Goal: Task Accomplishment & Management: Complete application form

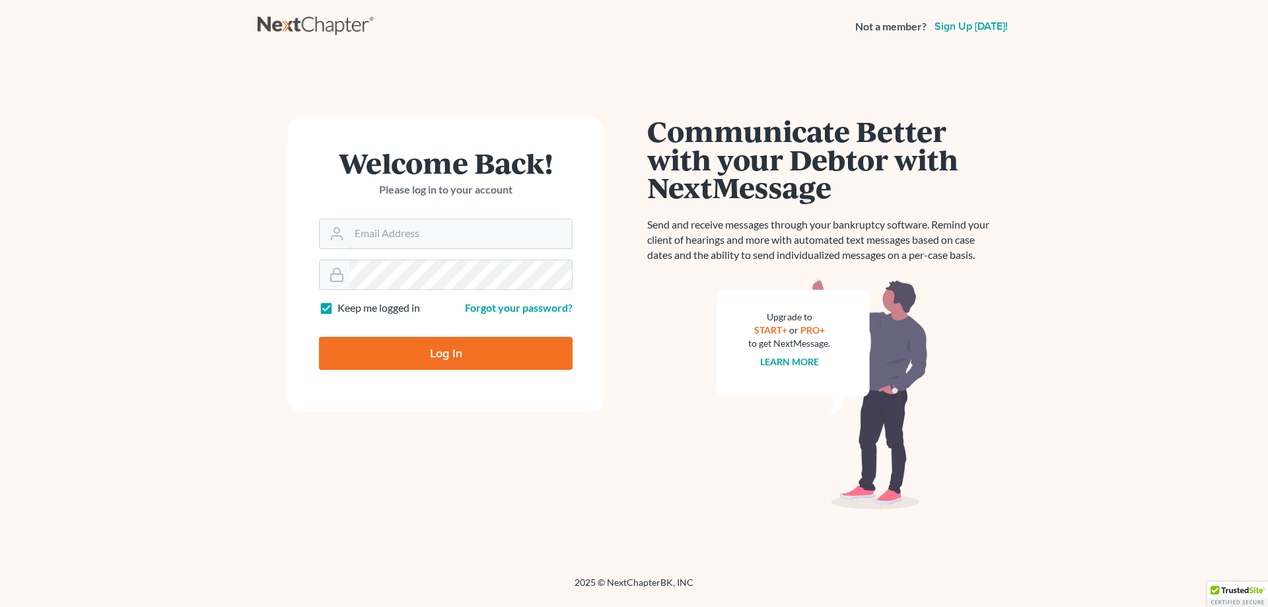
type input "[EMAIL_ADDRESS][DOMAIN_NAME]"
click at [388, 353] on input "Log In" at bounding box center [446, 353] width 254 height 33
type input "Thinking..."
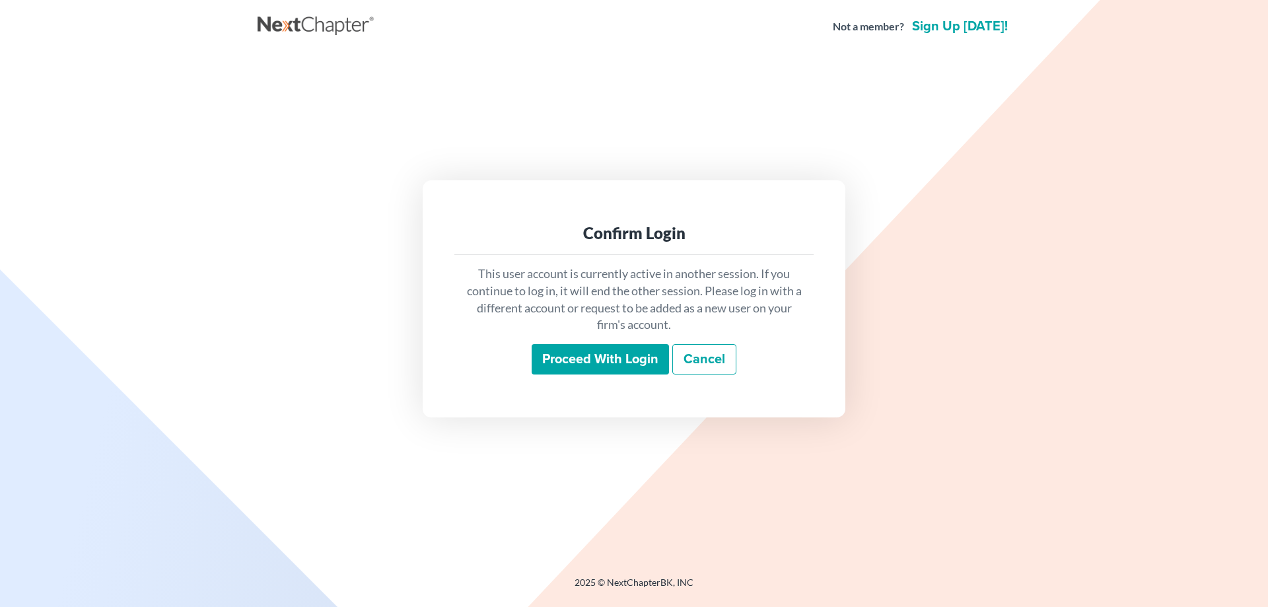
click at [714, 367] on link "Cancel" at bounding box center [704, 359] width 64 height 30
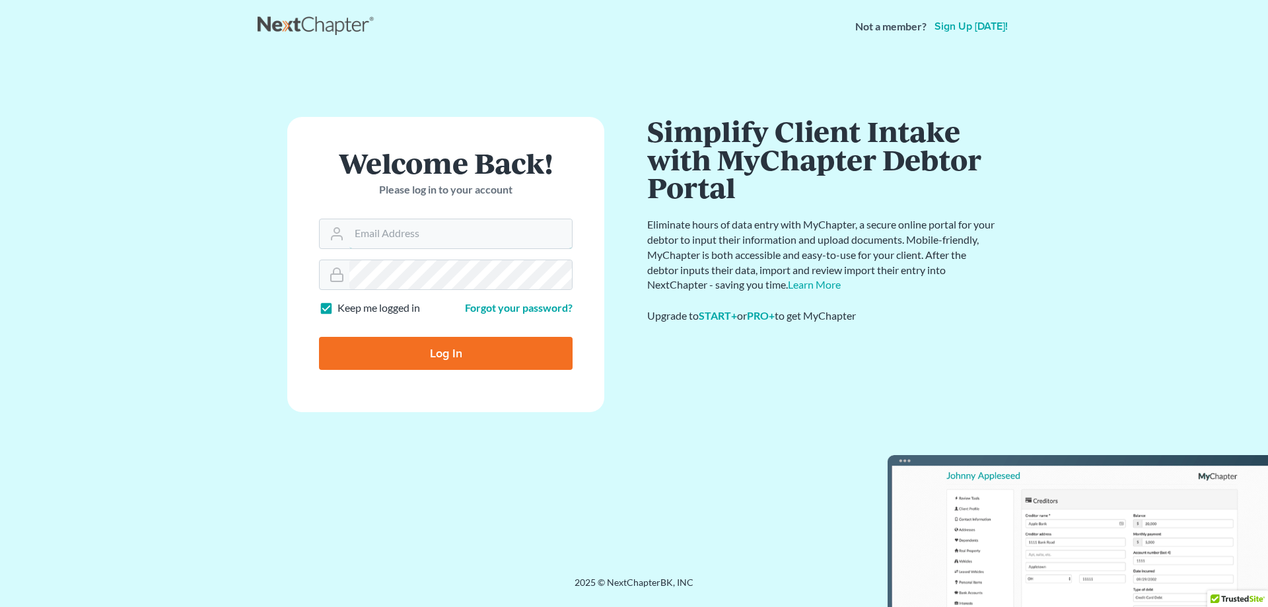
type input "[EMAIL_ADDRESS][DOMAIN_NAME]"
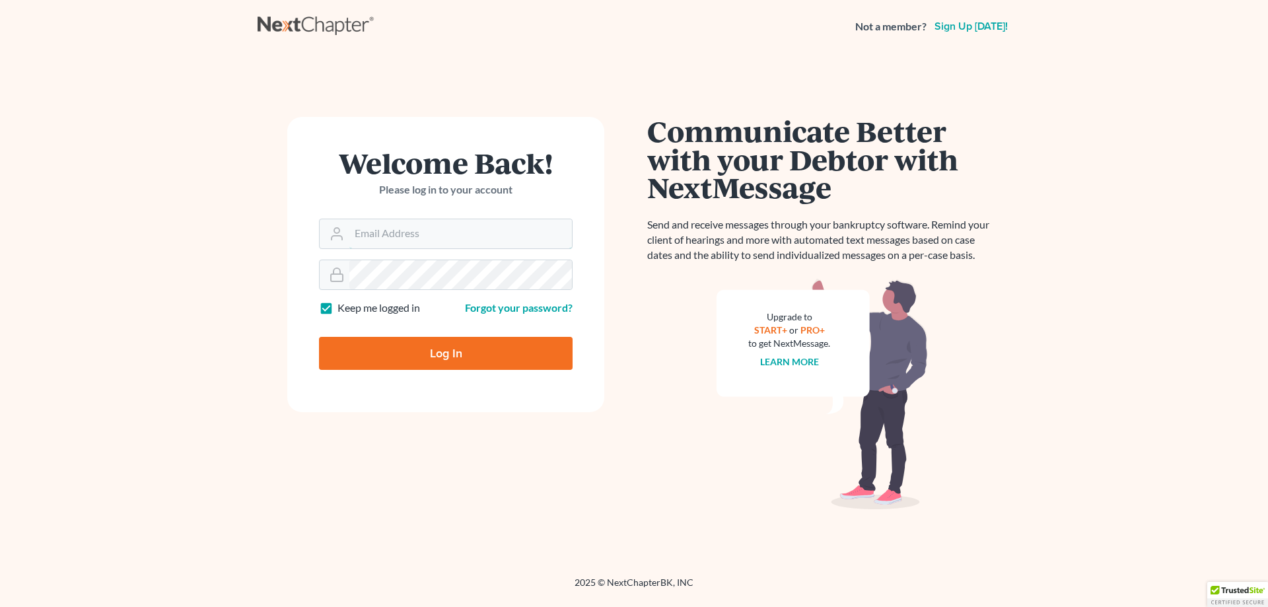
type input "[EMAIL_ADDRESS][DOMAIN_NAME]"
click at [421, 354] on input "Log In" at bounding box center [446, 353] width 254 height 33
type input "Thinking..."
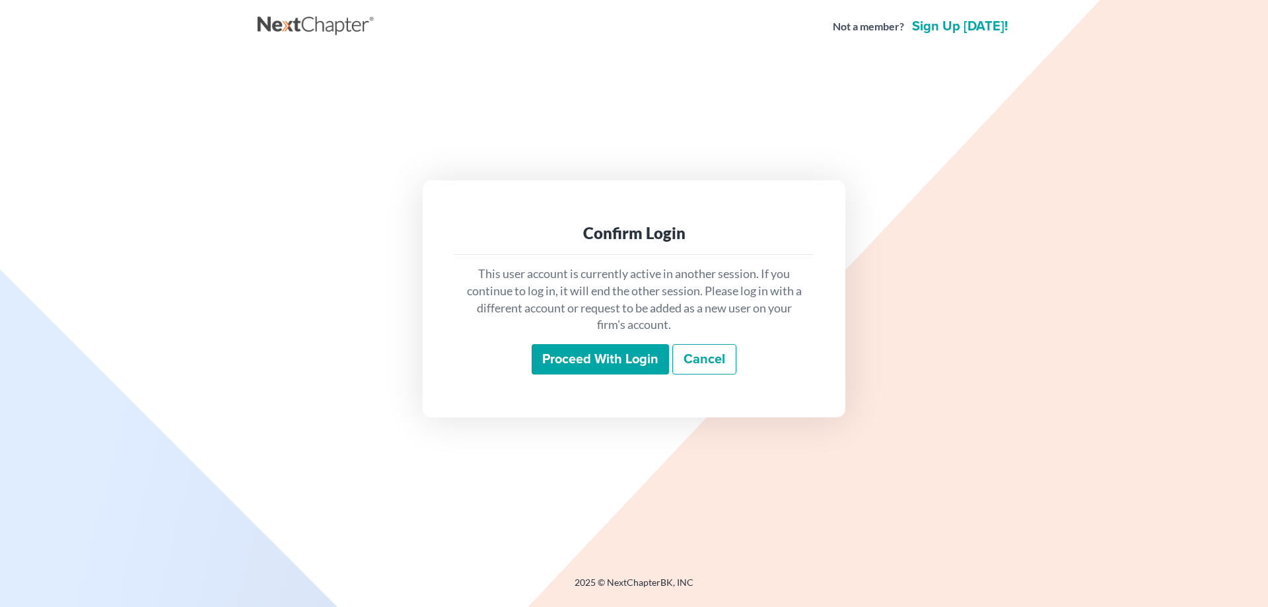
click at [601, 363] on input "Proceed with login" at bounding box center [600, 359] width 137 height 30
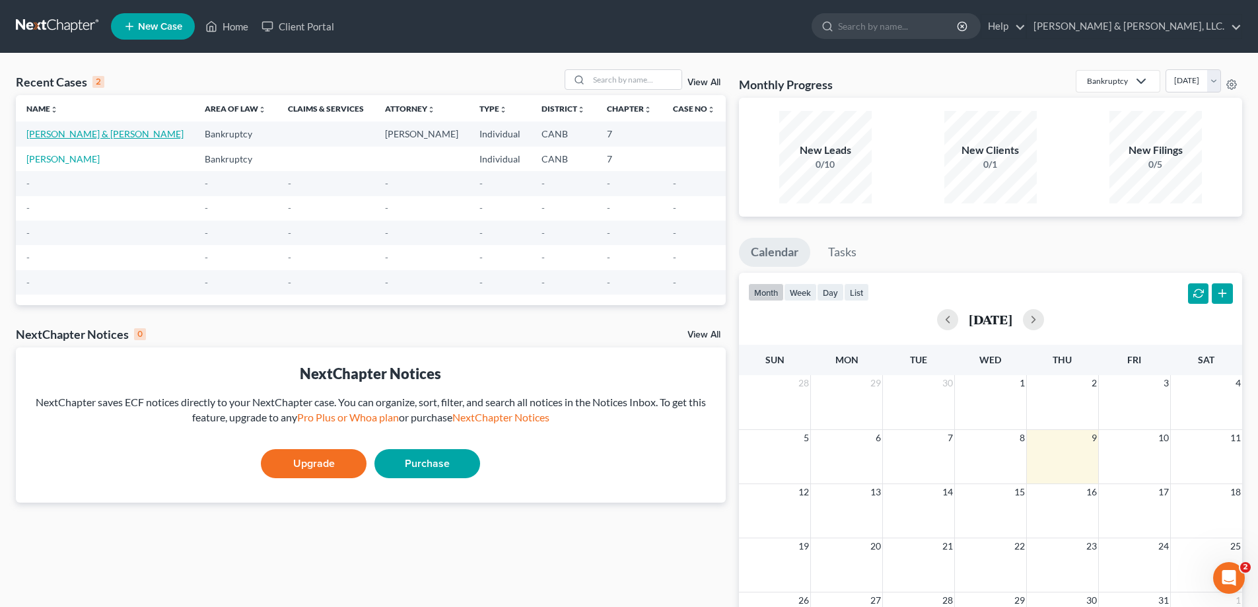
click at [60, 133] on link "[PERSON_NAME] & [PERSON_NAME]" at bounding box center [104, 133] width 157 height 11
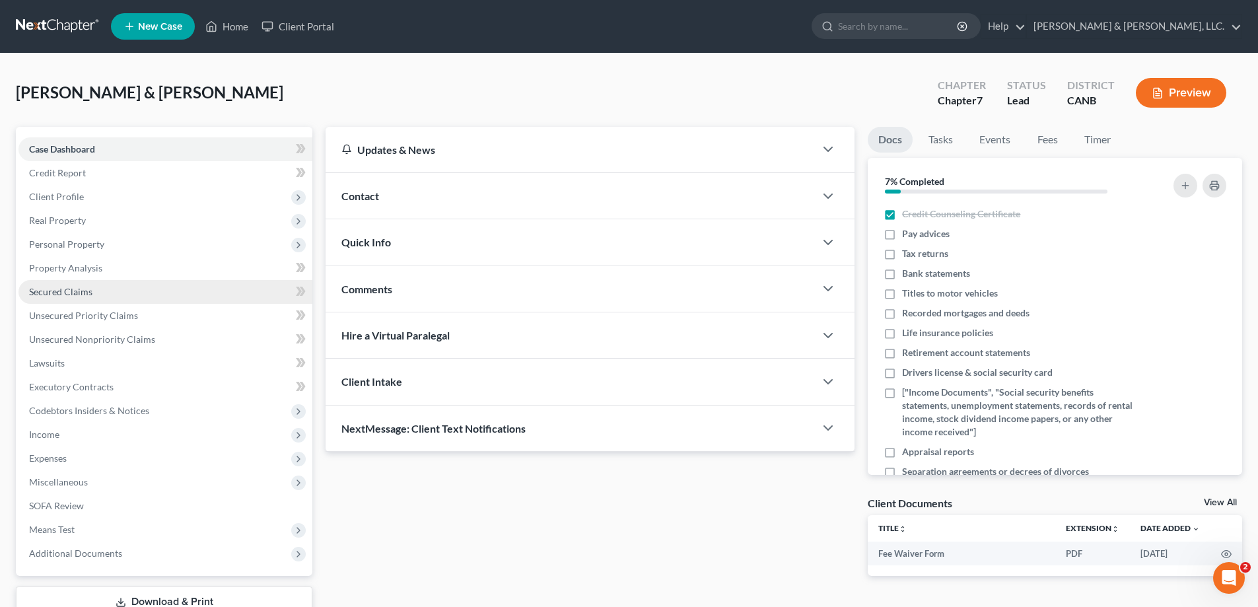
click at [65, 295] on span "Secured Claims" at bounding box center [60, 291] width 63 height 11
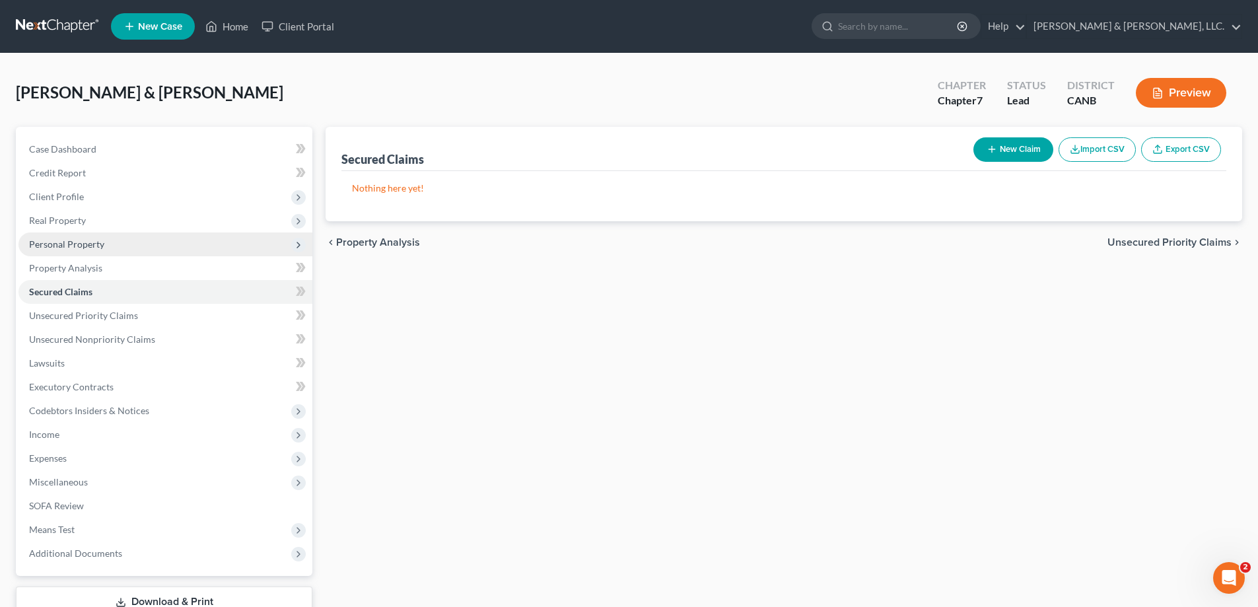
click at [81, 246] on span "Personal Property" at bounding box center [66, 243] width 75 height 11
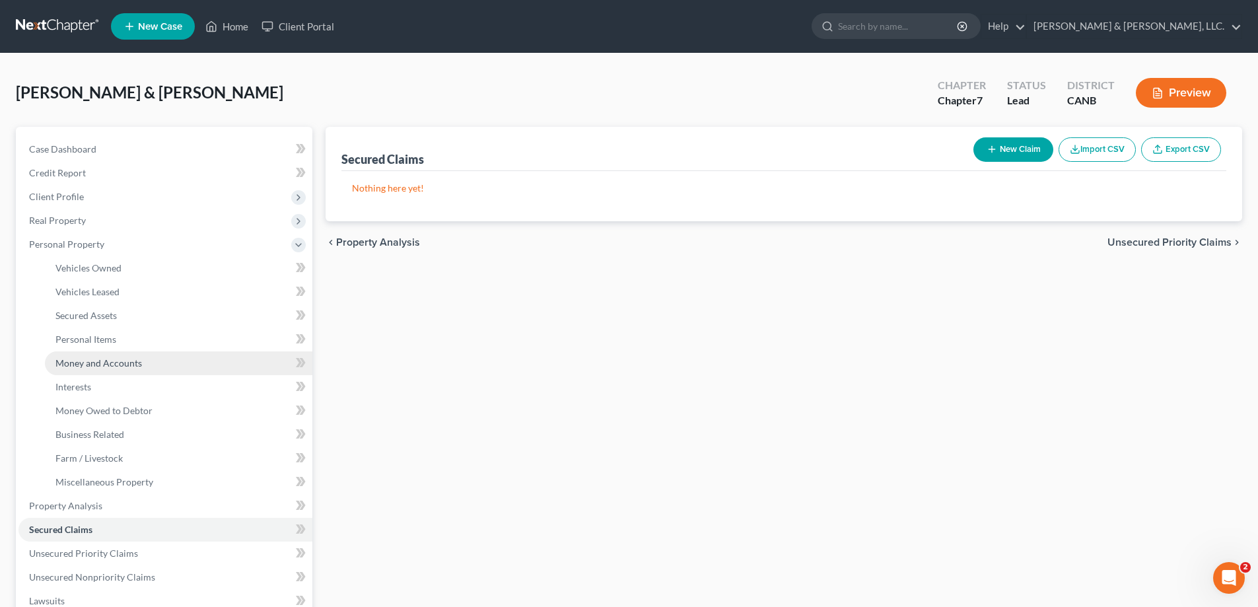
scroll to position [88, 0]
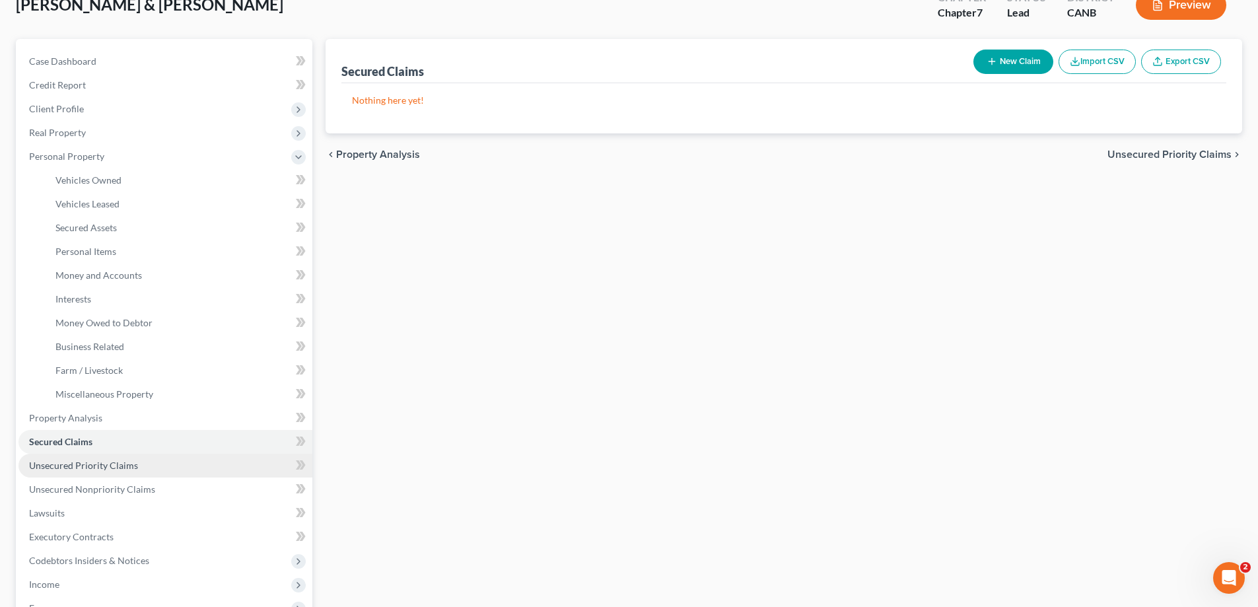
click at [94, 457] on link "Unsecured Priority Claims" at bounding box center [165, 466] width 294 height 24
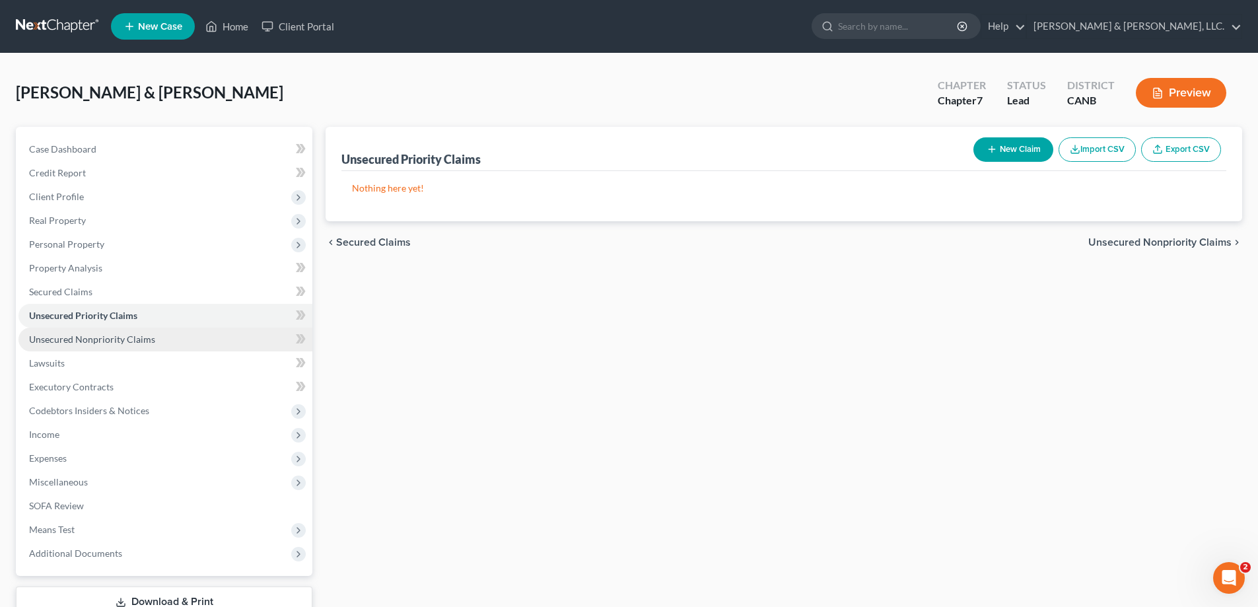
click at [98, 341] on span "Unsecured Nonpriority Claims" at bounding box center [92, 338] width 126 height 11
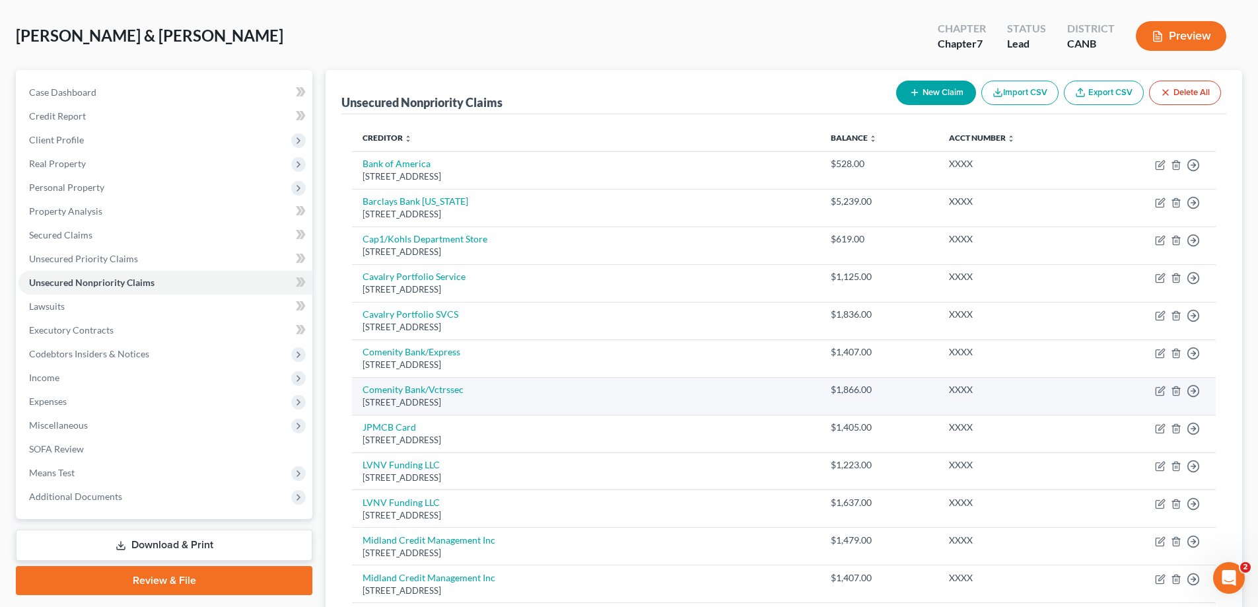
scroll to position [132, 0]
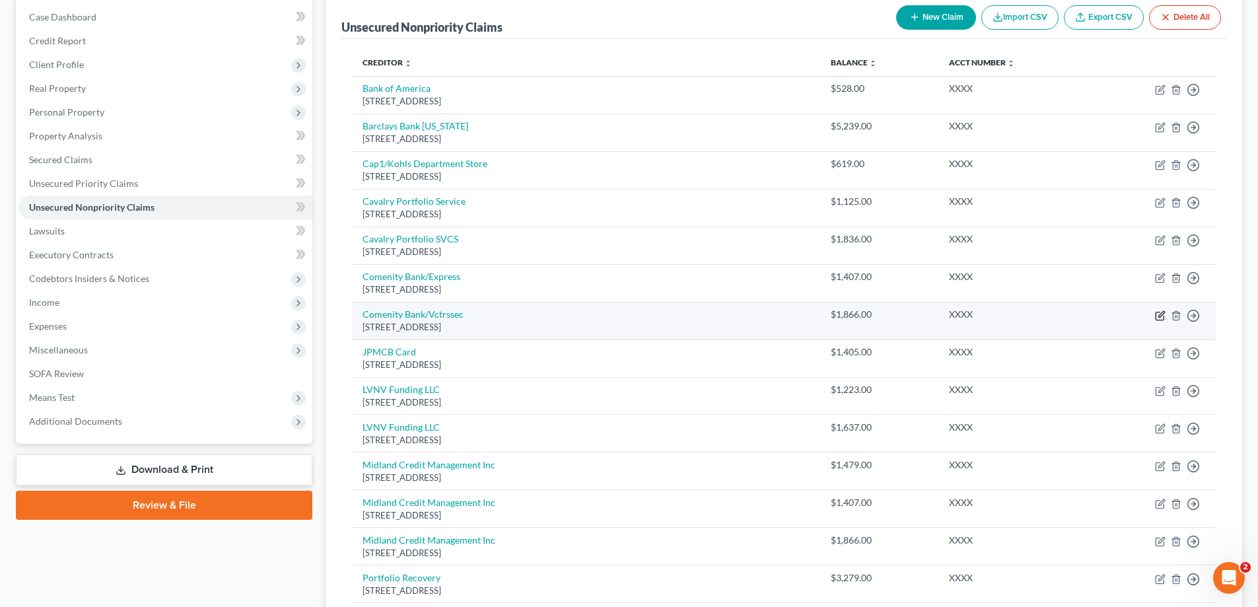
click at [1157, 312] on icon "button" at bounding box center [1160, 316] width 8 height 8
select select "36"
select select "2"
select select "1"
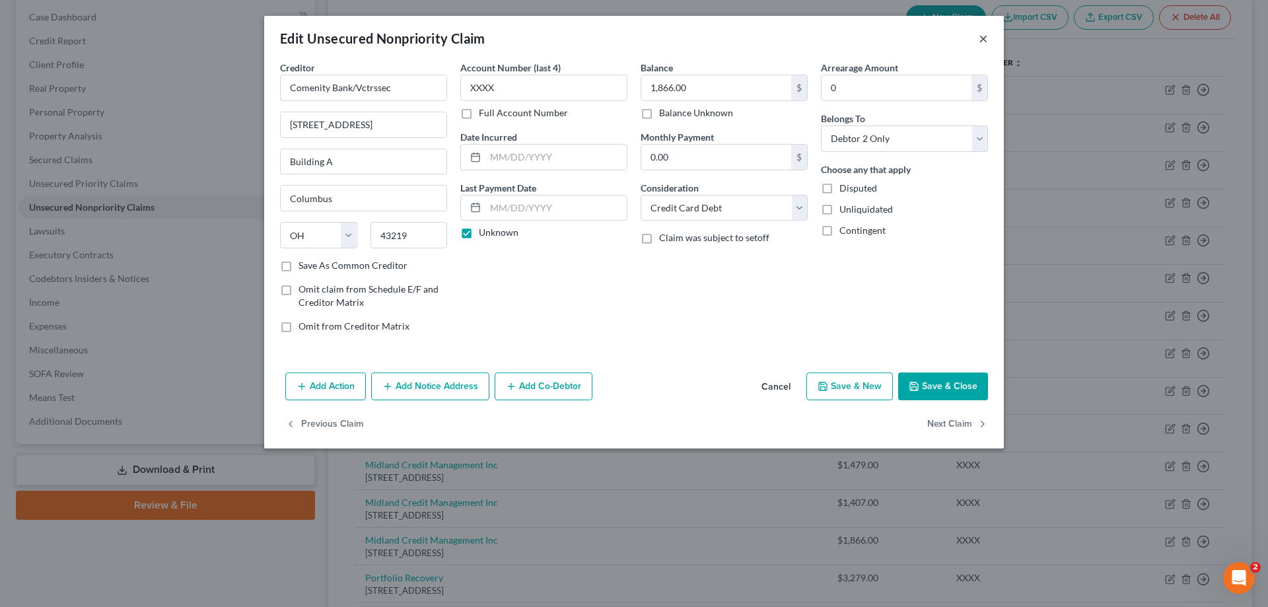
click at [980, 44] on button "×" at bounding box center [983, 38] width 9 height 16
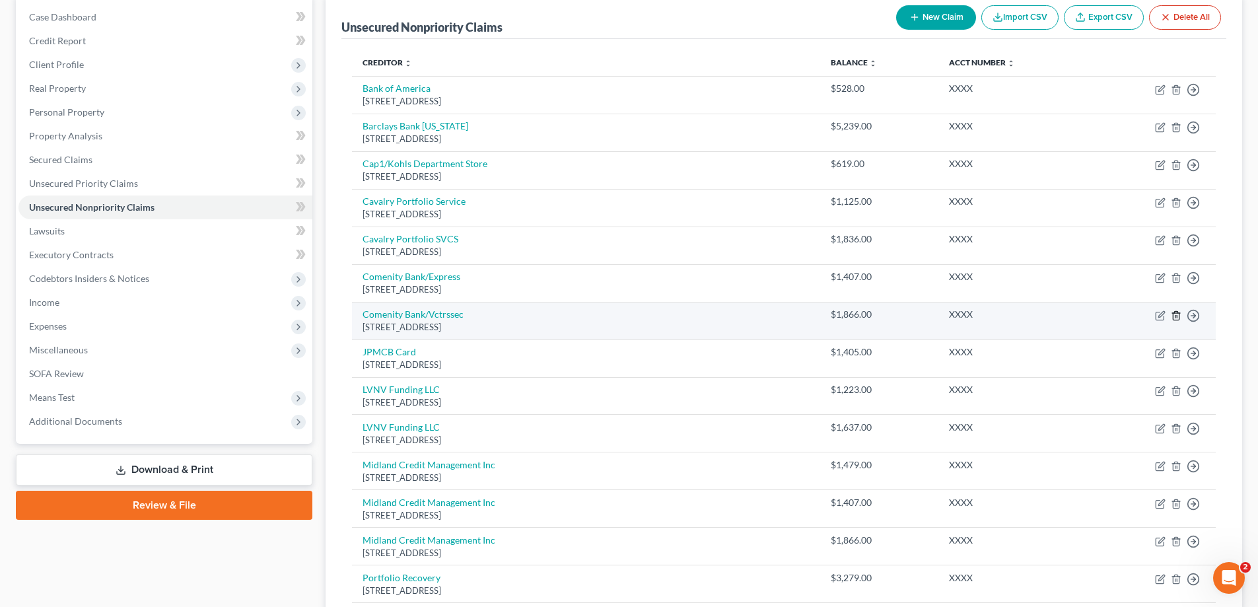
click at [1175, 313] on polyline "button" at bounding box center [1176, 313] width 8 height 0
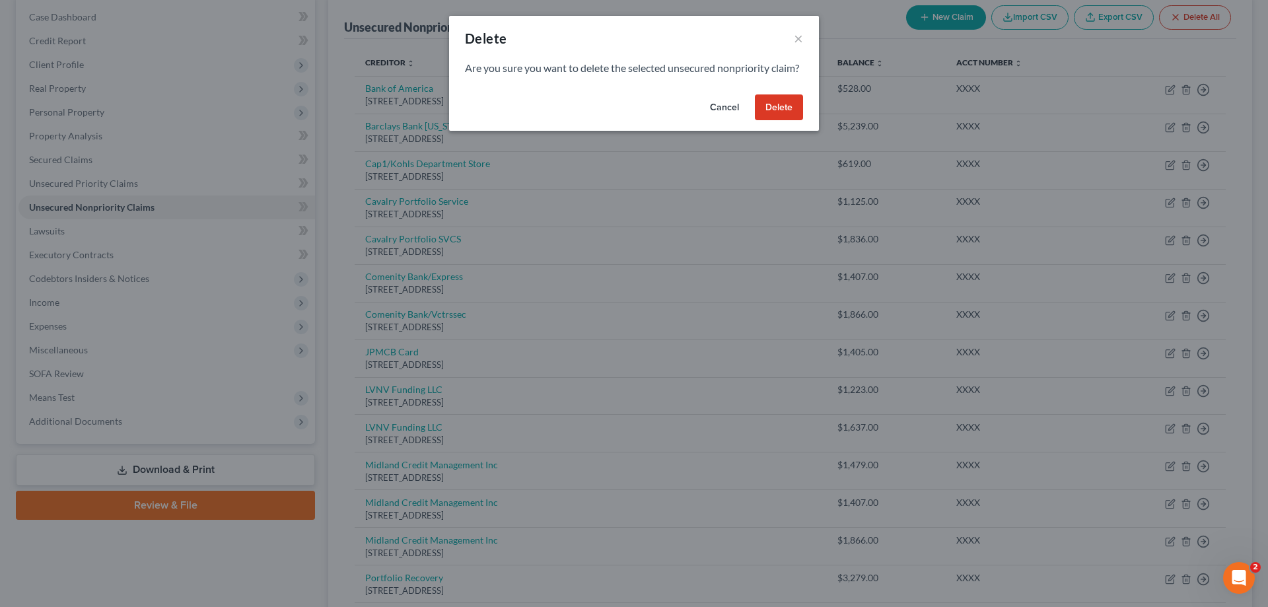
click at [779, 121] on button "Delete" at bounding box center [779, 107] width 48 height 26
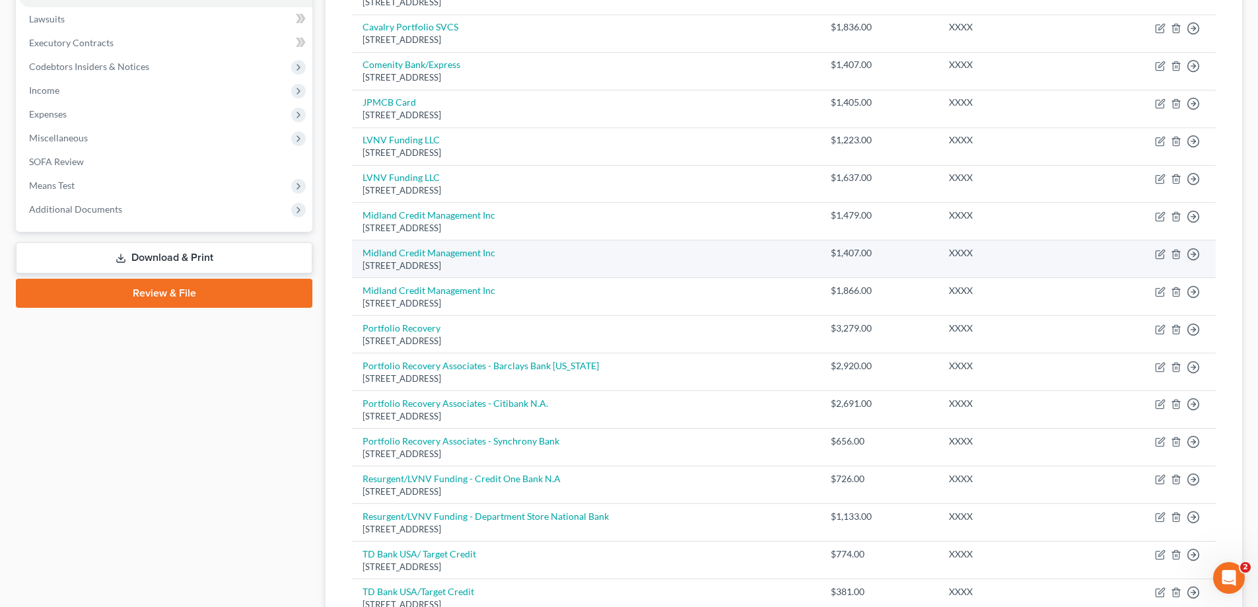
scroll to position [484, 0]
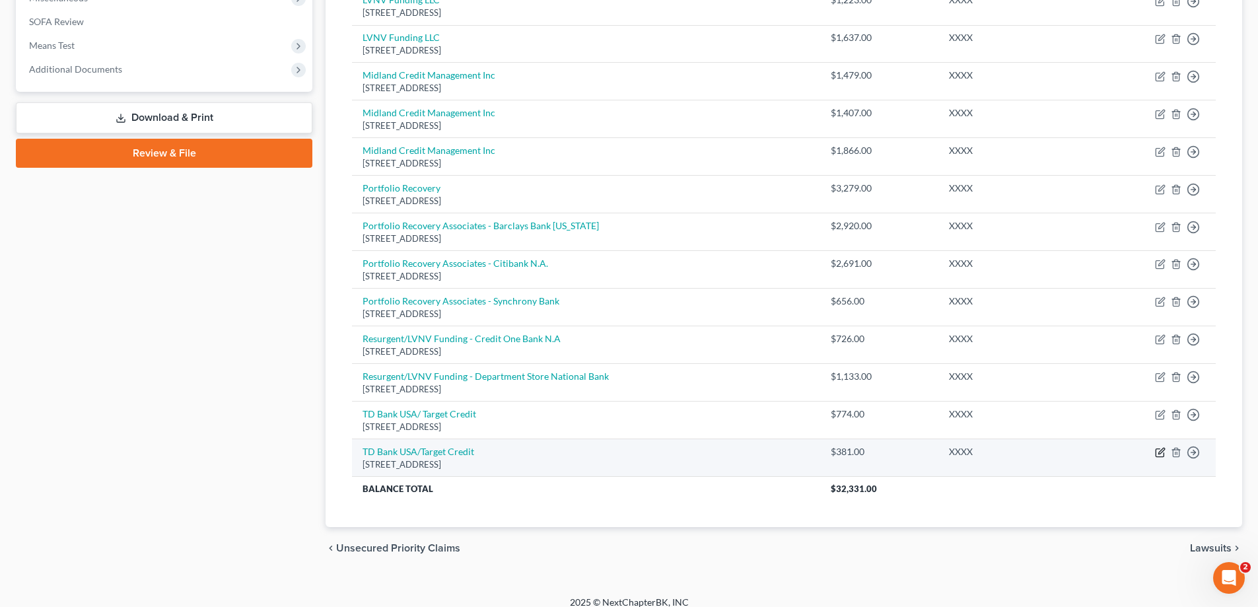
click at [1160, 452] on icon "button" at bounding box center [1161, 451] width 6 height 6
select select "24"
select select "2"
select select "1"
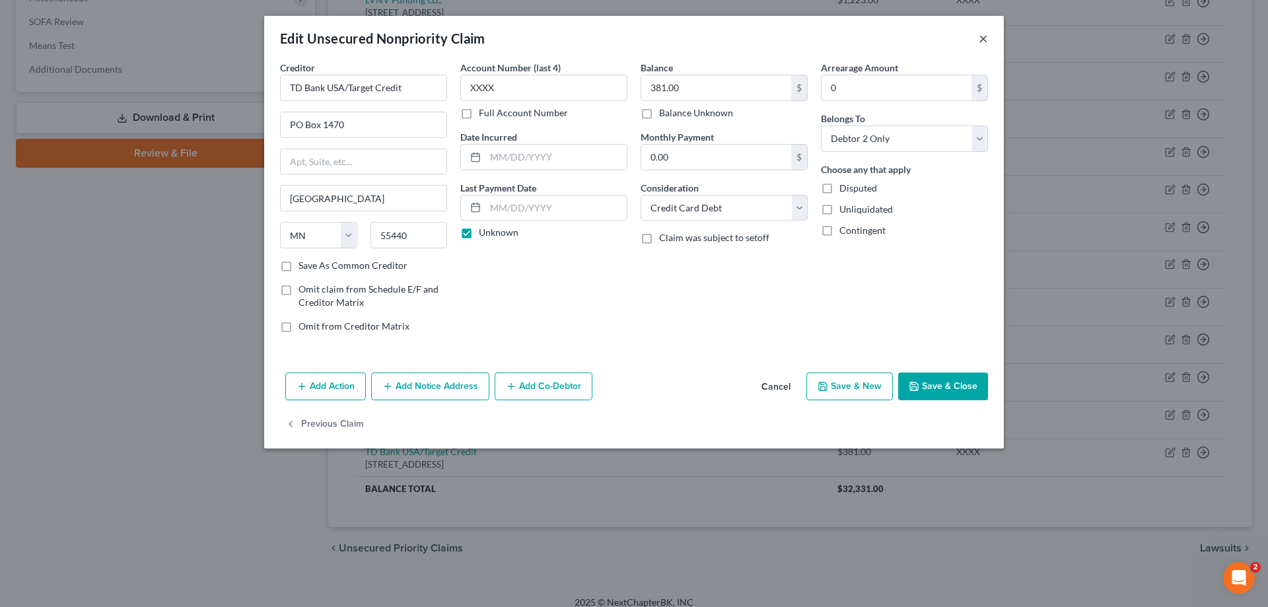
click at [981, 40] on button "×" at bounding box center [983, 38] width 9 height 16
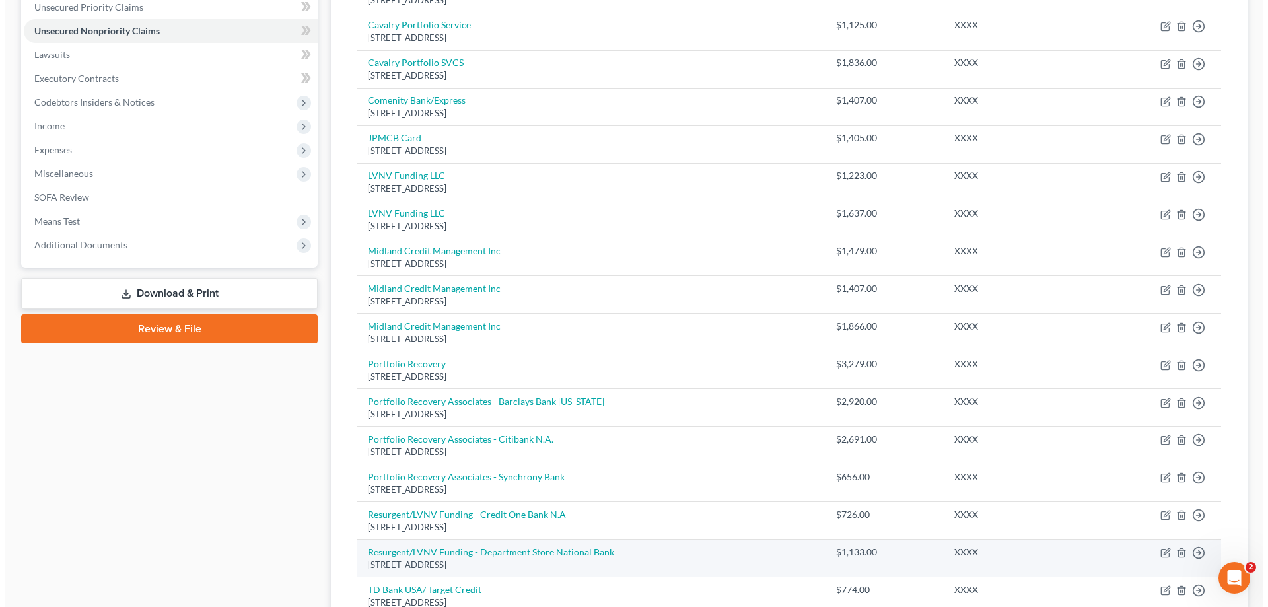
scroll to position [132, 0]
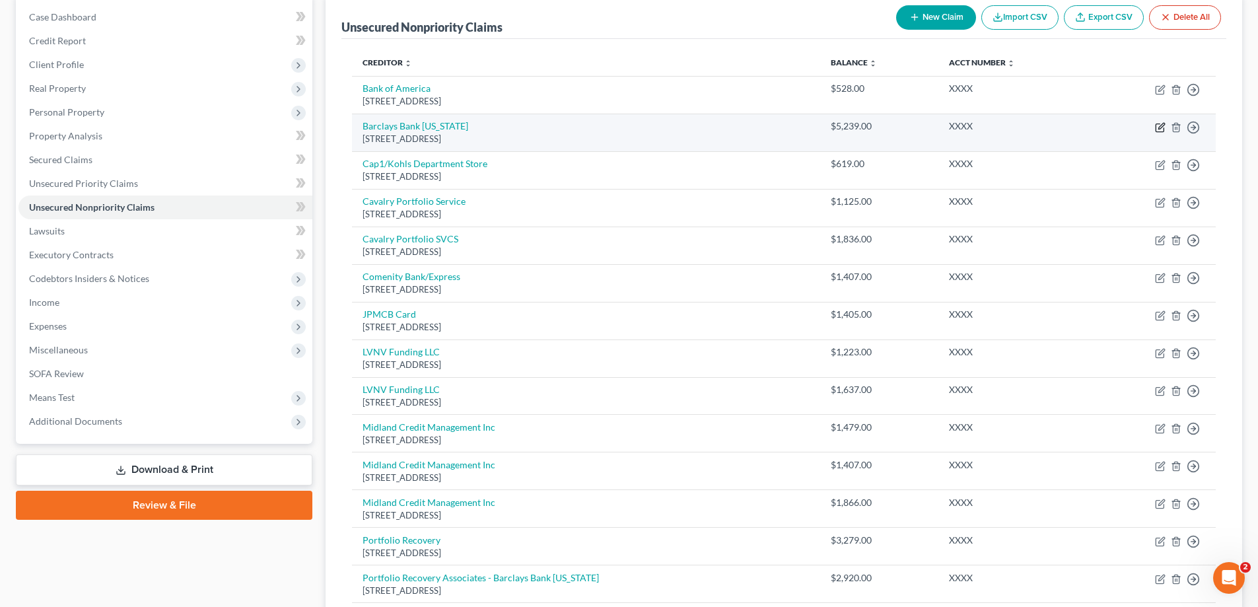
click at [1161, 129] on icon "button" at bounding box center [1160, 127] width 11 height 11
select select "7"
select select "2"
select select "1"
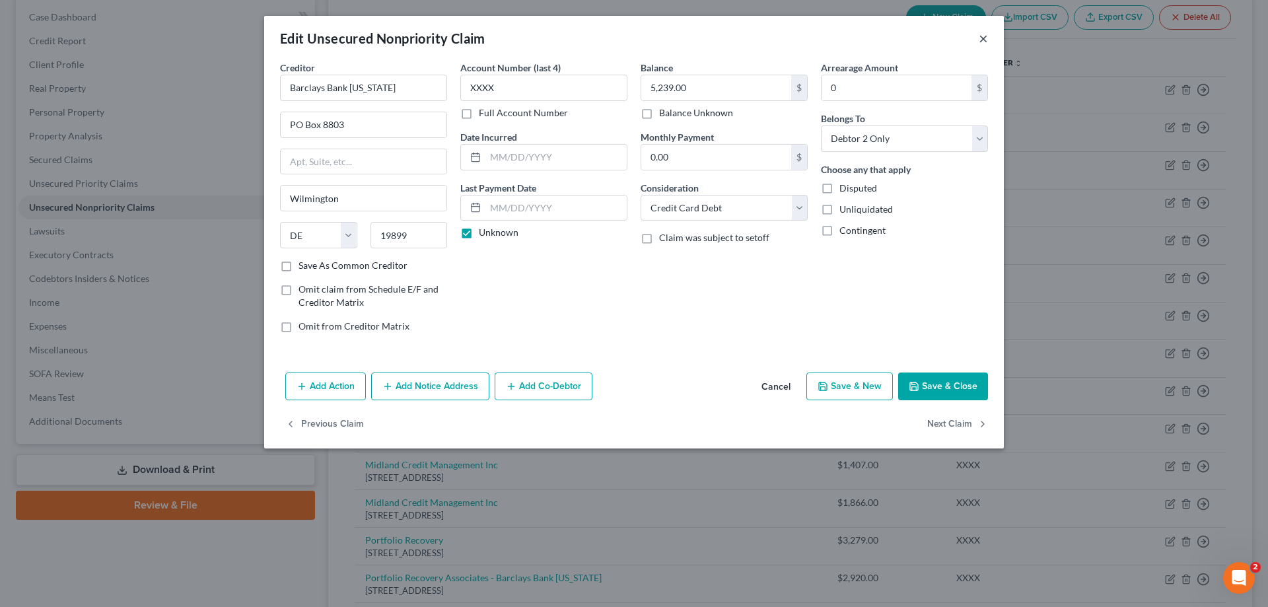
click at [987, 42] on button "×" at bounding box center [983, 38] width 9 height 16
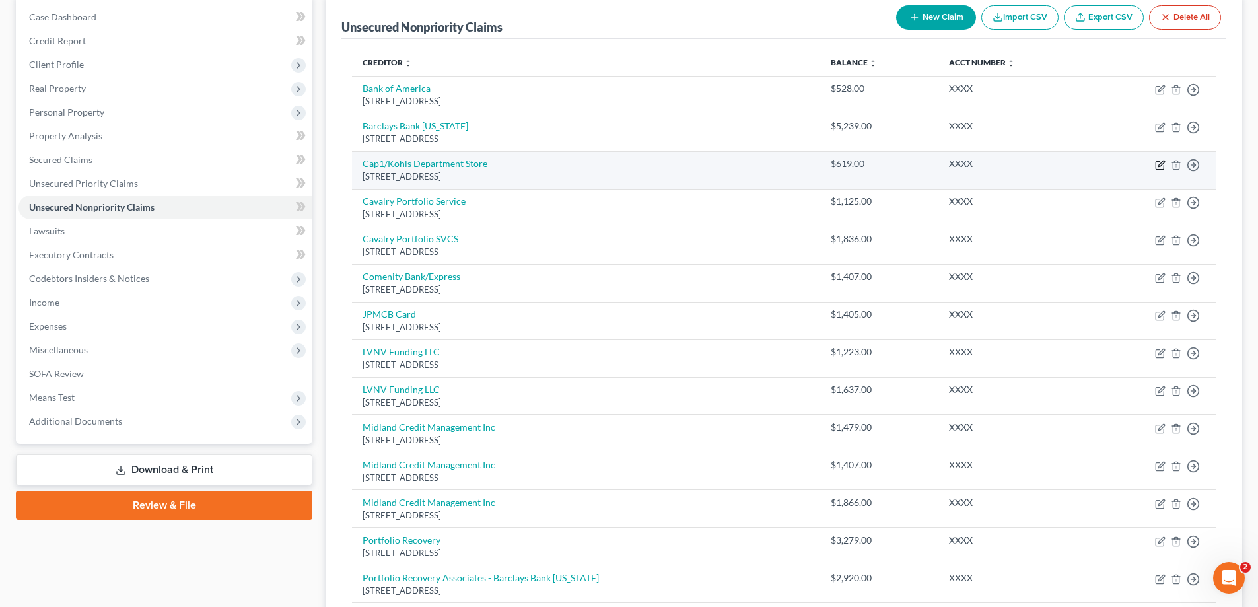
click at [1158, 166] on icon "button" at bounding box center [1160, 165] width 11 height 11
select select "52"
select select "2"
select select "1"
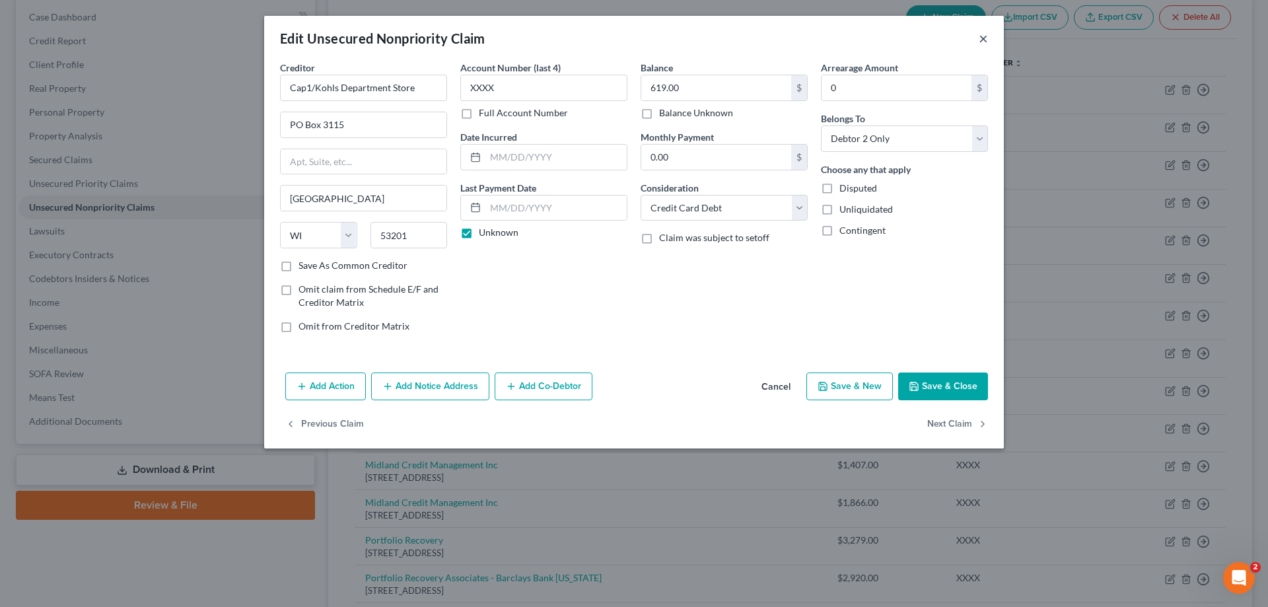
click at [981, 40] on button "×" at bounding box center [983, 38] width 9 height 16
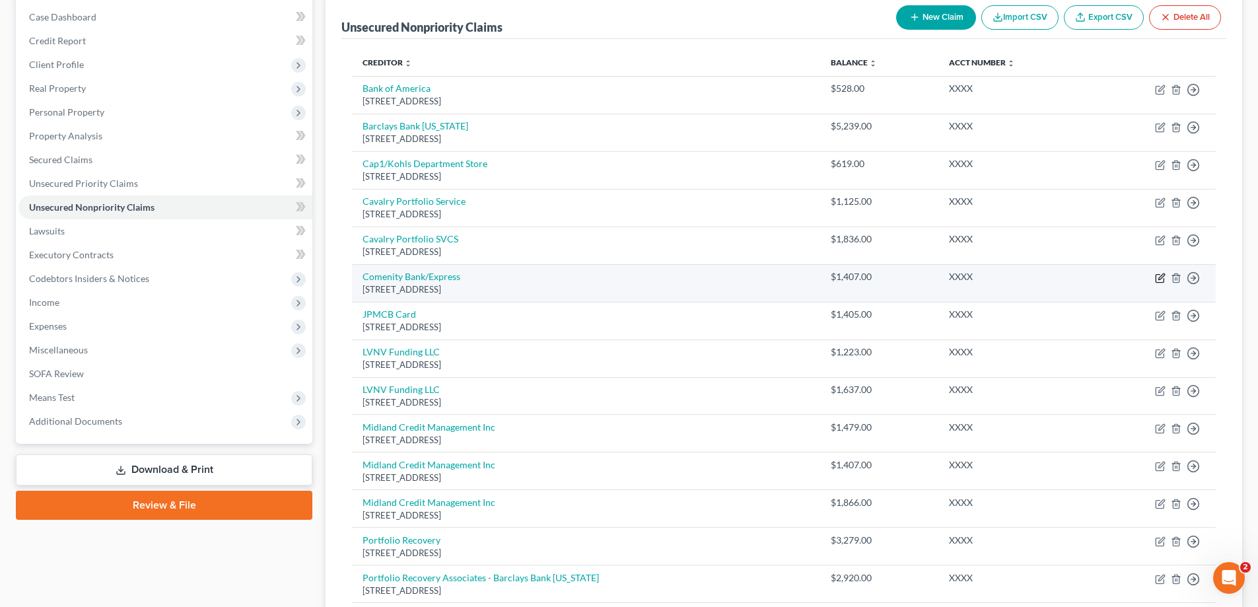
click at [1157, 279] on icon "button" at bounding box center [1160, 278] width 11 height 11
select select "36"
select select "2"
select select "1"
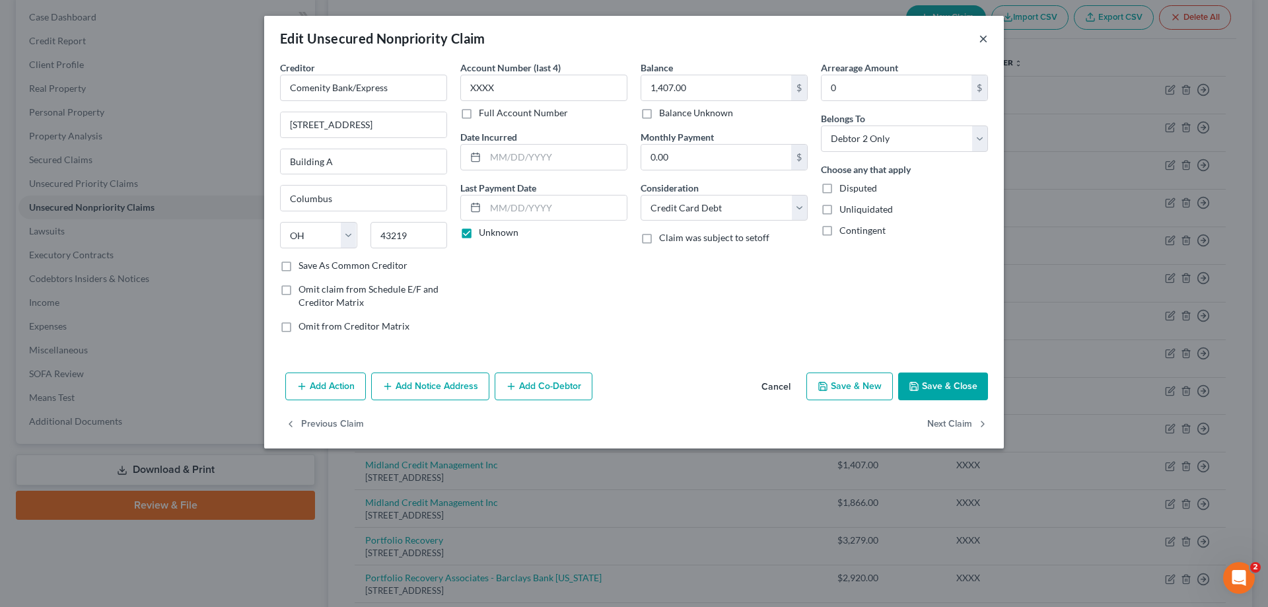
click at [983, 38] on button "×" at bounding box center [983, 38] width 9 height 16
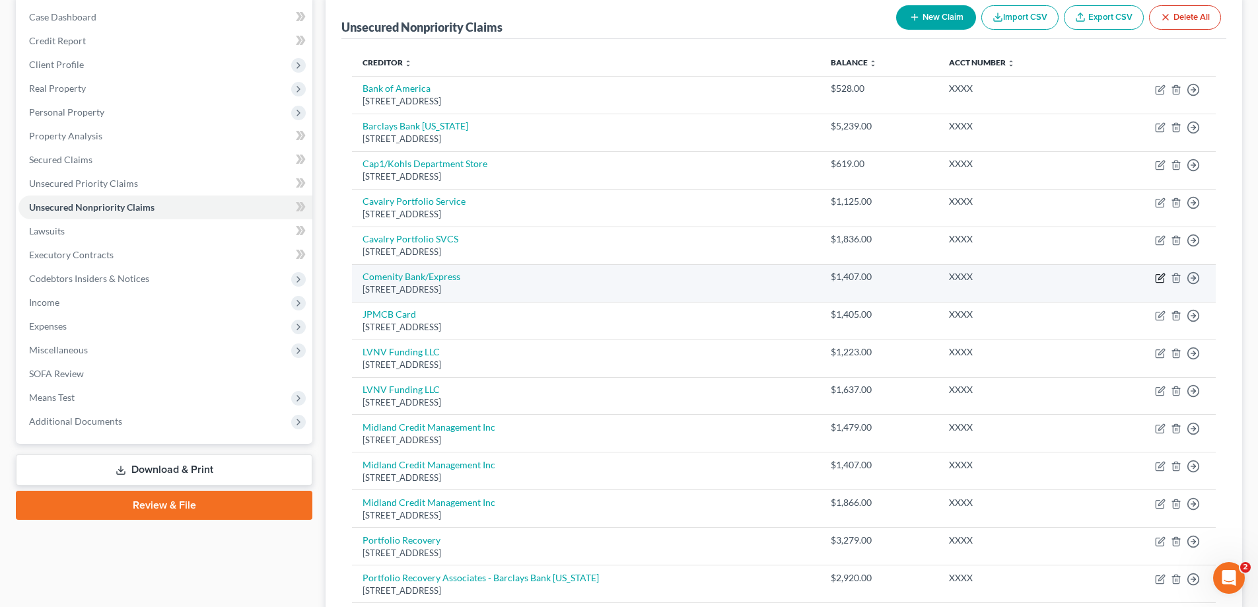
click at [1159, 281] on icon "button" at bounding box center [1160, 278] width 11 height 11
select select "36"
select select "2"
select select "1"
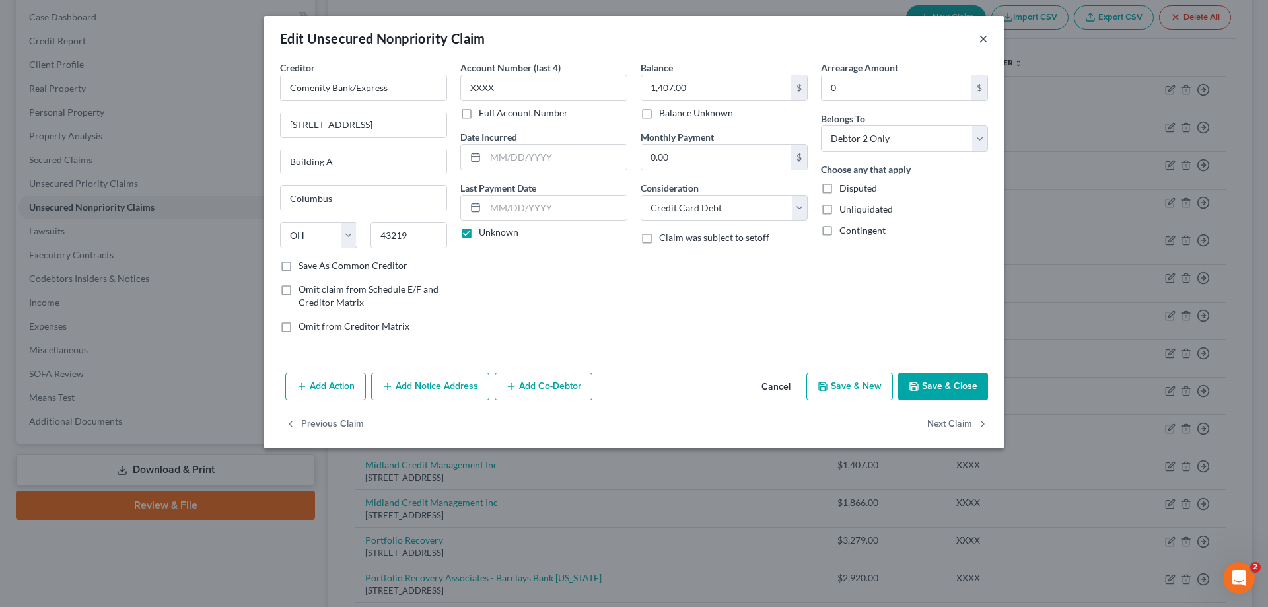
click at [982, 44] on button "×" at bounding box center [983, 38] width 9 height 16
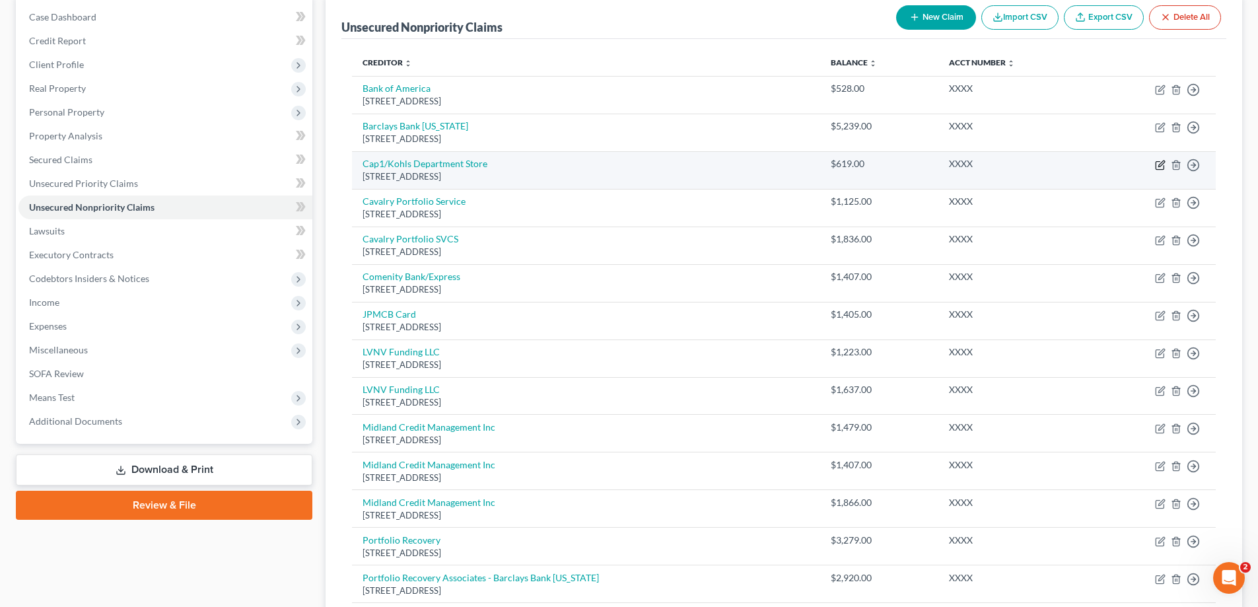
click at [1160, 162] on icon "button" at bounding box center [1160, 165] width 11 height 11
select select "52"
select select "2"
select select "1"
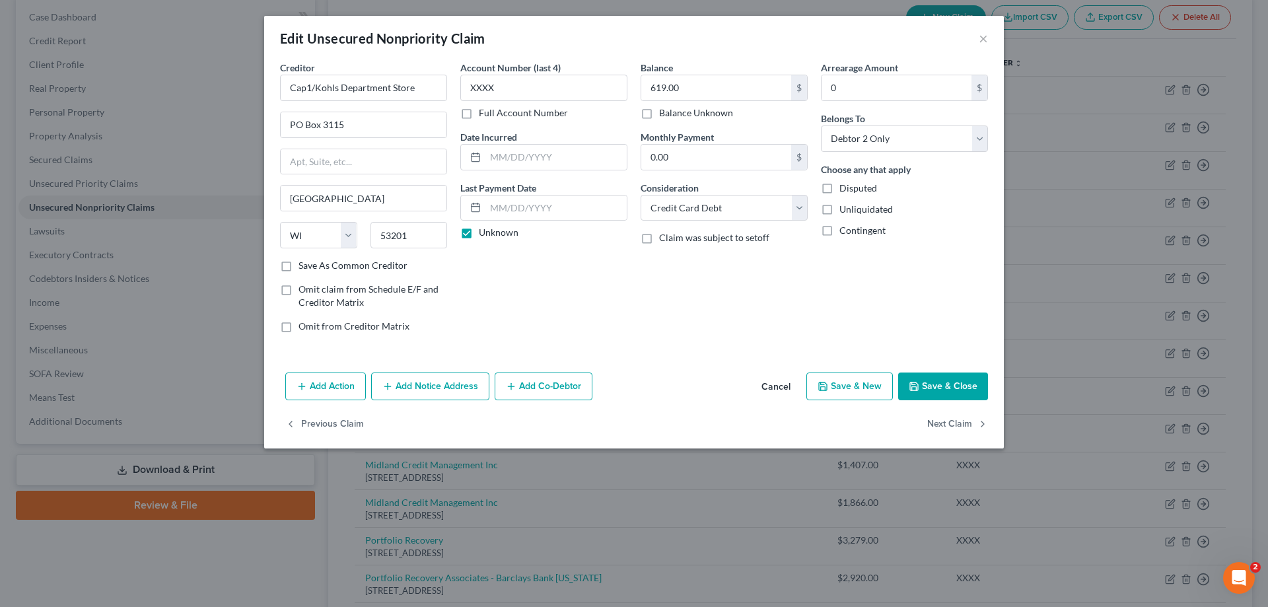
click at [989, 36] on div "Edit Unsecured Nonpriority Claim ×" at bounding box center [634, 38] width 740 height 45
click at [985, 37] on button "×" at bounding box center [983, 38] width 9 height 16
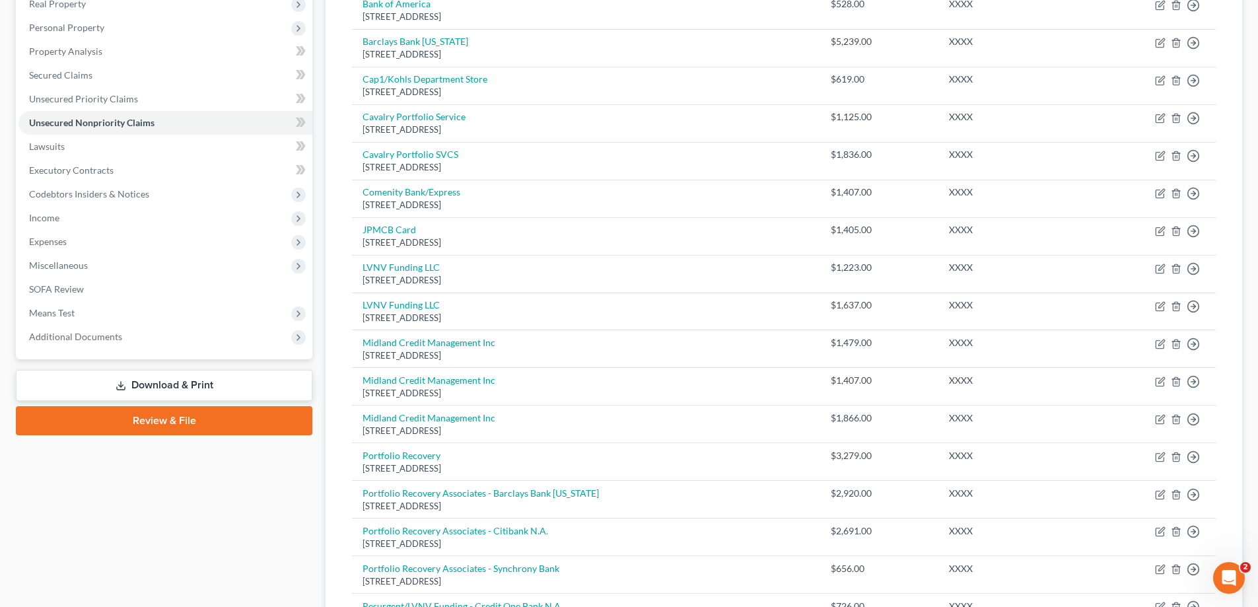
scroll to position [352, 0]
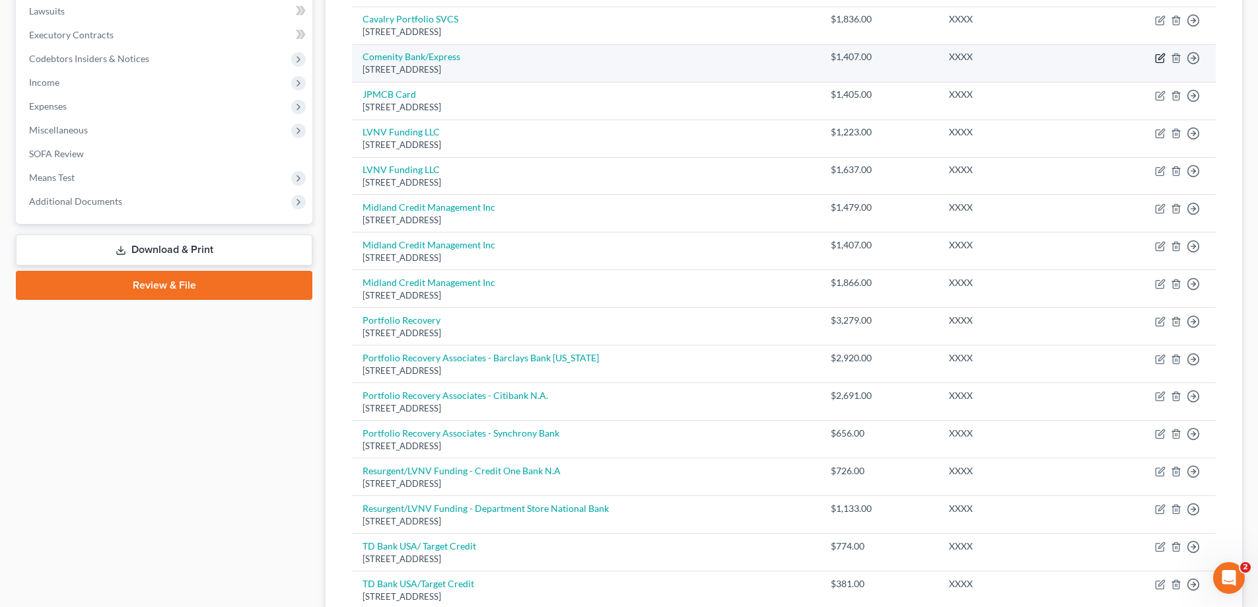
click at [1160, 61] on icon "button" at bounding box center [1160, 58] width 11 height 11
select select "36"
select select "2"
select select "1"
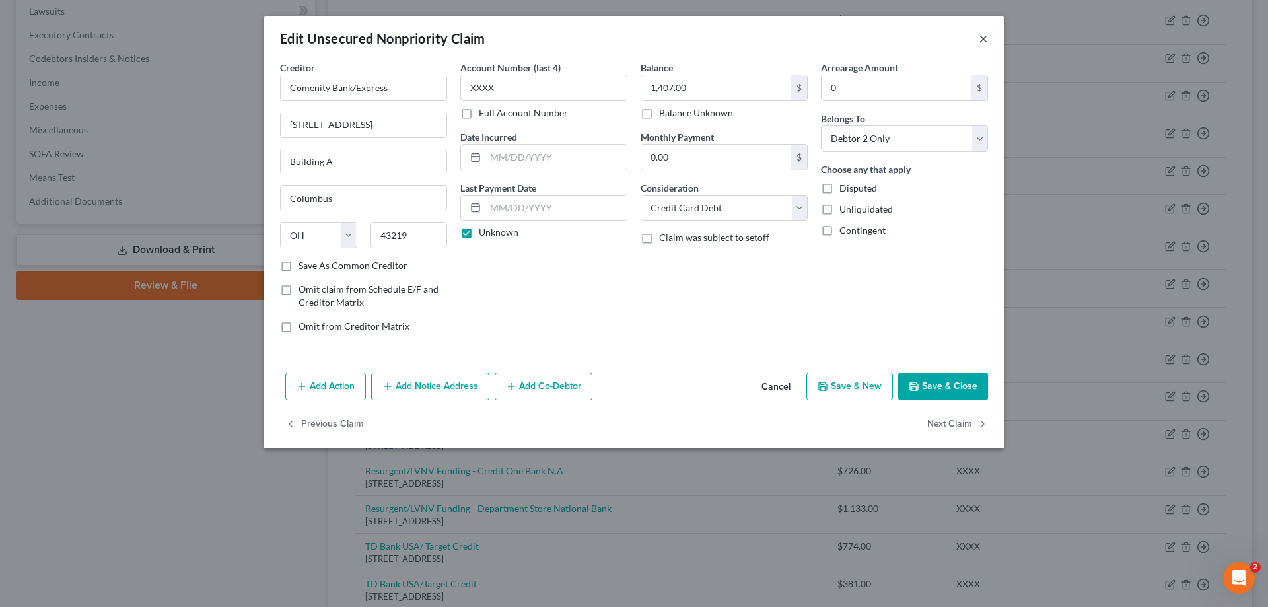
click at [986, 36] on button "×" at bounding box center [983, 38] width 9 height 16
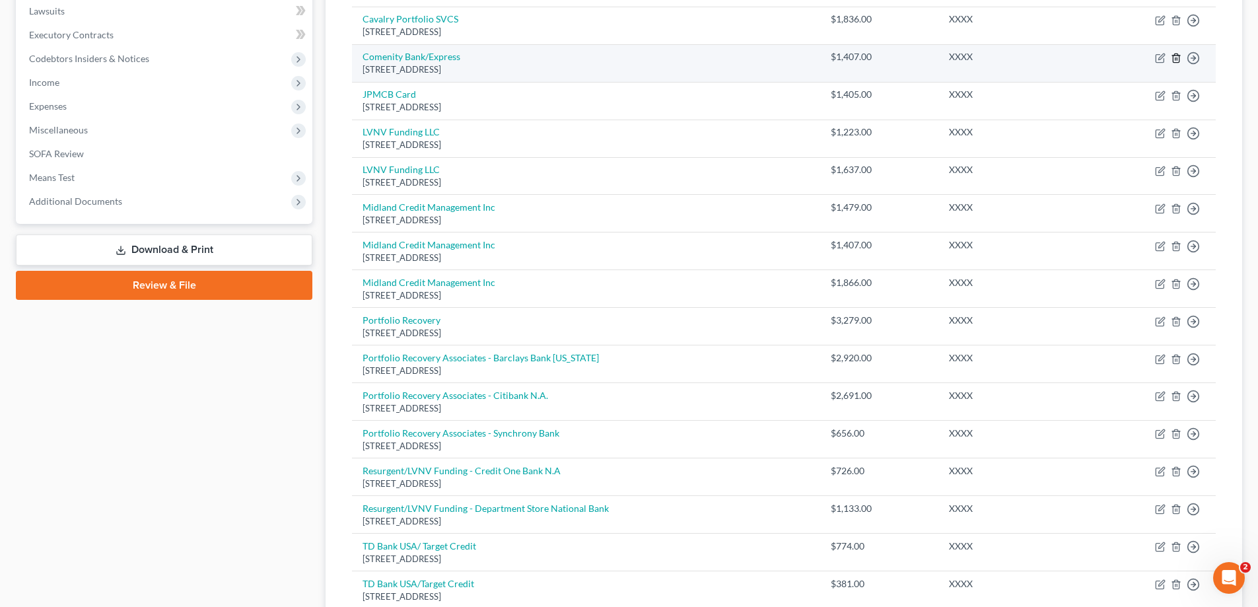
click at [1177, 57] on icon "button" at bounding box center [1176, 58] width 11 height 11
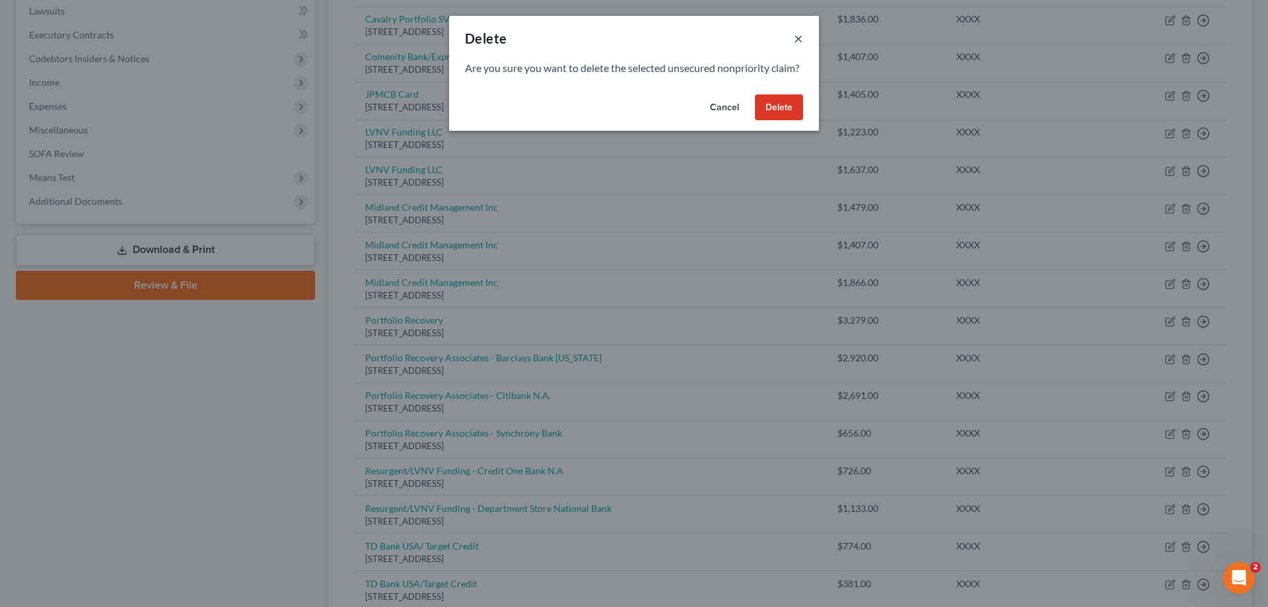
click at [800, 34] on button "×" at bounding box center [798, 38] width 9 height 16
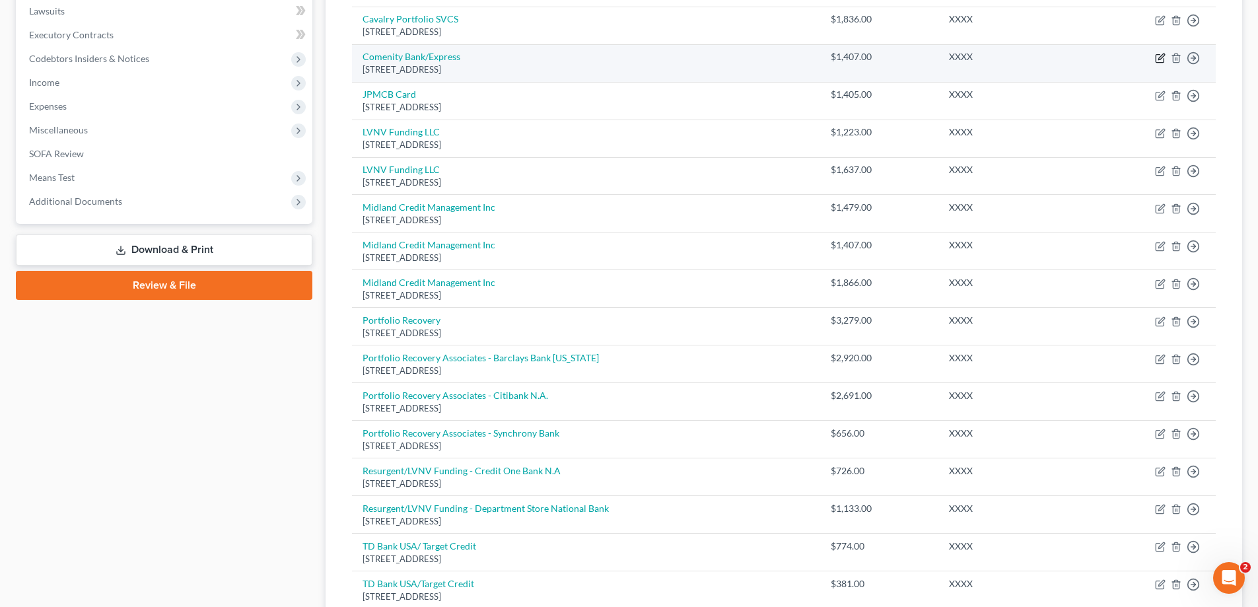
click at [1162, 58] on icon "button" at bounding box center [1161, 56] width 6 height 6
select select "36"
select select "2"
select select "1"
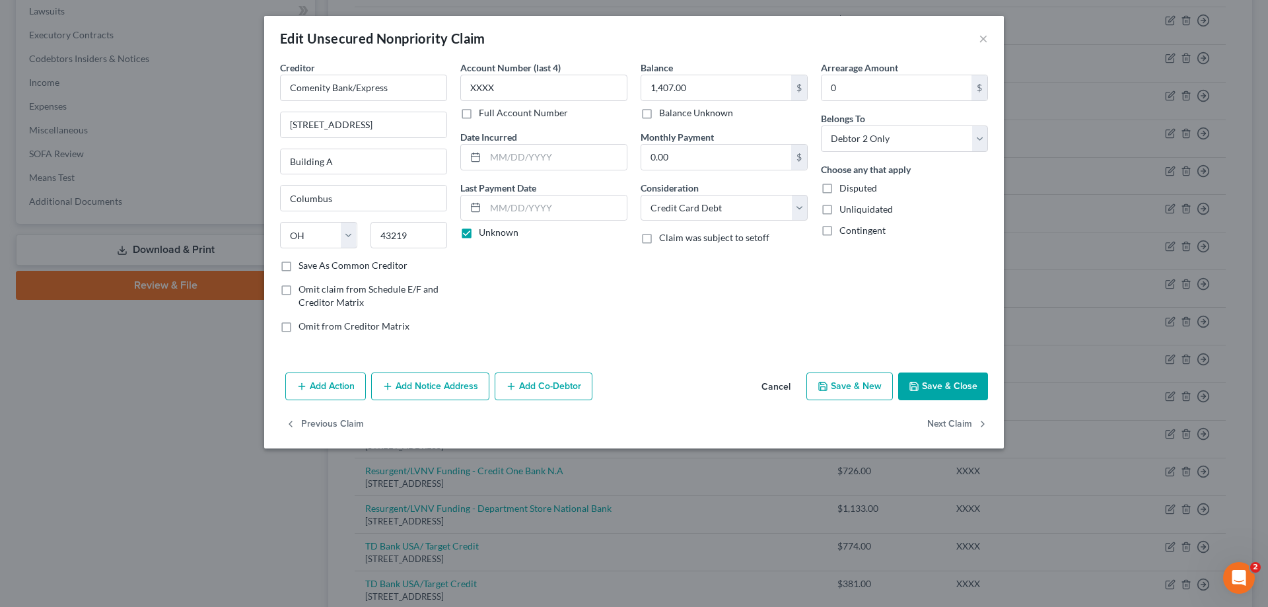
click at [975, 36] on div "Edit Unsecured Nonpriority Claim ×" at bounding box center [634, 38] width 740 height 45
click at [981, 36] on button "×" at bounding box center [983, 38] width 9 height 16
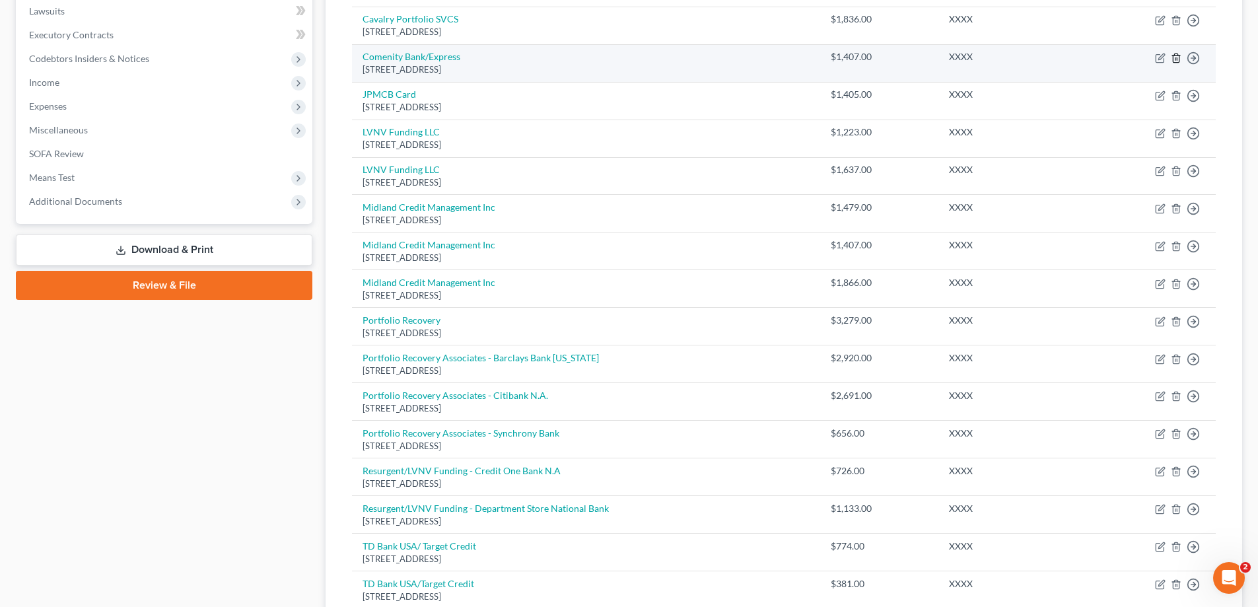
click at [1177, 58] on line "button" at bounding box center [1177, 58] width 0 height 3
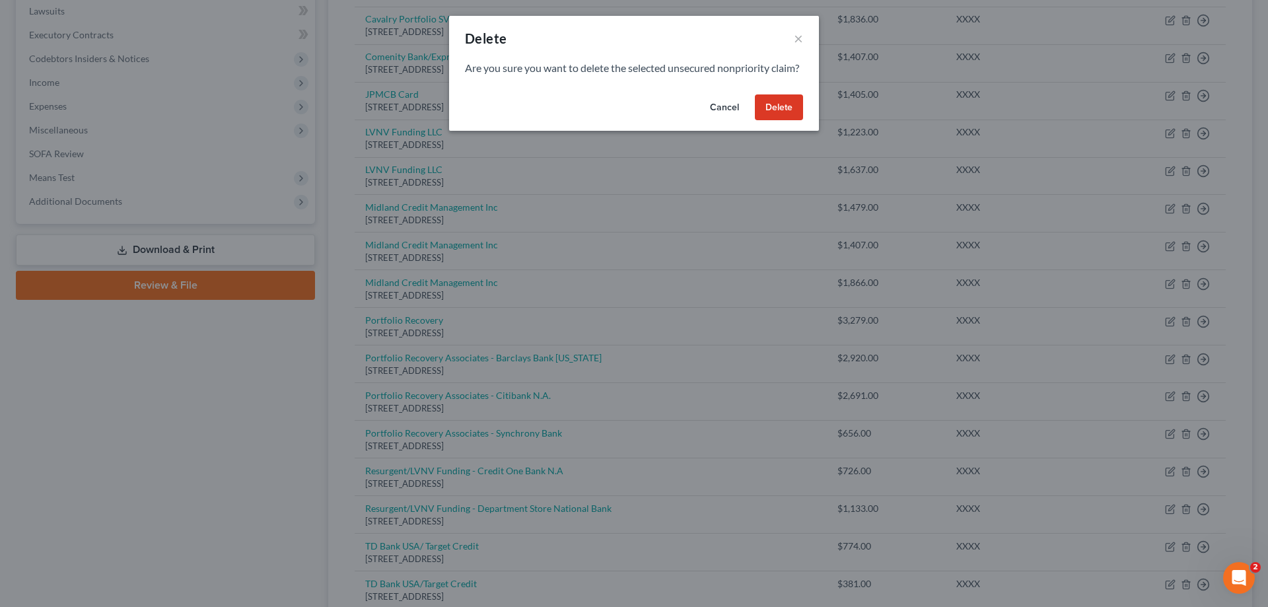
click at [786, 121] on button "Delete" at bounding box center [779, 107] width 48 height 26
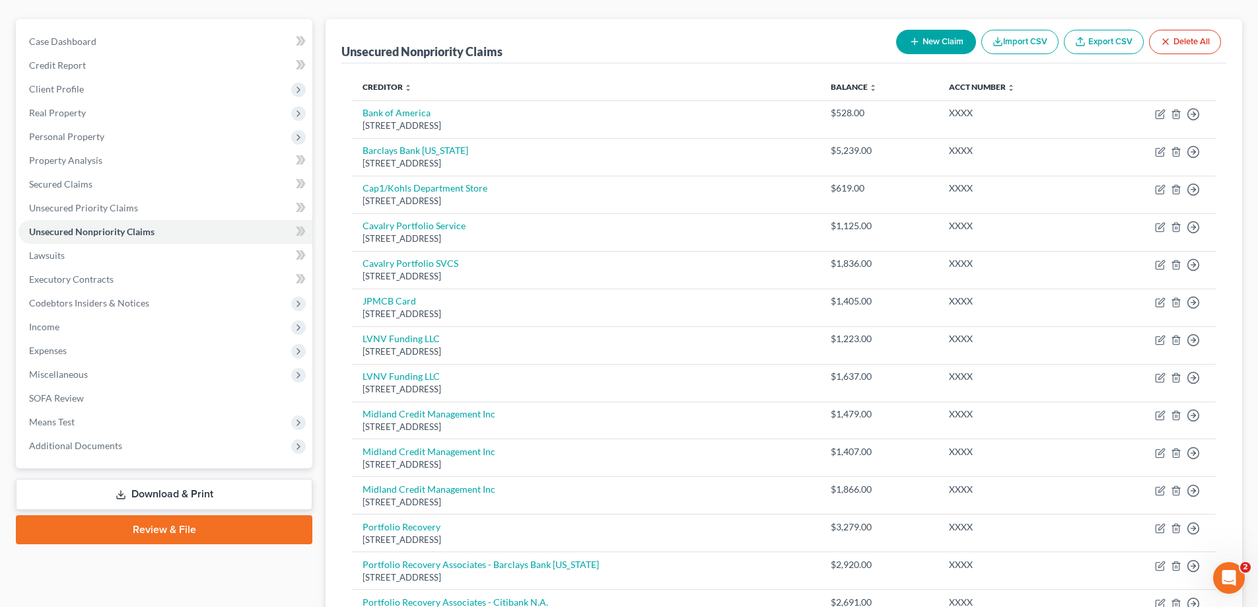
scroll to position [0, 0]
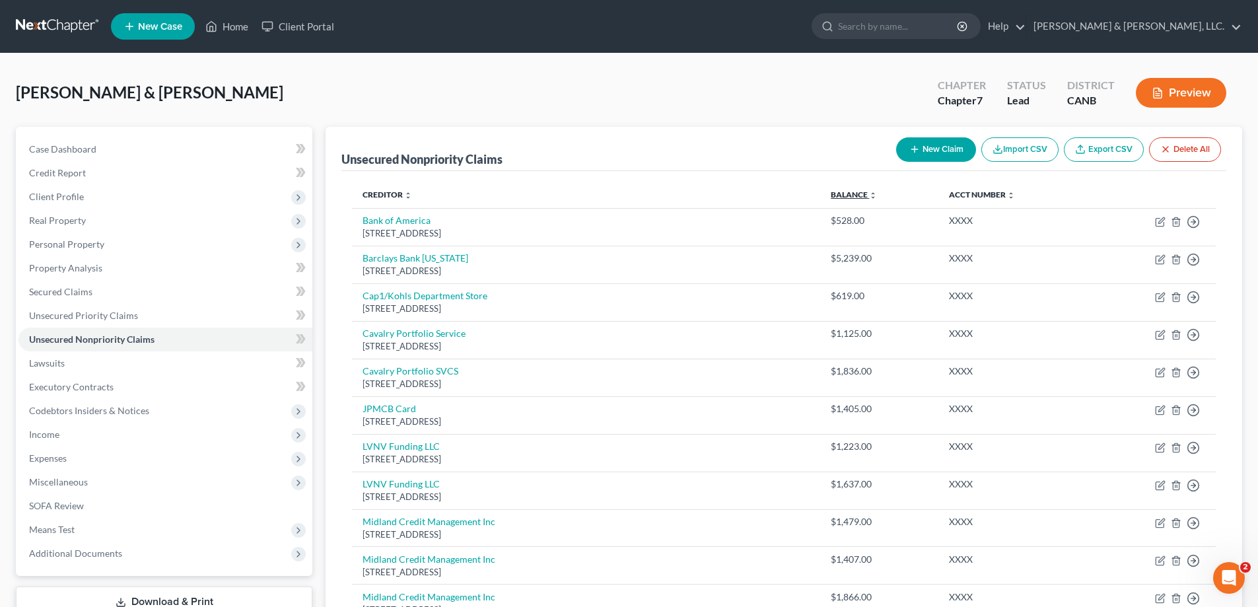
click at [863, 193] on link "Balance expand_more expand_less unfold_more" at bounding box center [854, 195] width 46 height 10
click at [869, 196] on icon "expand_less" at bounding box center [873, 196] width 8 height 8
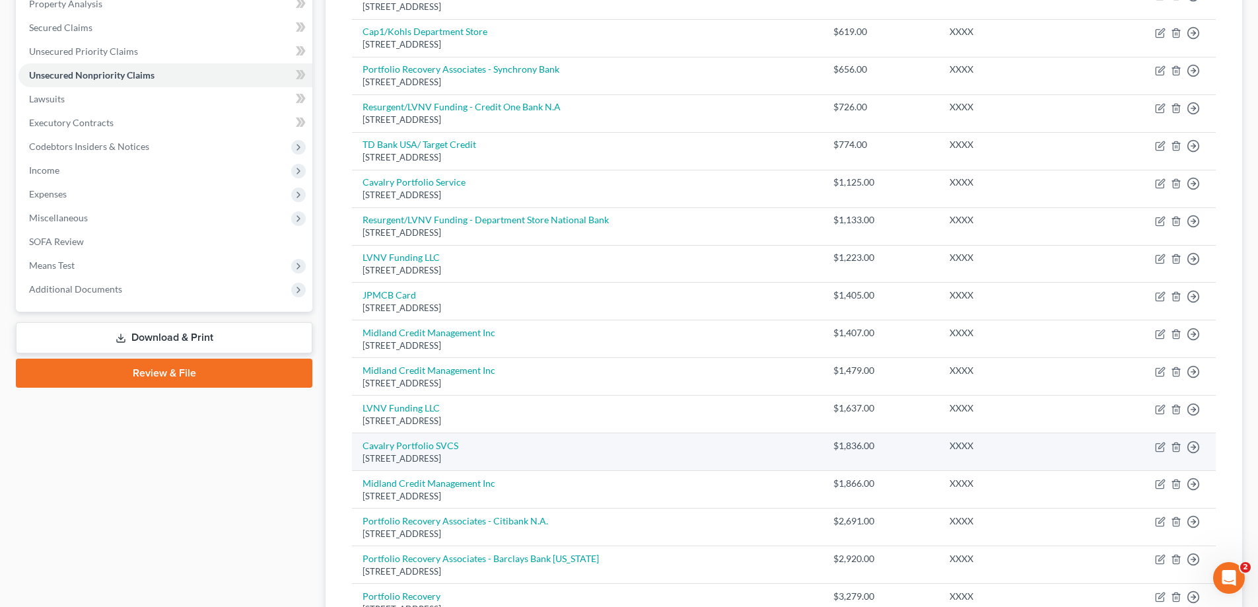
scroll to position [88, 0]
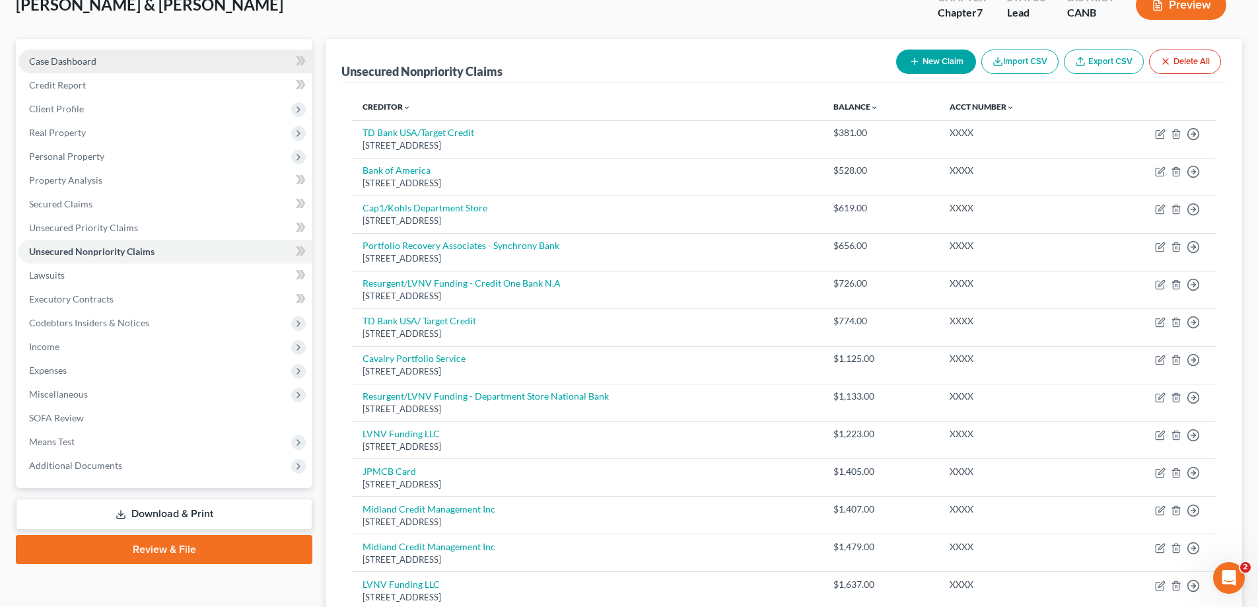
click at [65, 60] on span "Case Dashboard" at bounding box center [62, 60] width 67 height 11
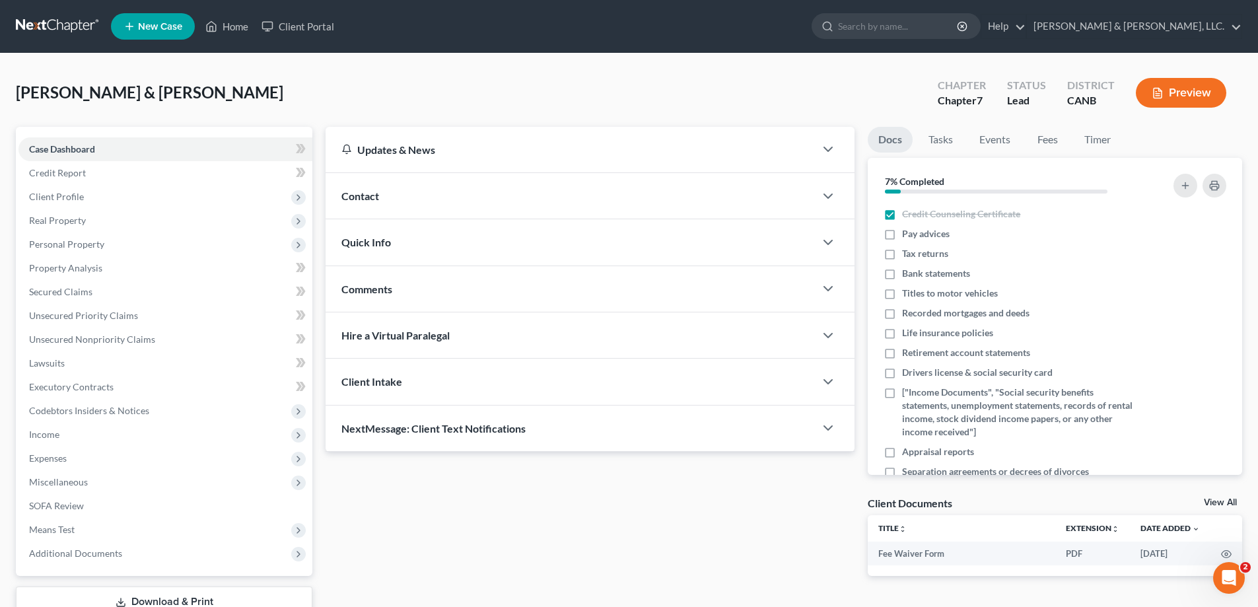
click at [516, 202] on div "Contact" at bounding box center [570, 196] width 489 height 46
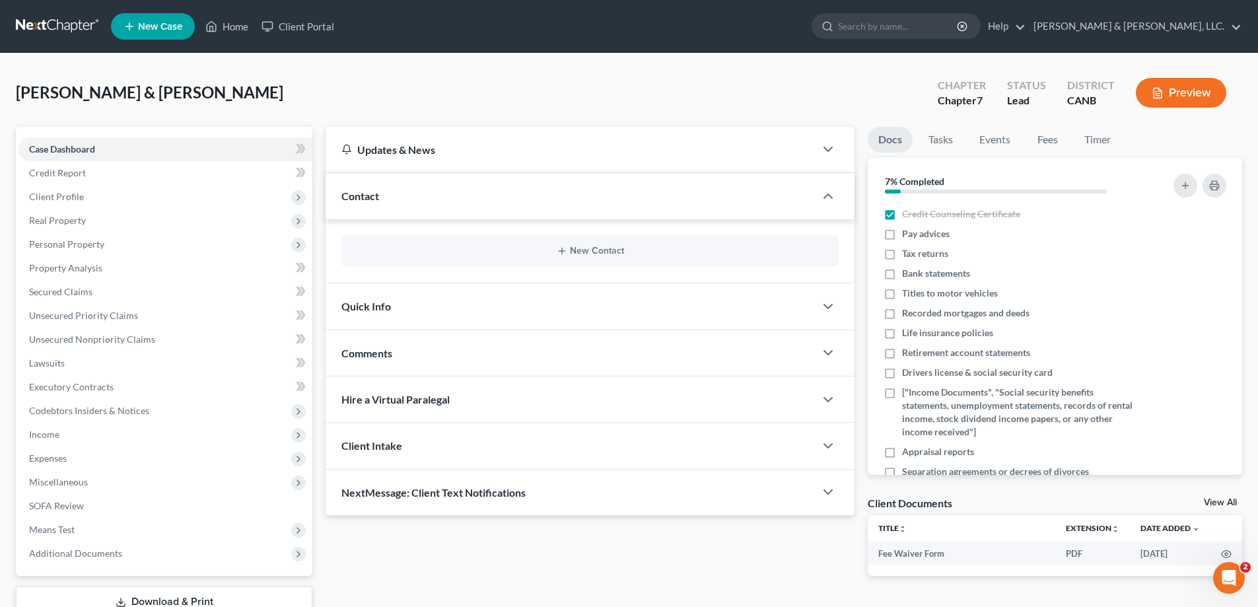
click at [544, 199] on div "Contact" at bounding box center [570, 196] width 489 height 46
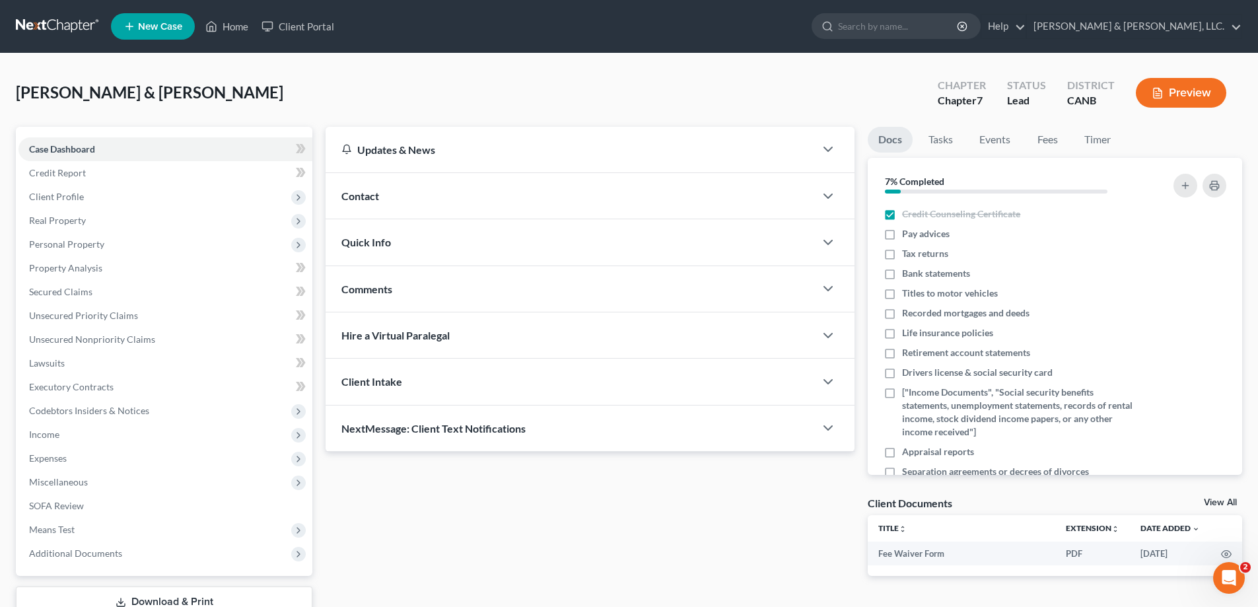
click at [433, 254] on div "Quick Info" at bounding box center [570, 242] width 489 height 46
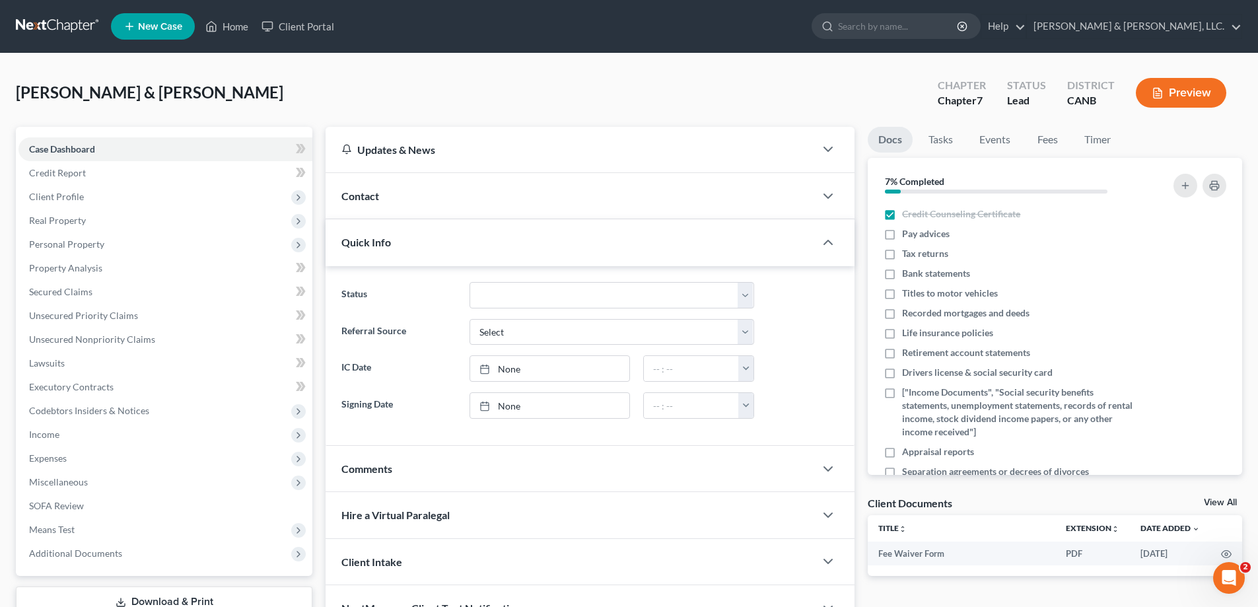
click at [433, 251] on div "Quick Info" at bounding box center [570, 242] width 489 height 46
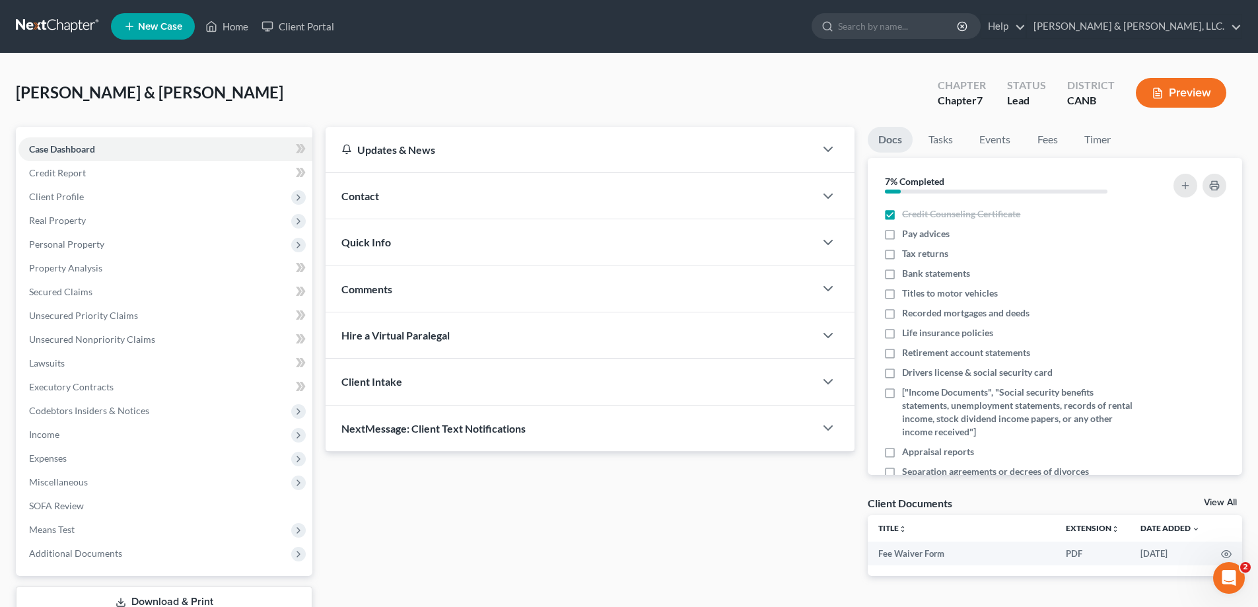
click at [416, 291] on div "Comments" at bounding box center [570, 289] width 489 height 46
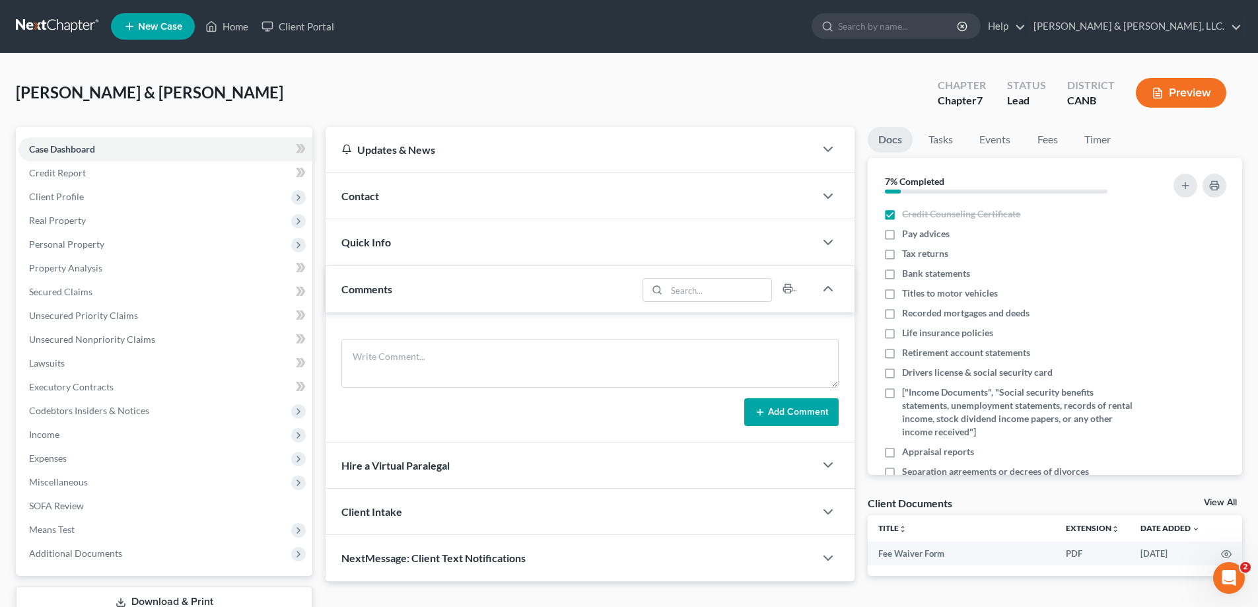
click at [416, 291] on div "Comments" at bounding box center [482, 289] width 312 height 46
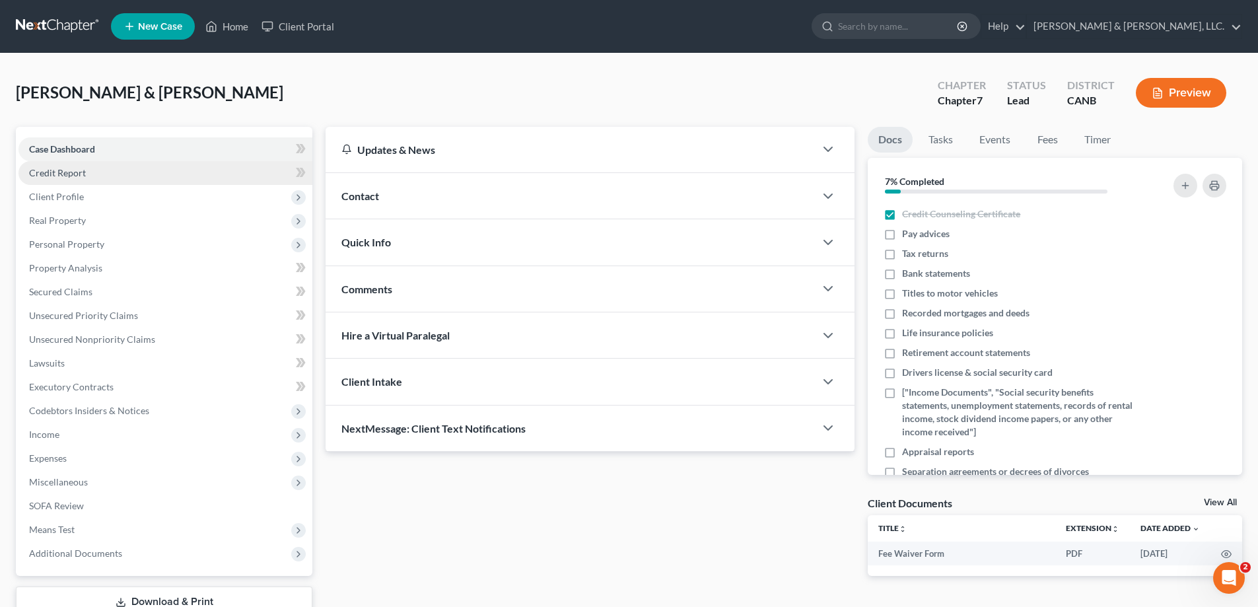
click at [78, 169] on span "Credit Report" at bounding box center [57, 172] width 57 height 11
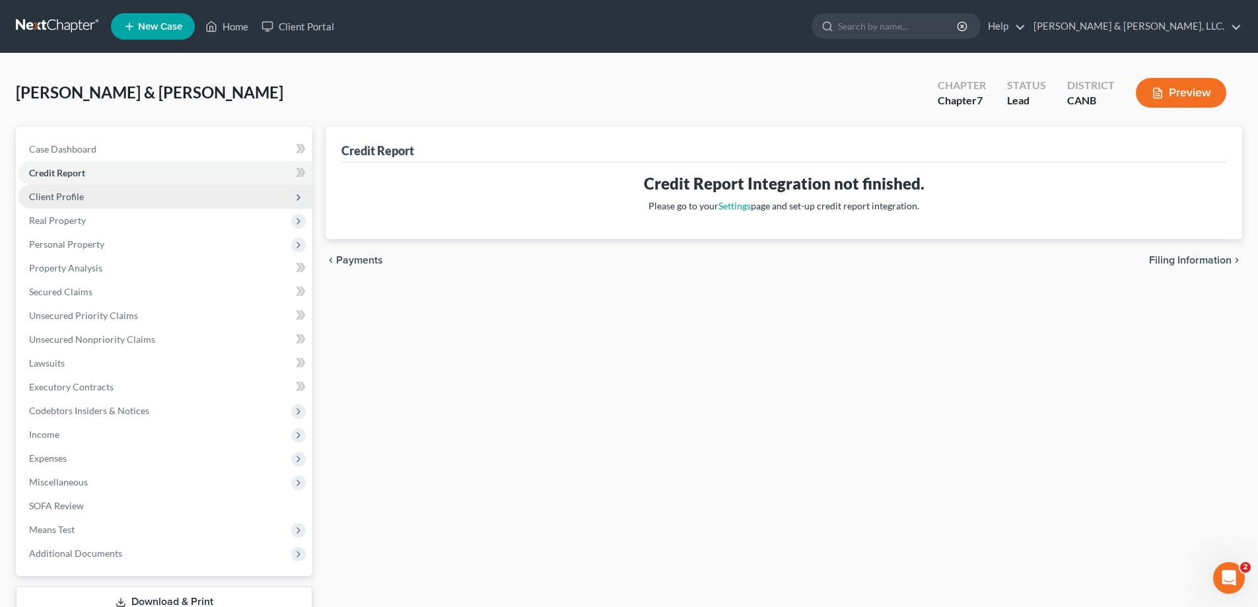
click at [55, 201] on span "Client Profile" at bounding box center [56, 196] width 55 height 11
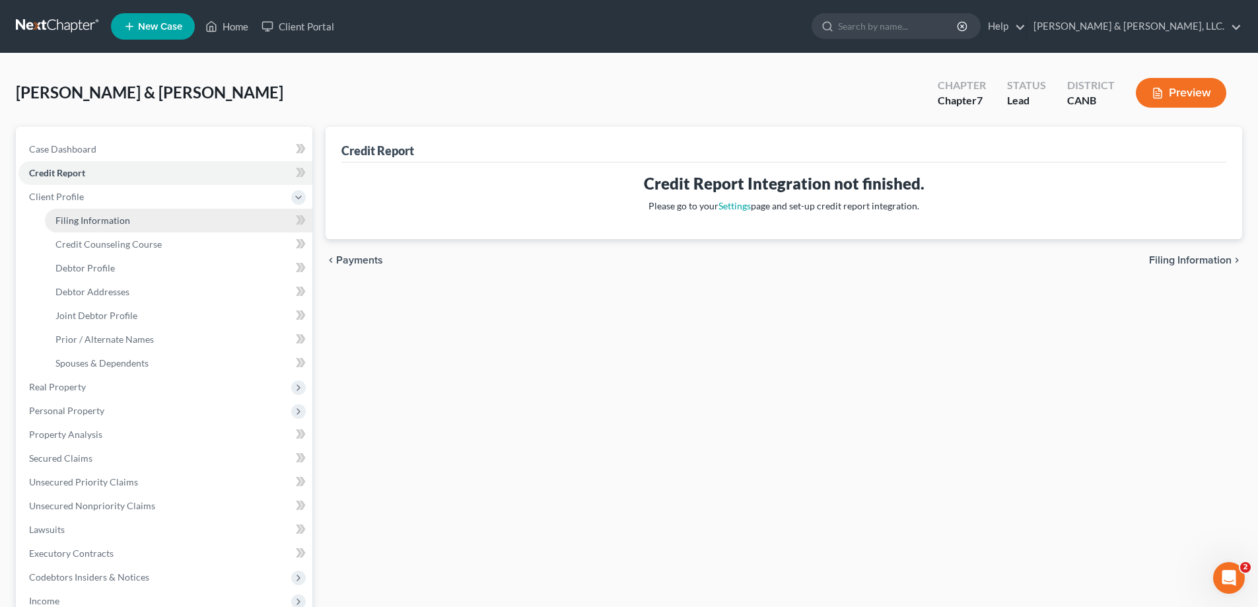
click at [115, 219] on span "Filing Information" at bounding box center [92, 220] width 75 height 11
select select "1"
select select "0"
select select "4"
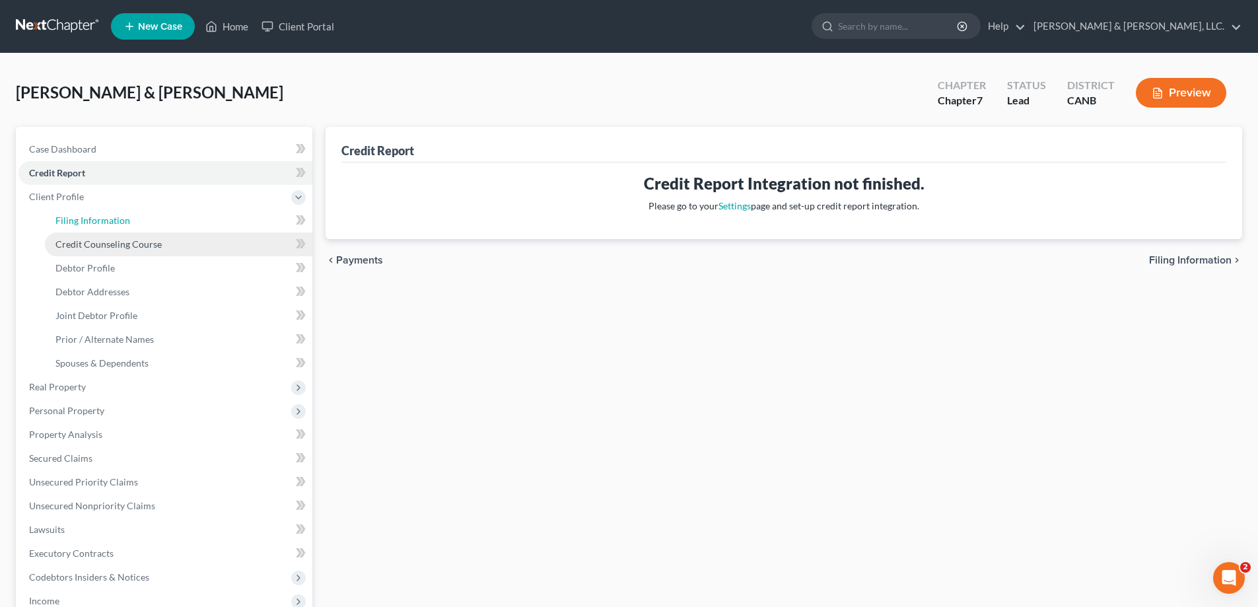
select select "0"
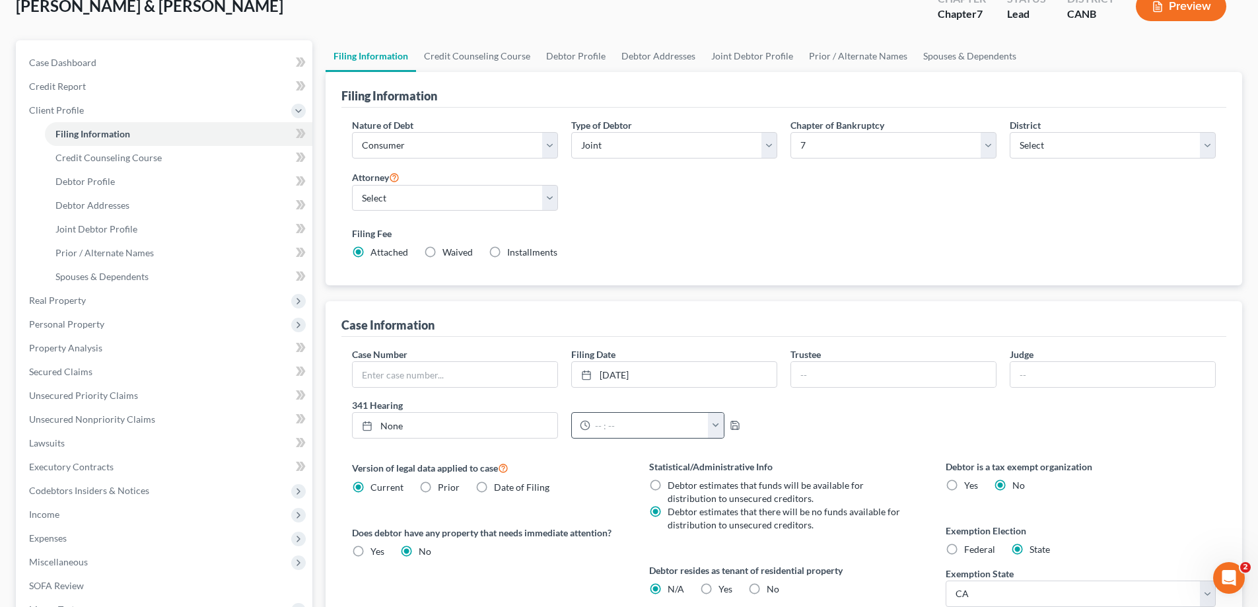
scroll to position [176, 0]
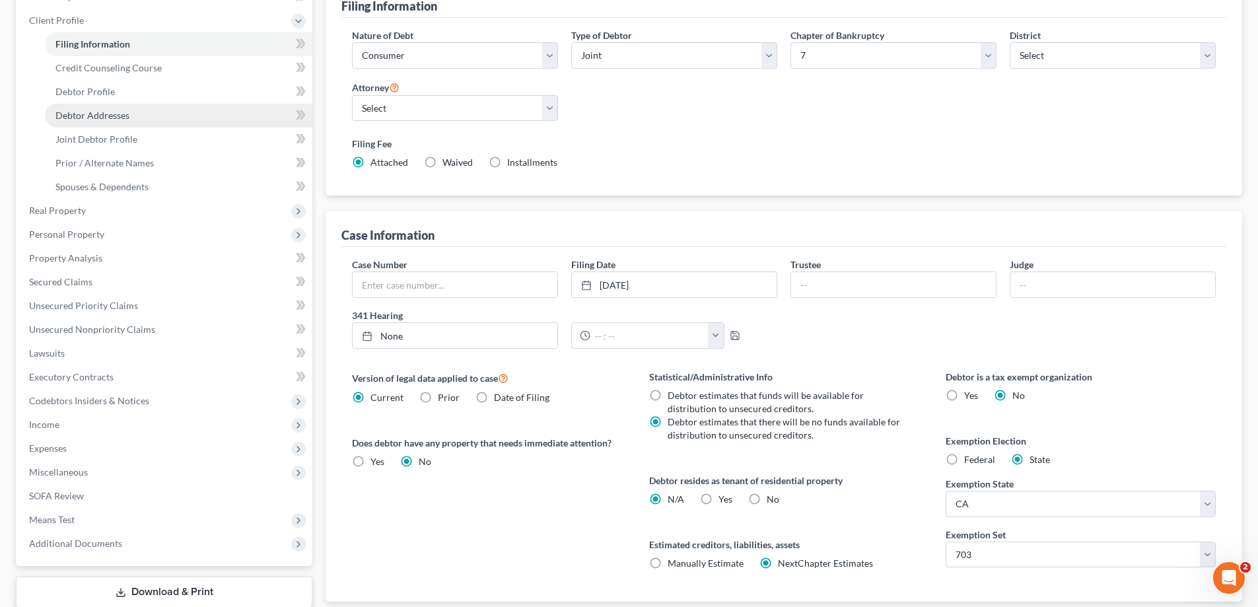
click at [97, 110] on span "Debtor Addresses" at bounding box center [92, 115] width 74 height 11
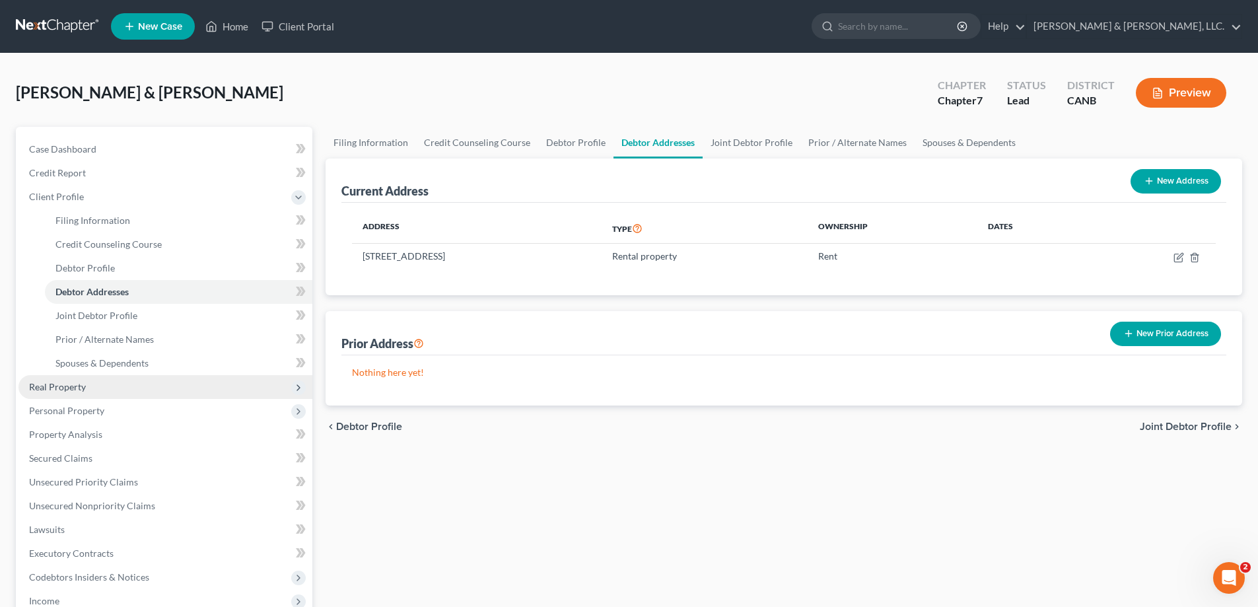
click at [72, 387] on span "Real Property" at bounding box center [57, 386] width 57 height 11
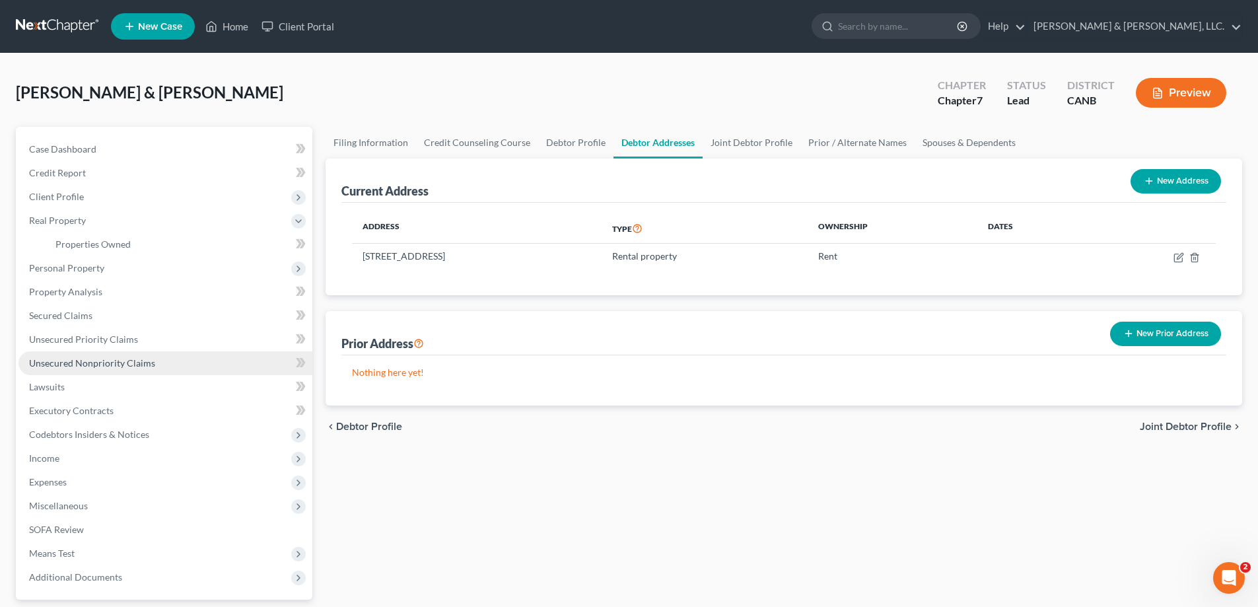
click at [94, 359] on span "Unsecured Nonpriority Claims" at bounding box center [92, 362] width 126 height 11
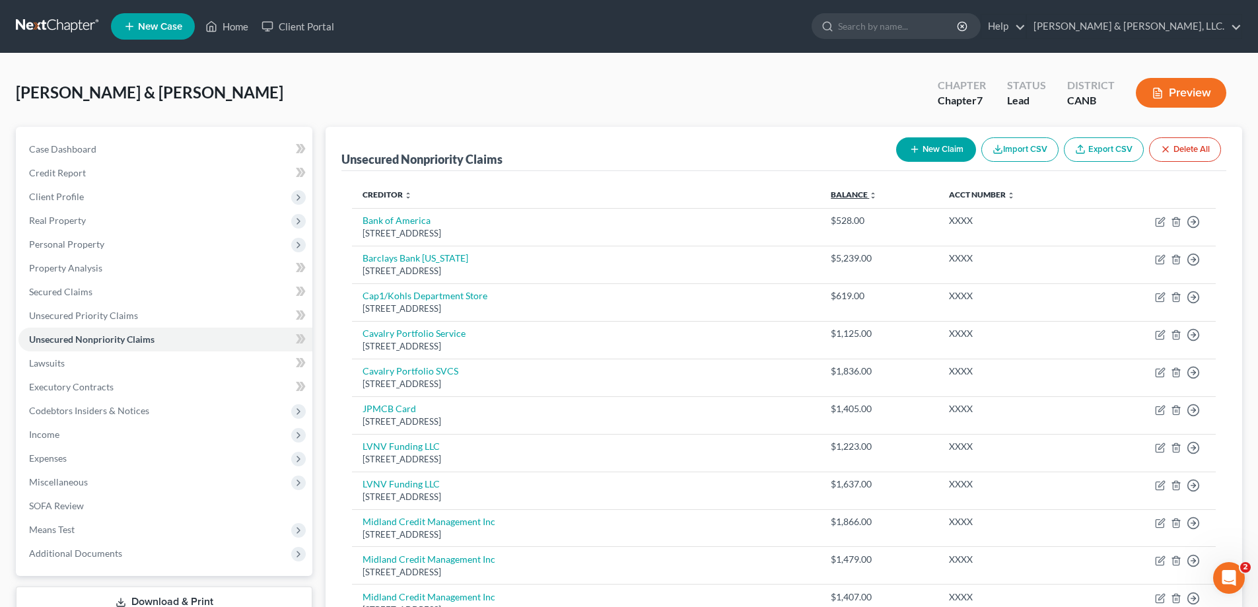
click at [853, 197] on link "Balance expand_more expand_less unfold_more" at bounding box center [854, 195] width 46 height 10
click at [858, 195] on link "Balance expand_more expand_less unfold_more" at bounding box center [854, 195] width 46 height 10
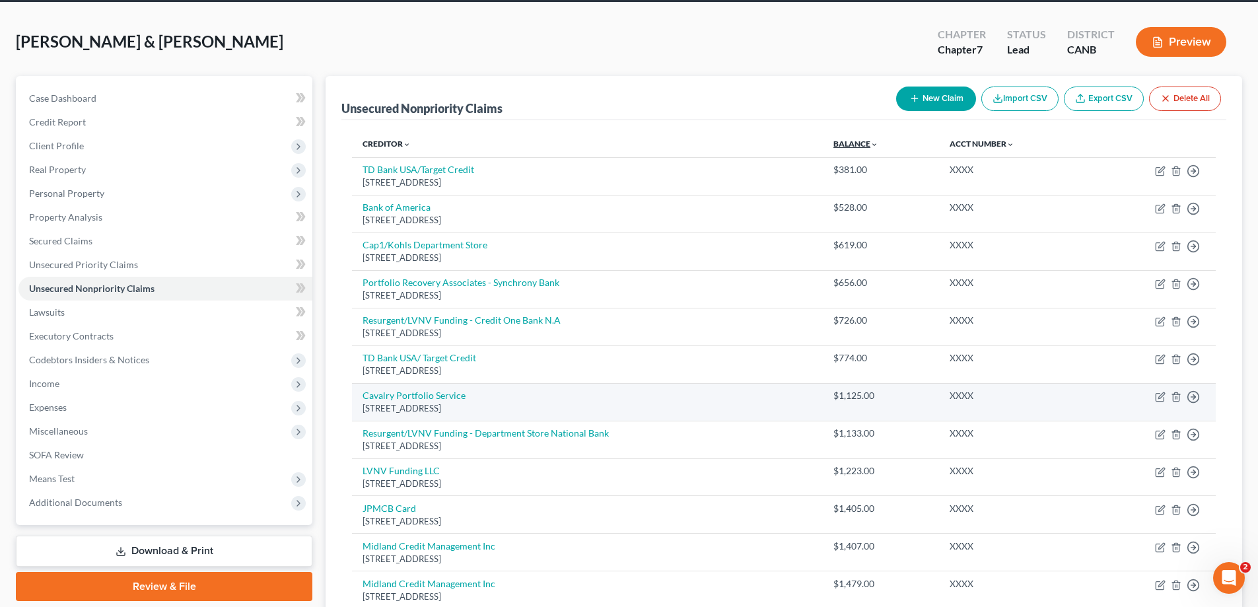
scroll to position [44, 0]
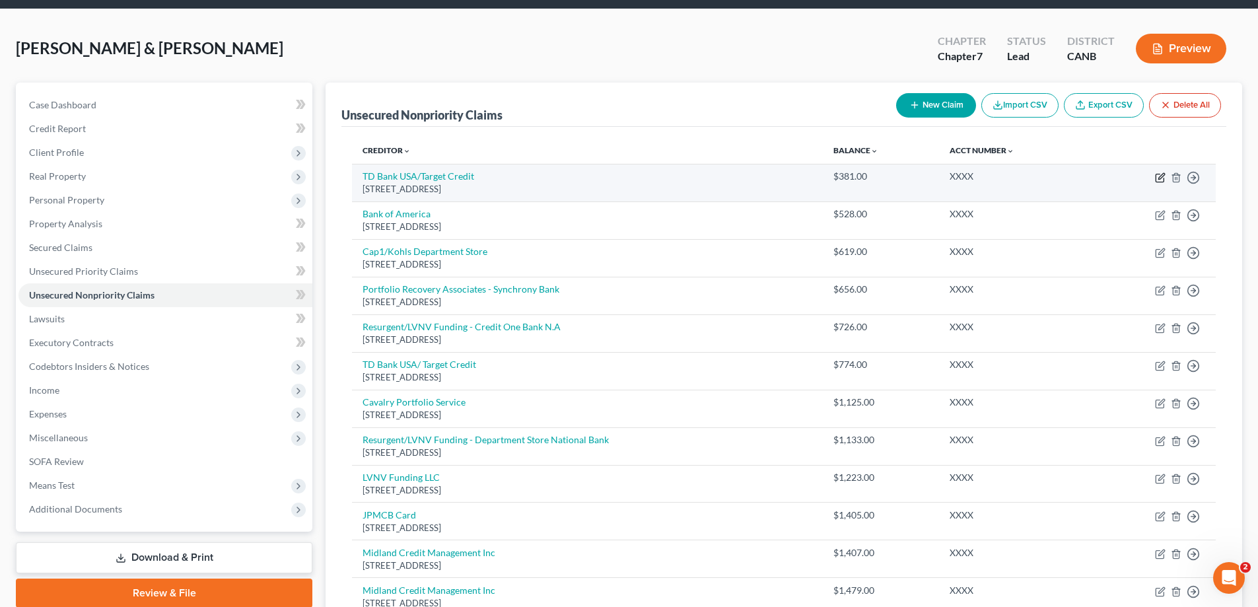
click at [1162, 180] on icon "button" at bounding box center [1160, 177] width 11 height 11
select select "24"
select select "2"
select select "1"
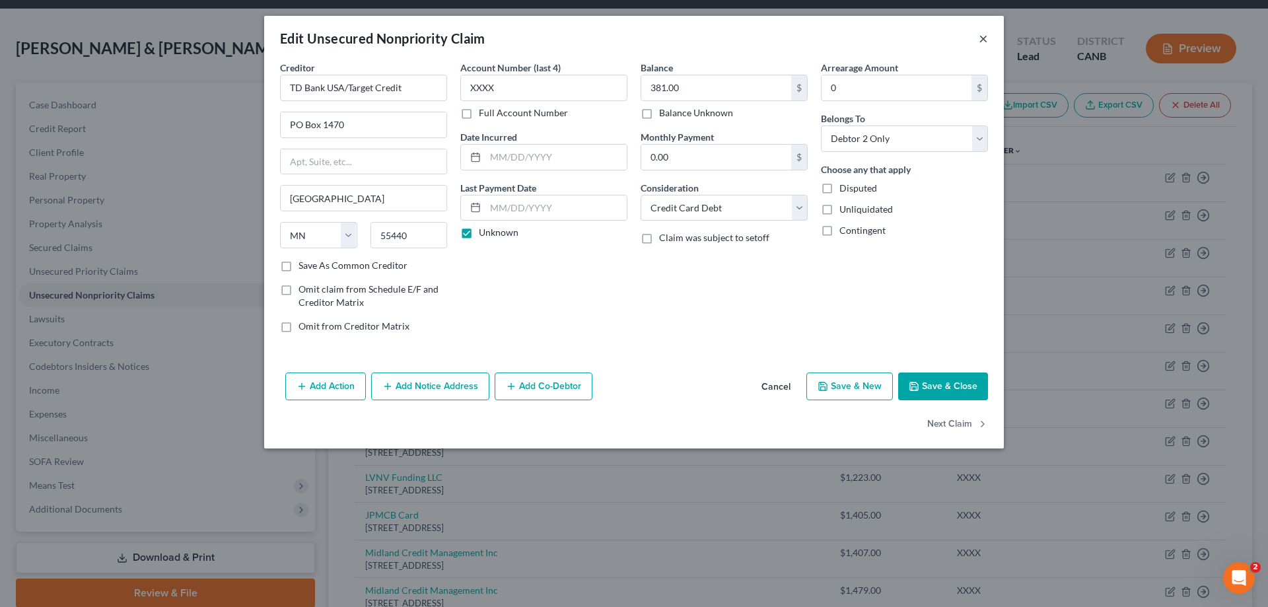
click at [985, 40] on button "×" at bounding box center [983, 38] width 9 height 16
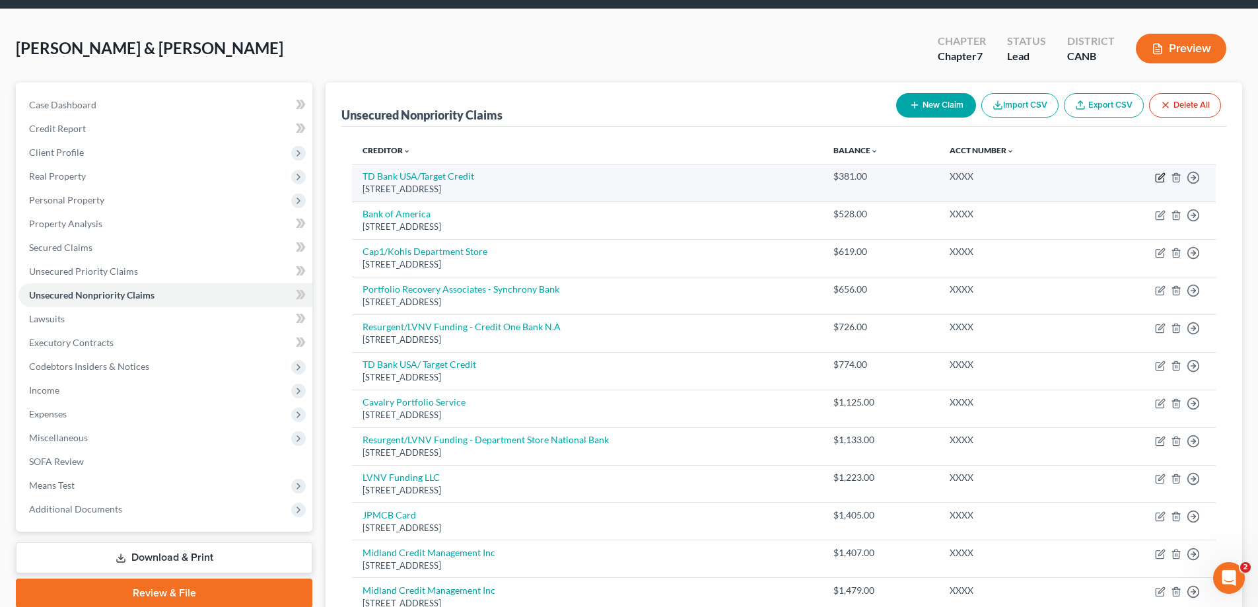
click at [1161, 178] on icon "button" at bounding box center [1161, 176] width 6 height 6
select select "24"
select select "2"
select select "1"
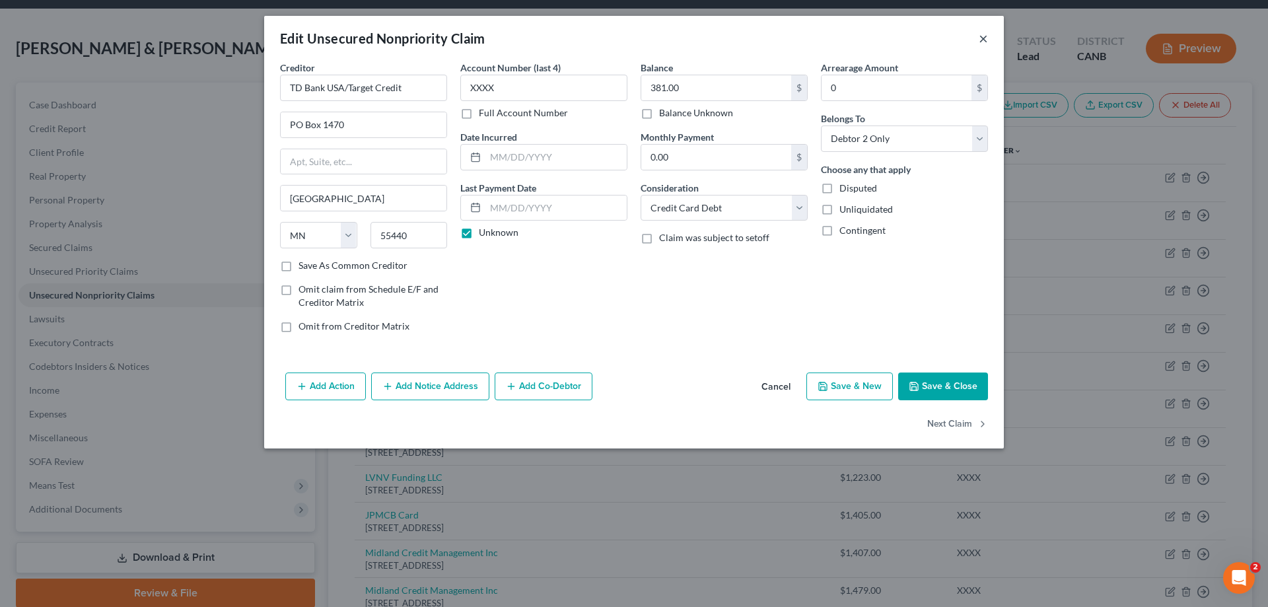
click at [984, 40] on button "×" at bounding box center [983, 38] width 9 height 16
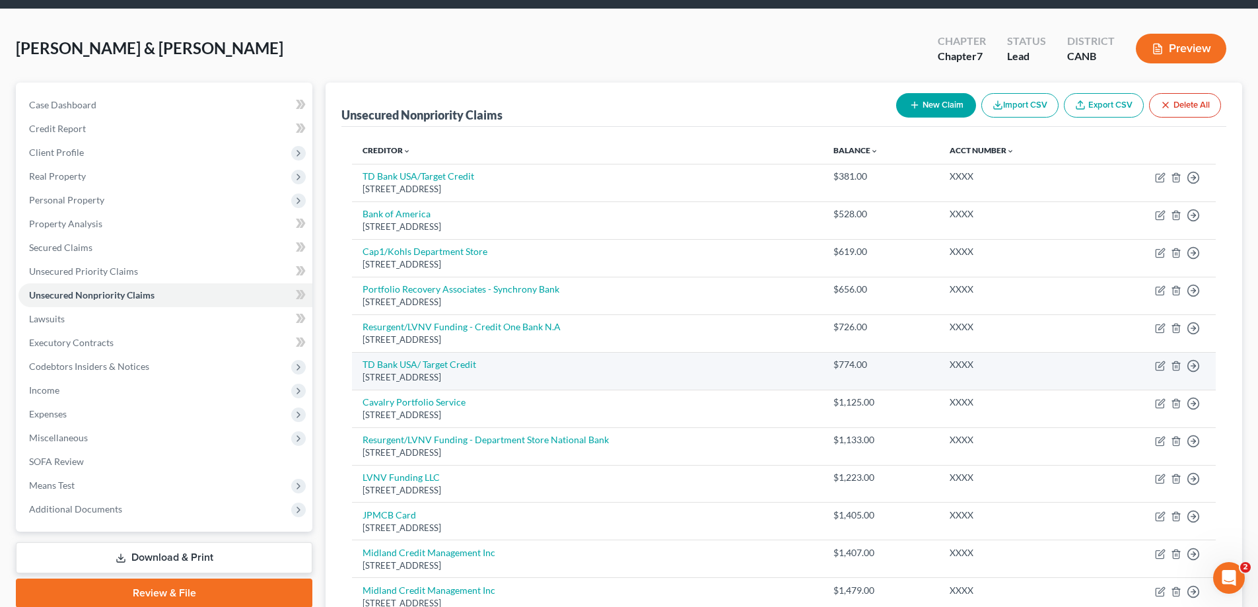
scroll to position [264, 0]
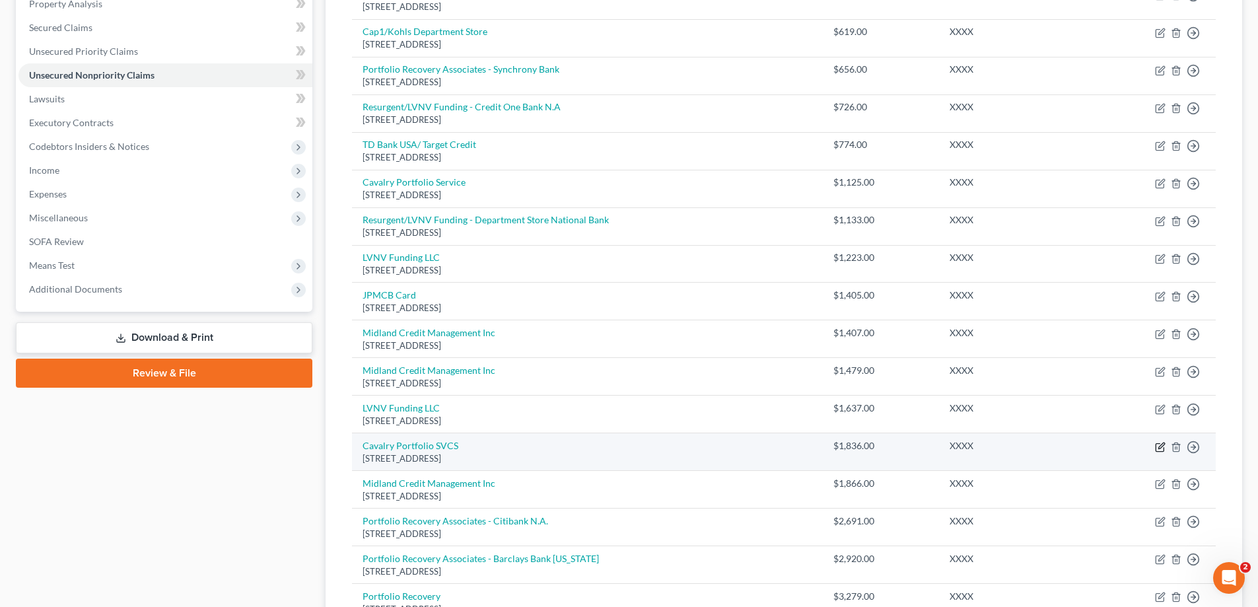
click at [1159, 448] on icon "button" at bounding box center [1161, 445] width 6 height 6
select select "6"
select select "1"
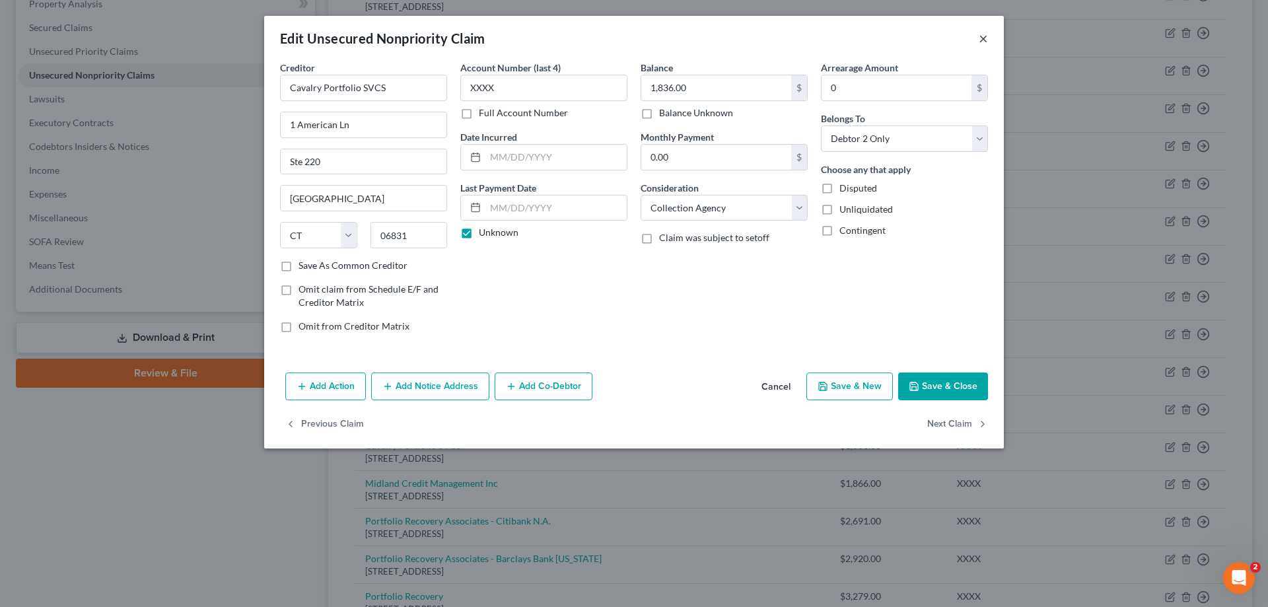
click at [985, 37] on button "×" at bounding box center [983, 38] width 9 height 16
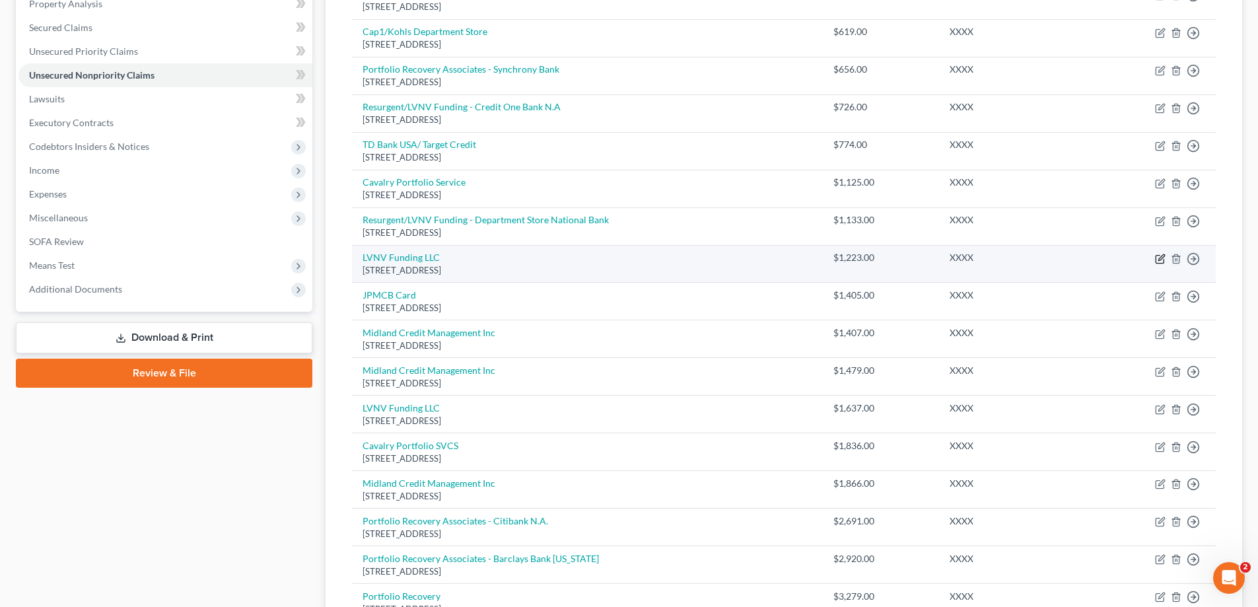
click at [1158, 261] on icon "button" at bounding box center [1160, 259] width 11 height 11
select select "42"
select select "1"
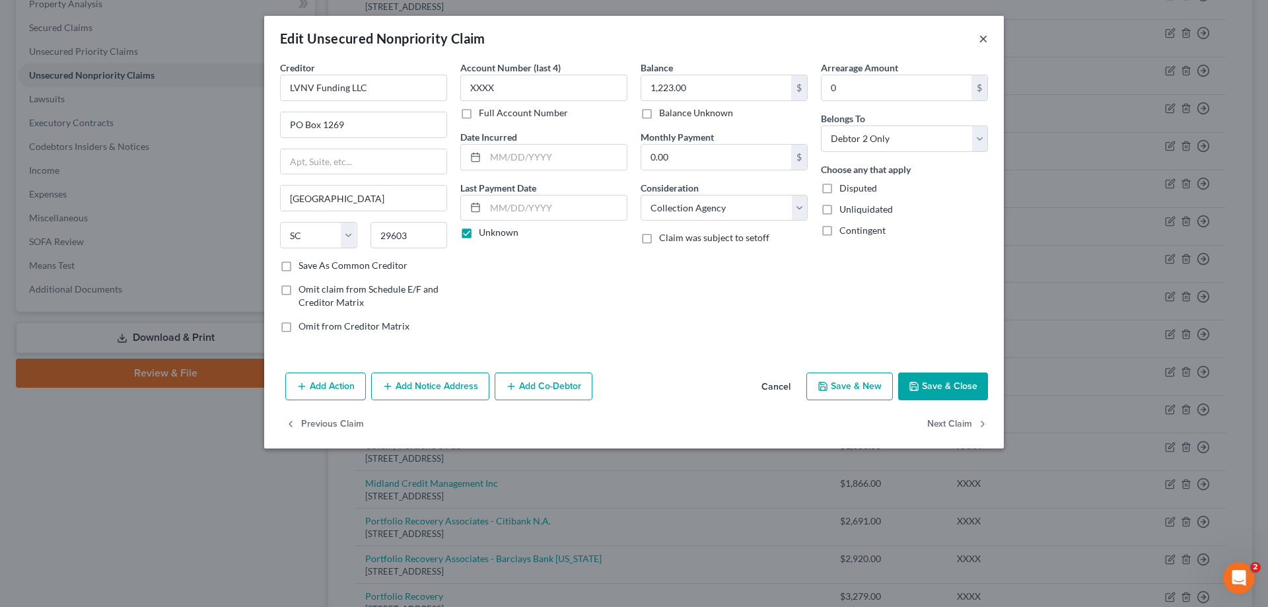
click at [985, 40] on button "×" at bounding box center [983, 38] width 9 height 16
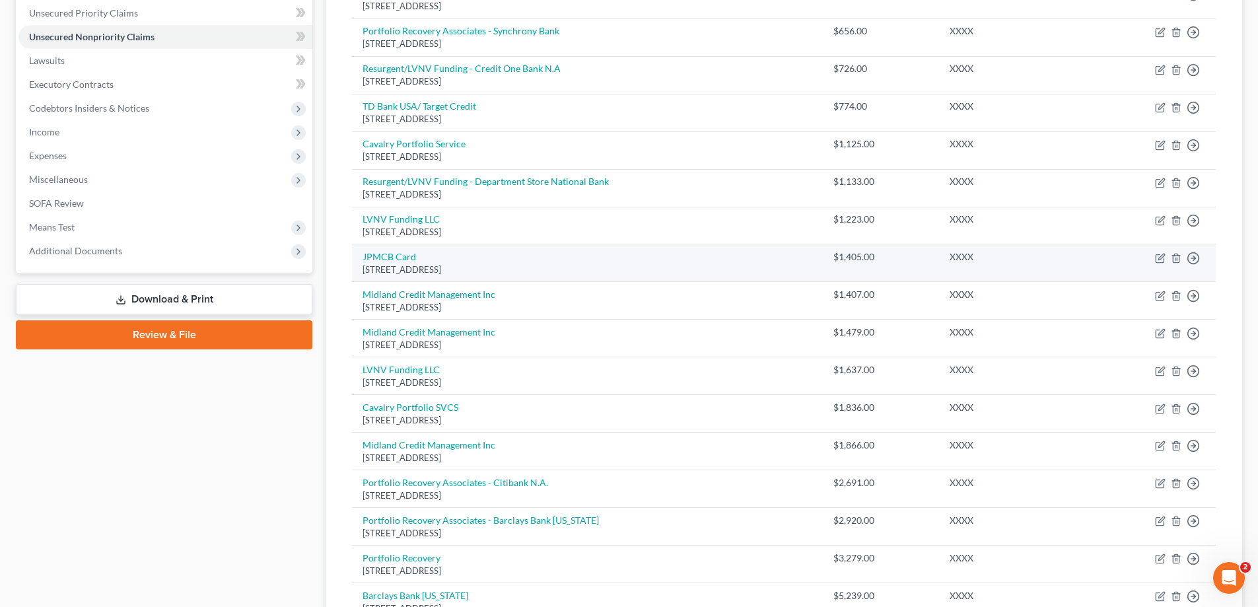
scroll to position [352, 0]
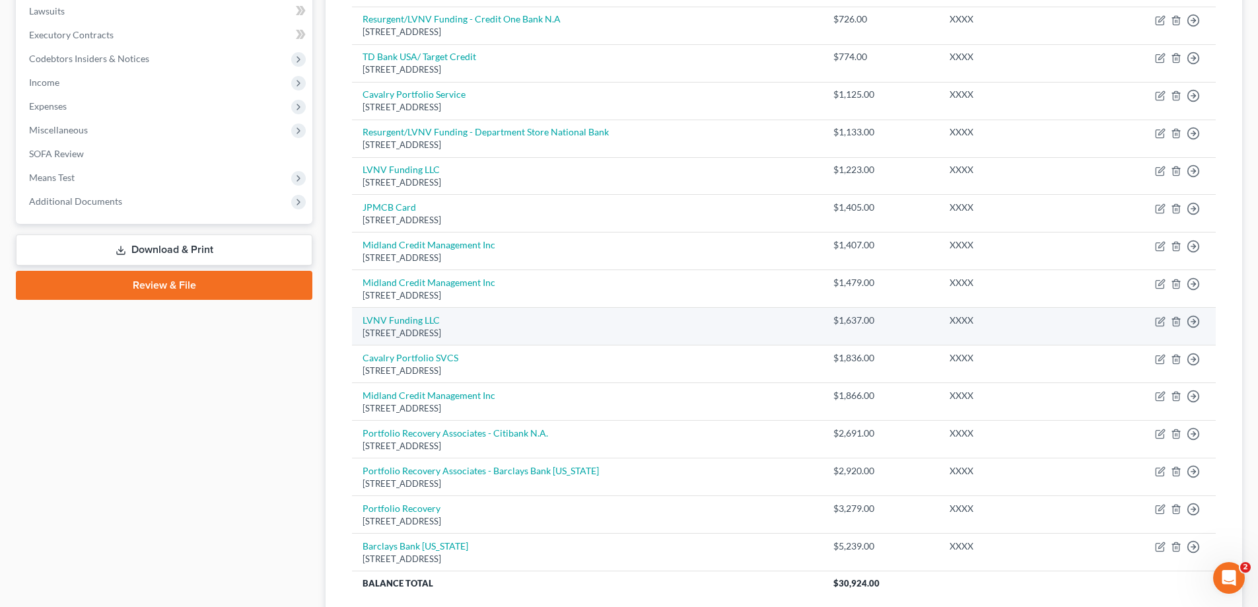
click at [874, 328] on td "$1,637.00" at bounding box center [881, 327] width 116 height 38
click at [1155, 320] on icon "button" at bounding box center [1160, 321] width 11 height 11
select select "42"
select select "1"
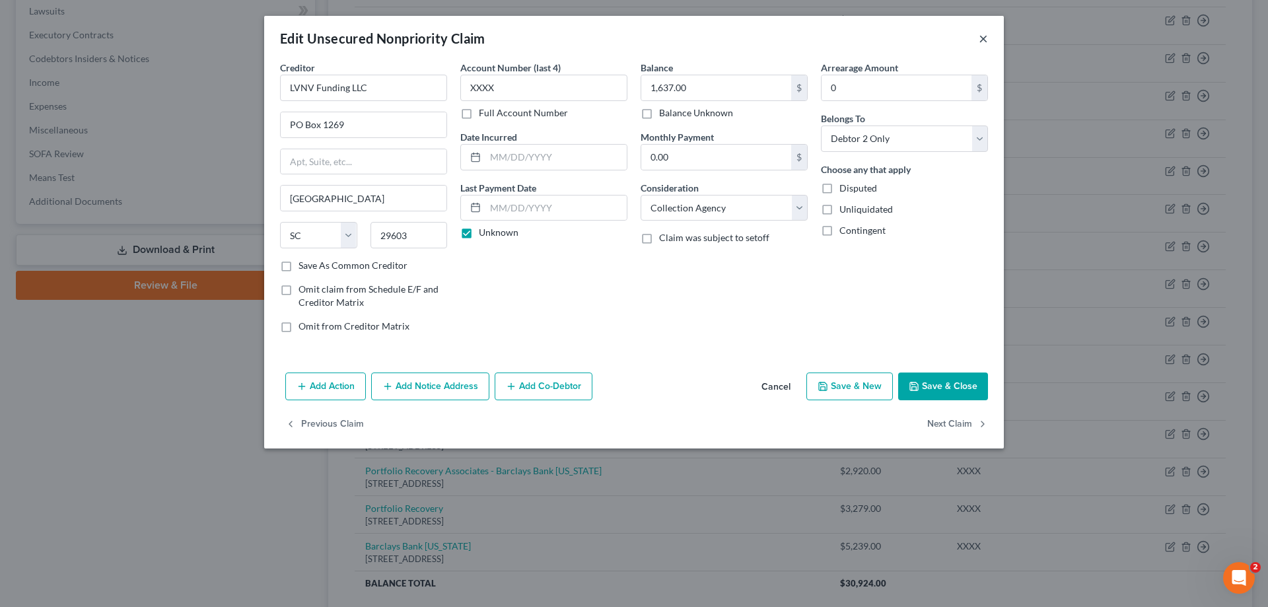
click at [985, 40] on button "×" at bounding box center [983, 38] width 9 height 16
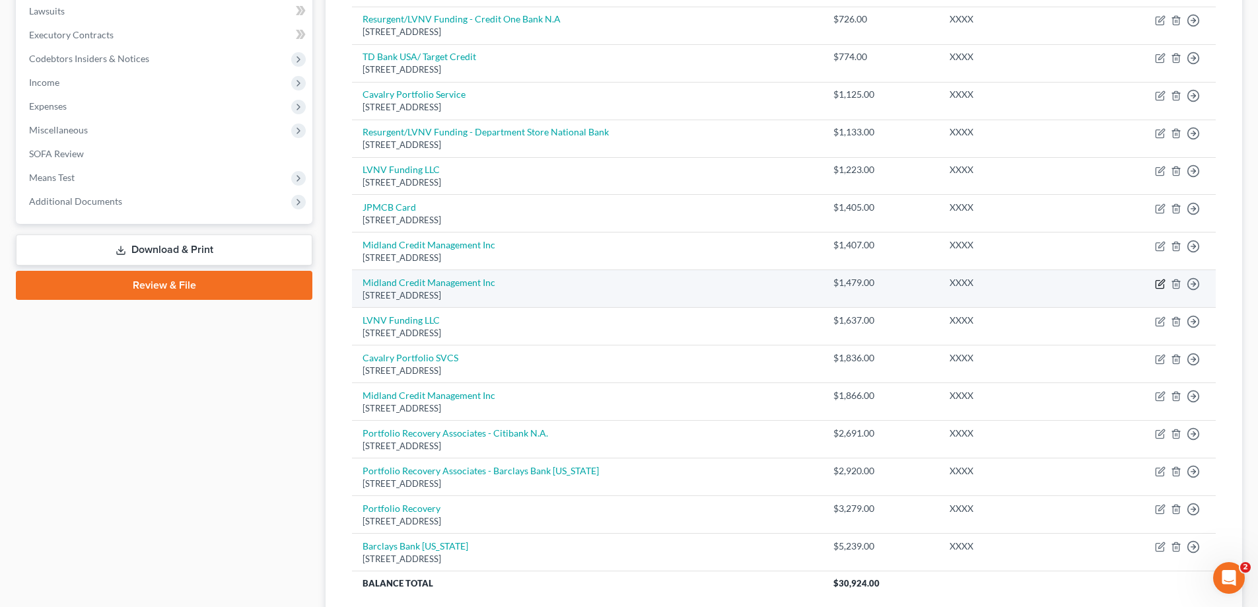
click at [1160, 283] on icon "button" at bounding box center [1161, 282] width 6 height 6
select select "23"
select select "1"
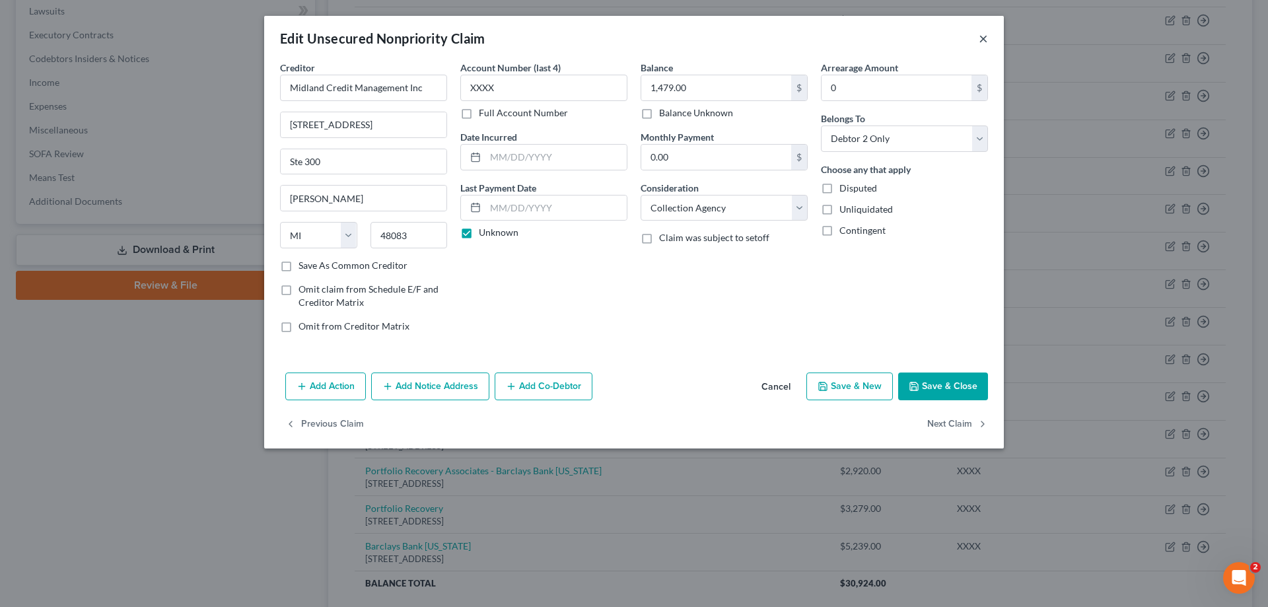
click at [979, 38] on button "×" at bounding box center [983, 38] width 9 height 16
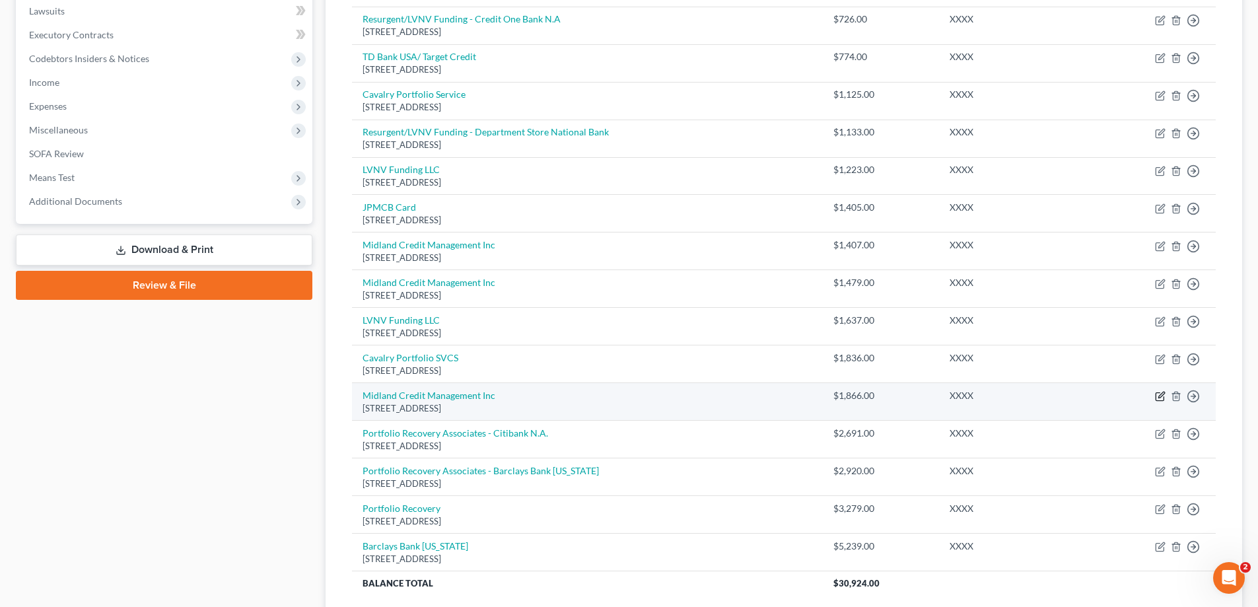
click at [1162, 397] on icon "button" at bounding box center [1160, 396] width 11 height 11
select select "23"
select select "1"
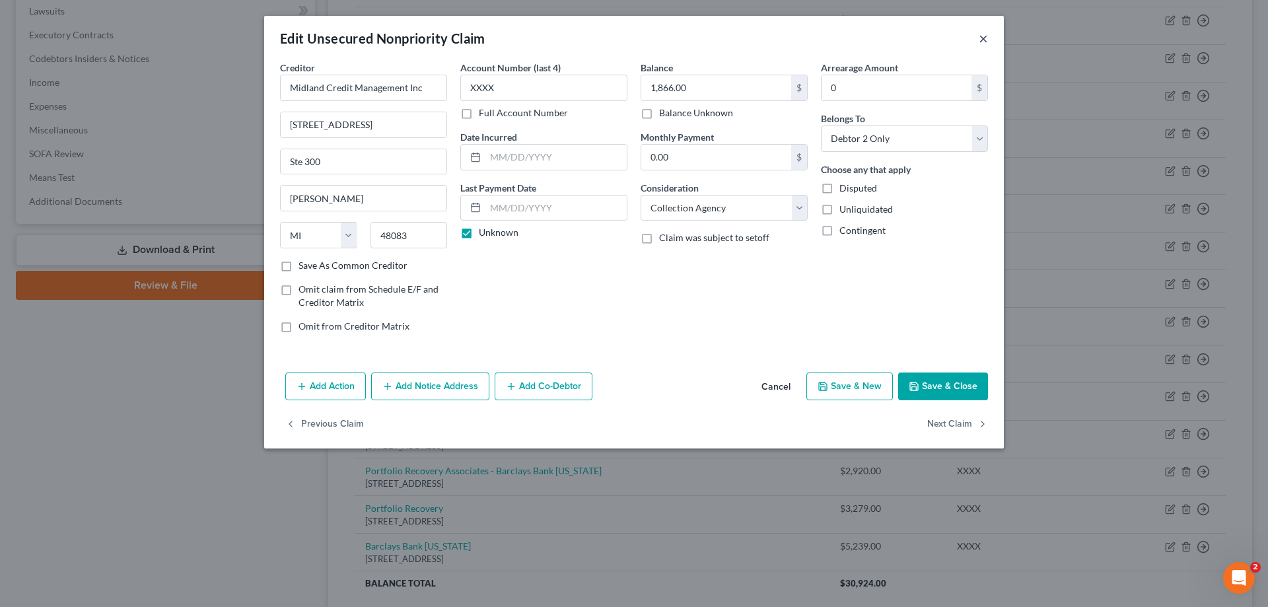
click at [985, 42] on button "×" at bounding box center [983, 38] width 9 height 16
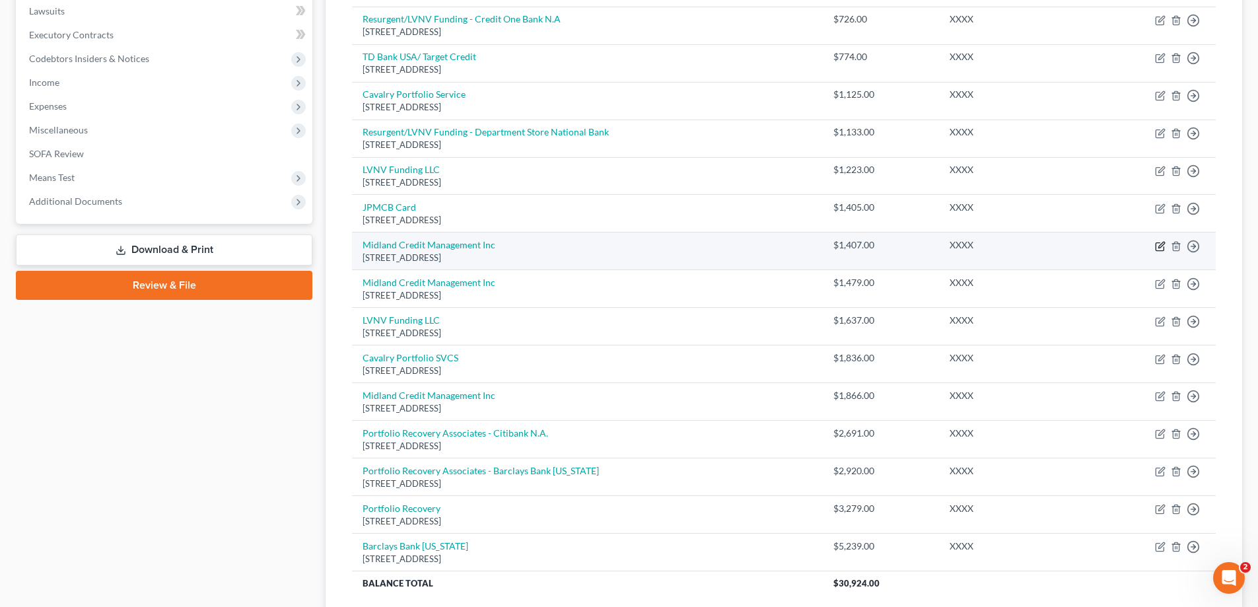
click at [1158, 245] on icon "button" at bounding box center [1160, 246] width 11 height 11
select select "23"
select select "1"
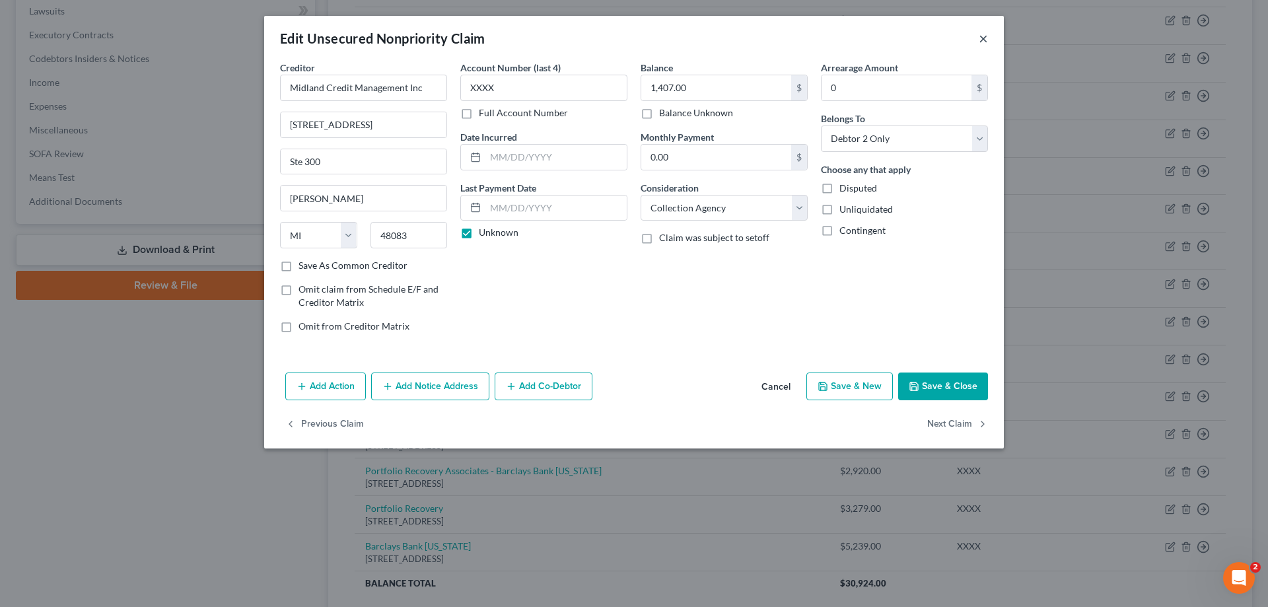
click at [986, 38] on button "×" at bounding box center [983, 38] width 9 height 16
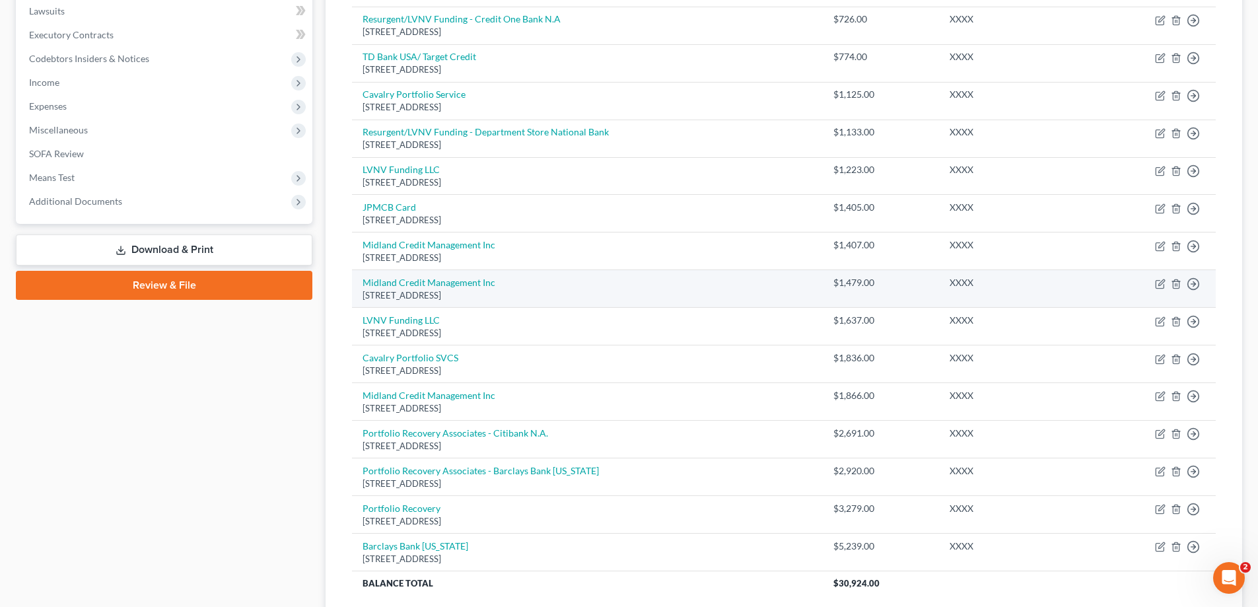
scroll to position [396, 0]
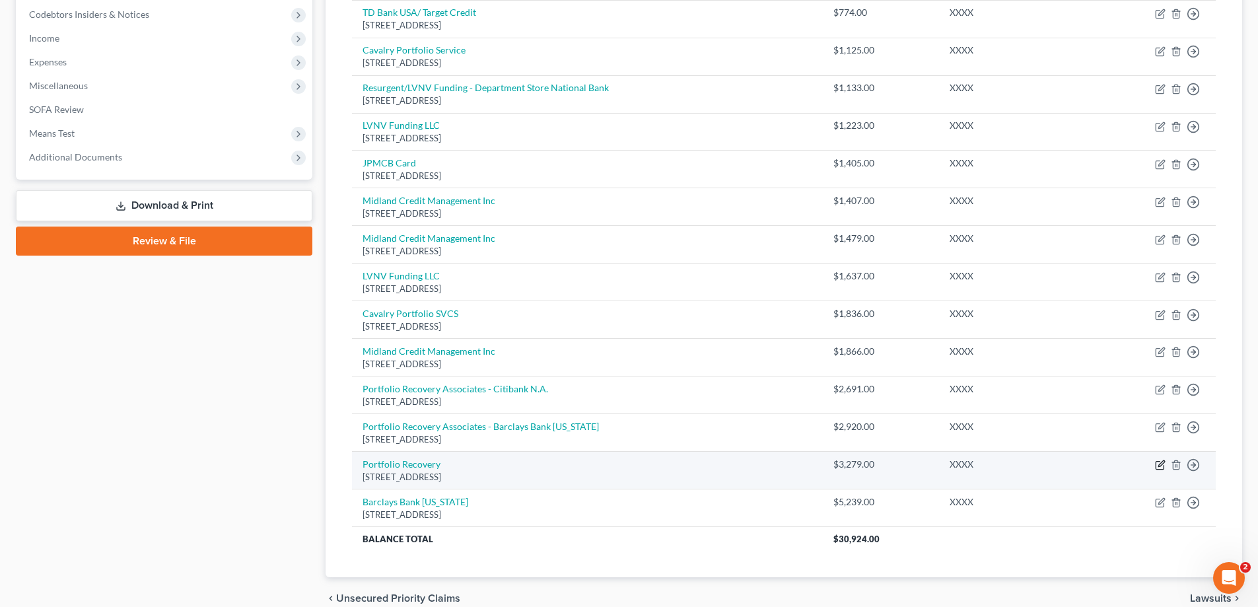
click at [1157, 467] on icon "button" at bounding box center [1160, 465] width 11 height 11
select select "48"
select select "1"
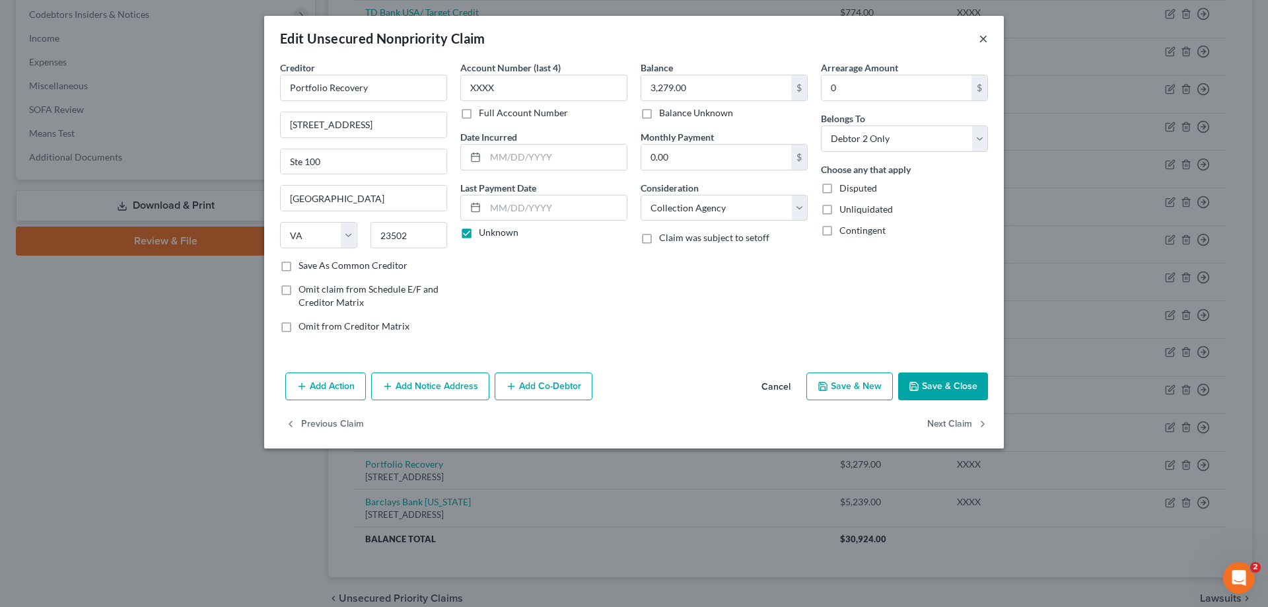
click at [982, 42] on button "×" at bounding box center [983, 38] width 9 height 16
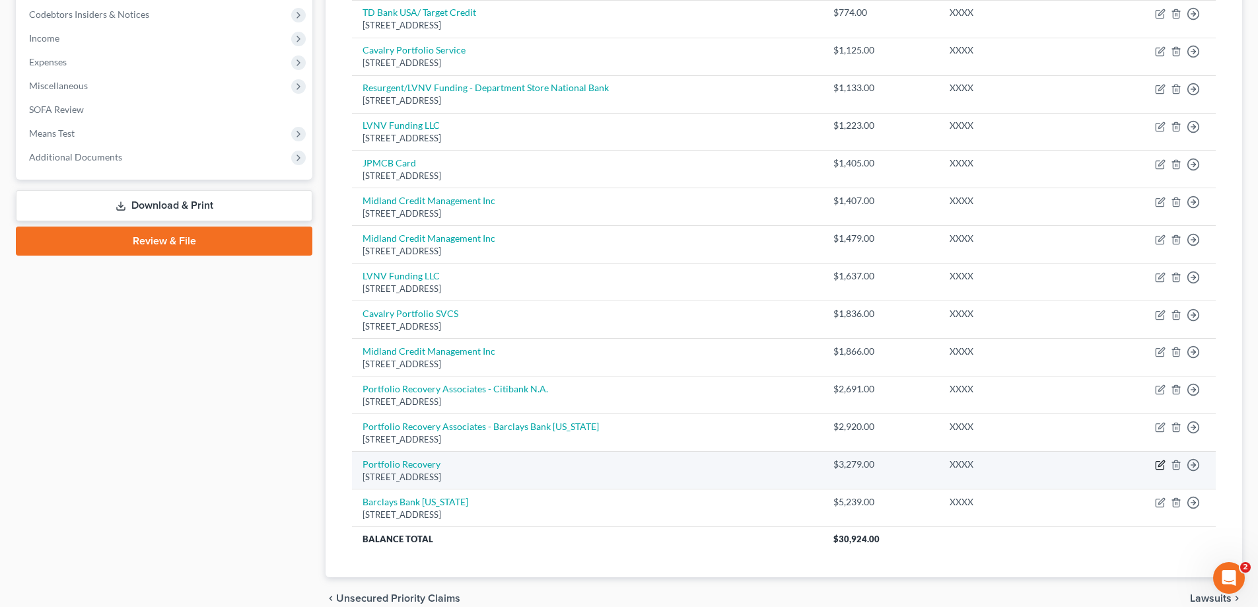
click at [1162, 462] on icon "button" at bounding box center [1161, 464] width 6 height 6
select select "48"
select select "1"
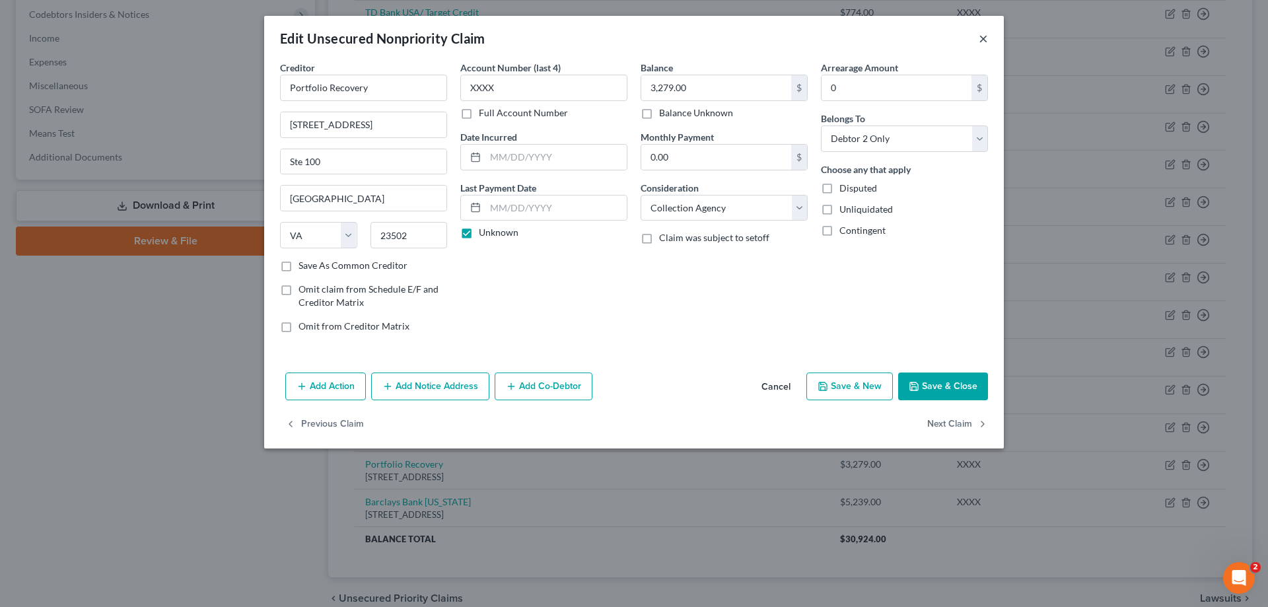
click at [982, 35] on button "×" at bounding box center [983, 38] width 9 height 16
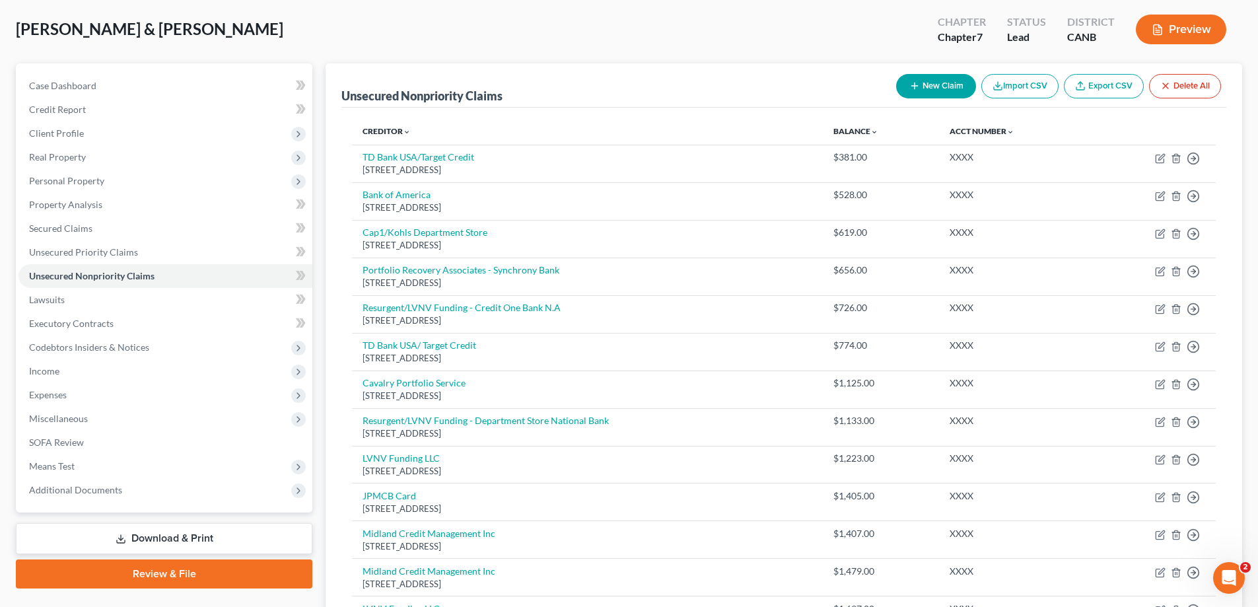
scroll to position [63, 0]
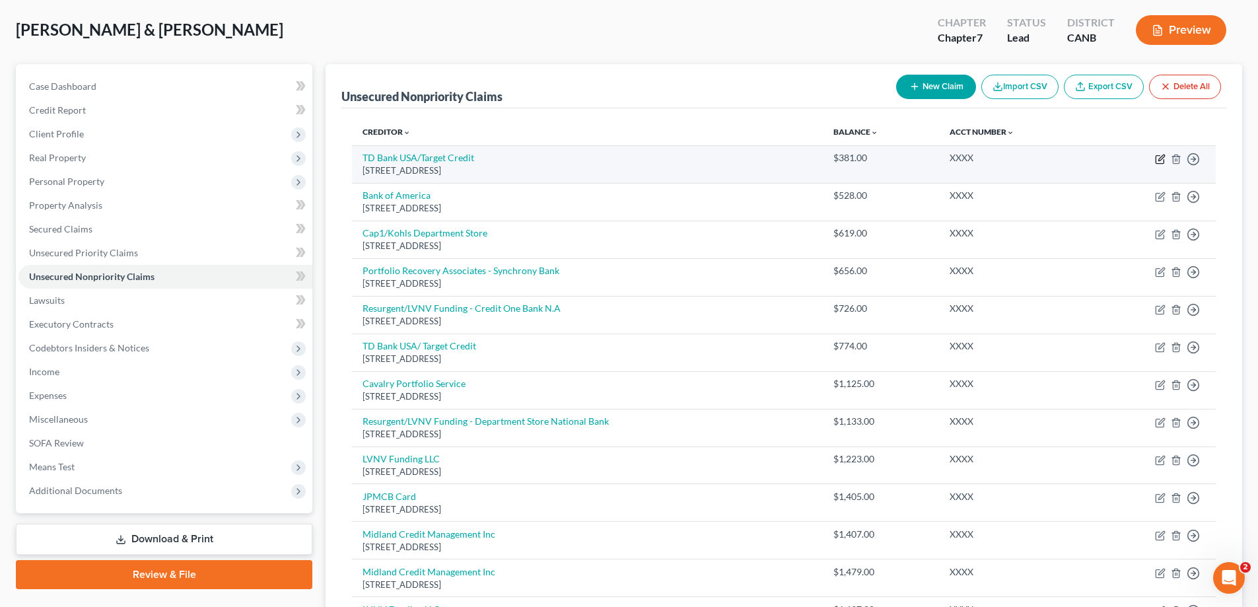
click at [1164, 159] on icon "button" at bounding box center [1160, 159] width 11 height 11
select select "24"
select select "2"
select select "1"
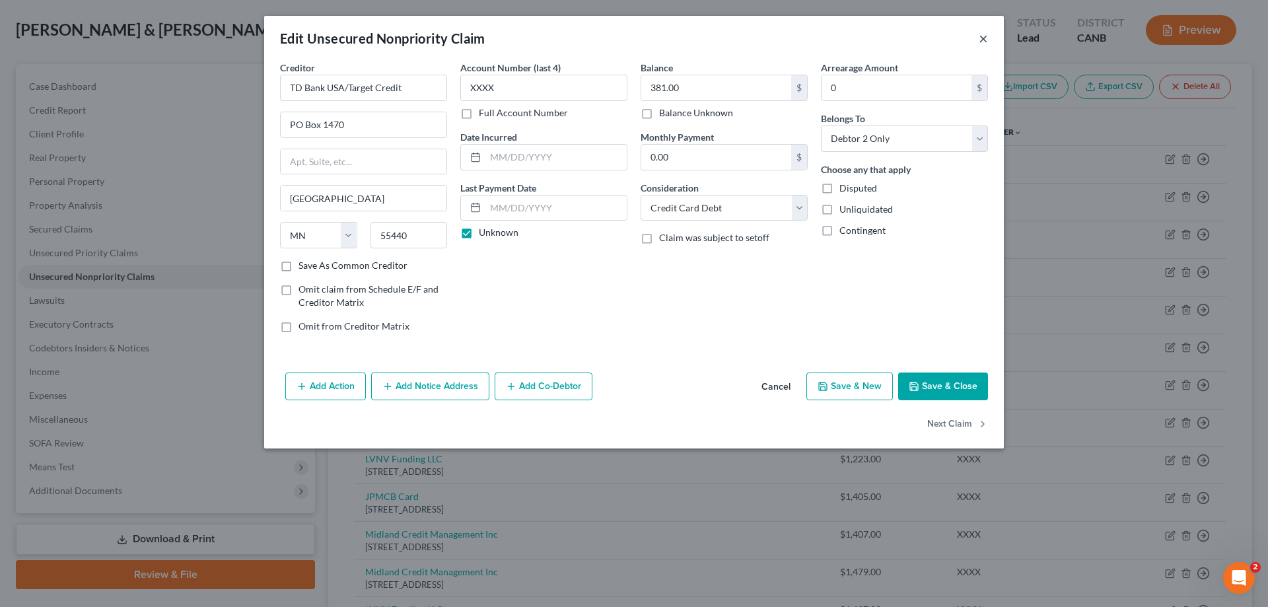
click at [983, 38] on button "×" at bounding box center [983, 38] width 9 height 16
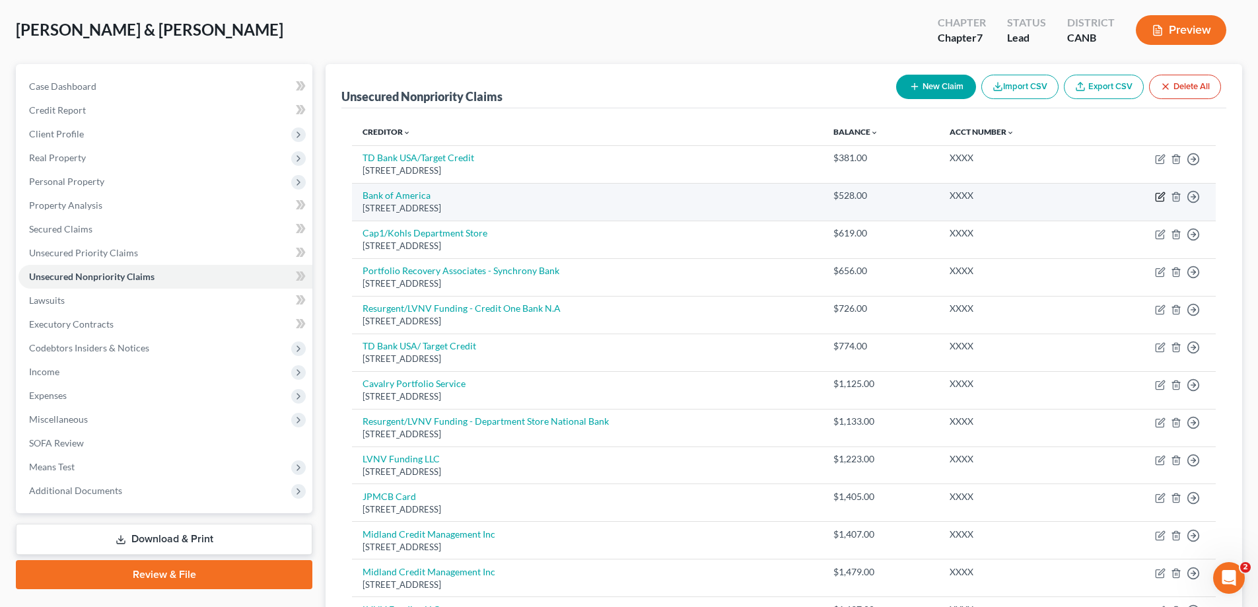
click at [1162, 194] on icon "button" at bounding box center [1161, 195] width 6 height 6
select select "45"
select select "2"
select select "0"
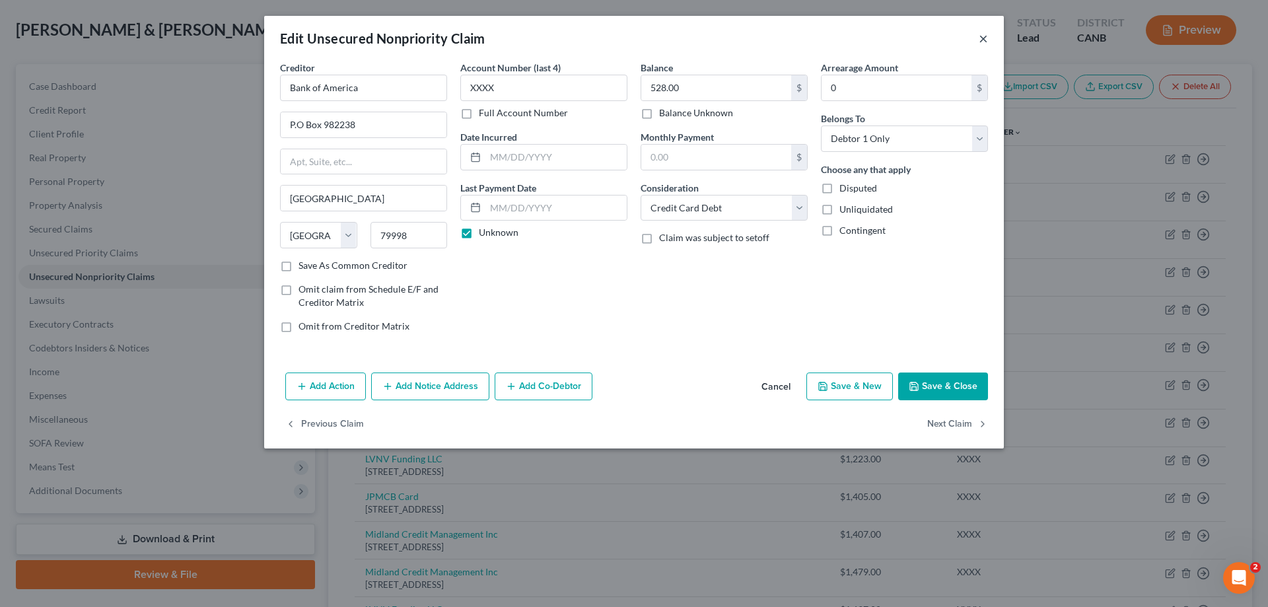
click at [984, 37] on button "×" at bounding box center [983, 38] width 9 height 16
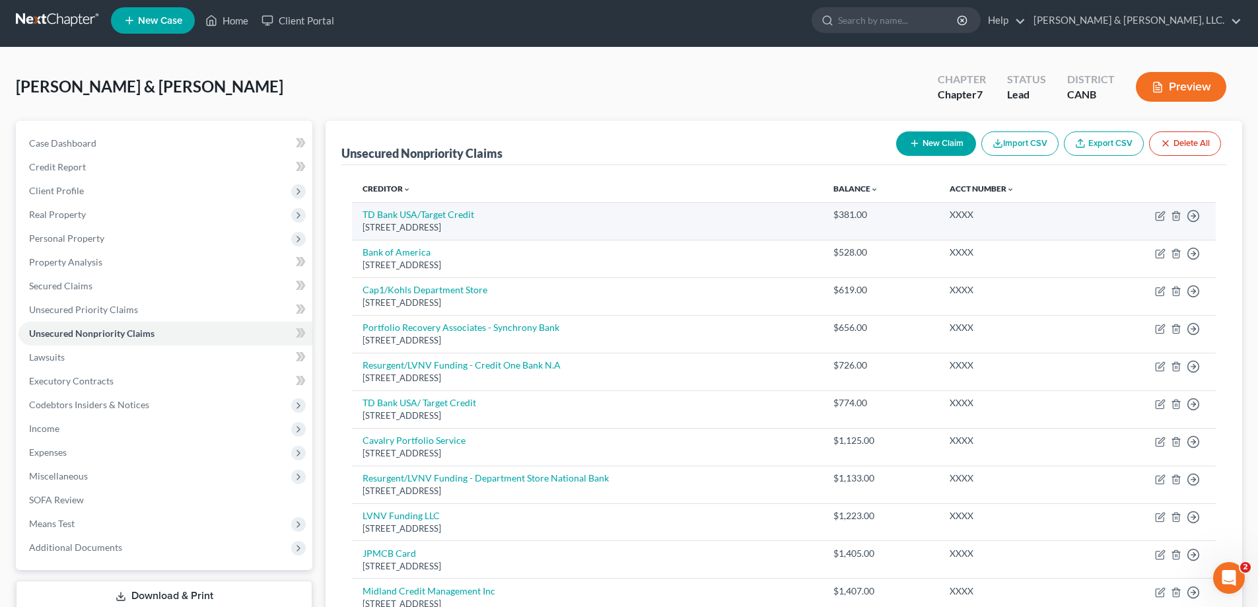
scroll to position [0, 0]
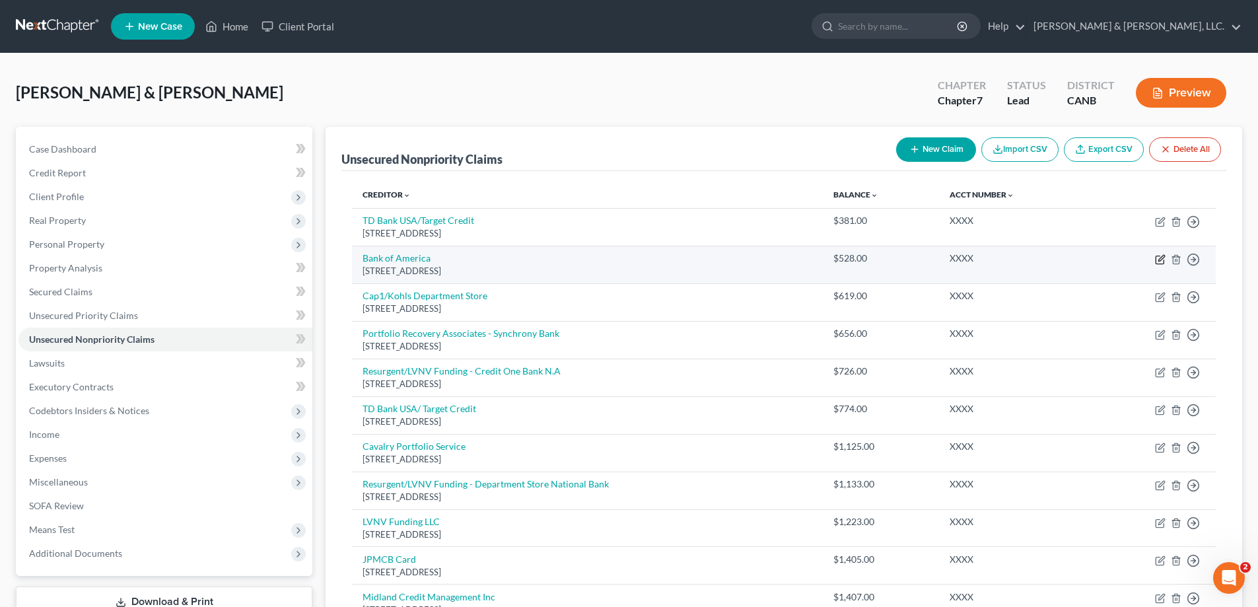
click at [1159, 257] on icon "button" at bounding box center [1160, 259] width 11 height 11
select select "45"
select select "2"
select select "0"
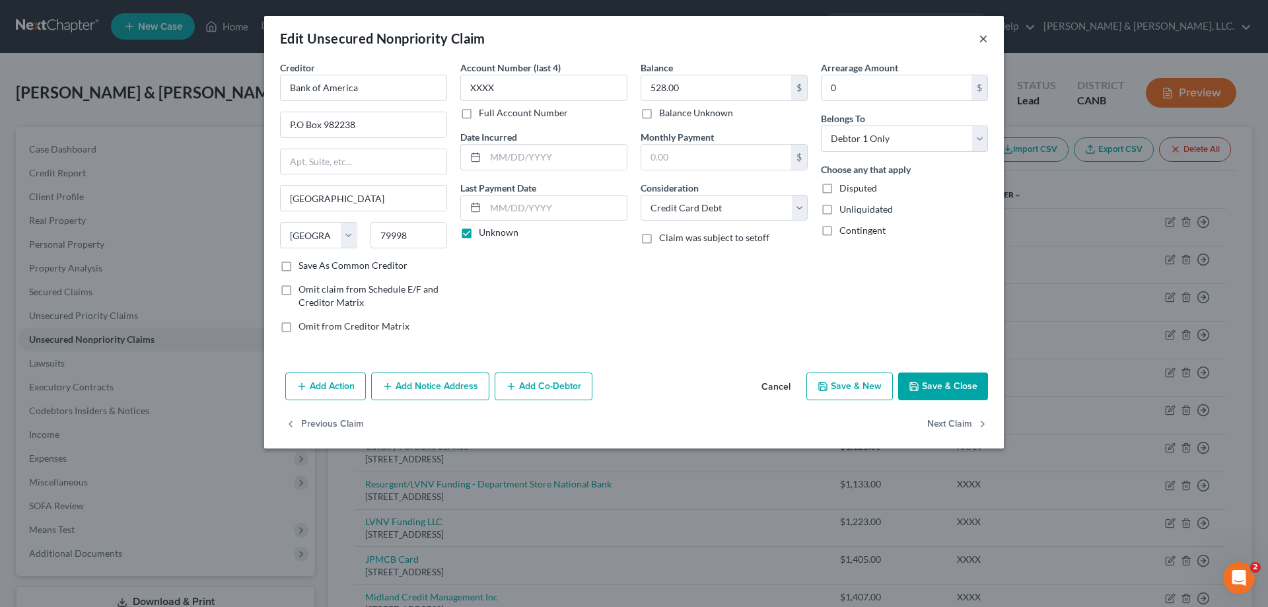
click at [984, 42] on button "×" at bounding box center [983, 38] width 9 height 16
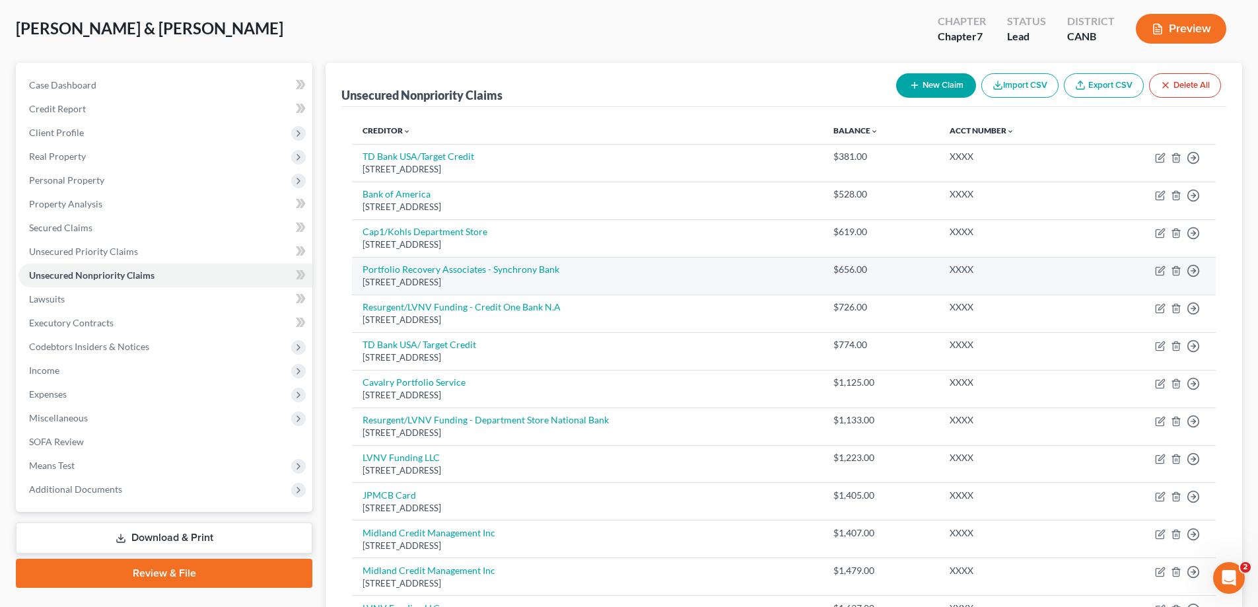
scroll to position [176, 0]
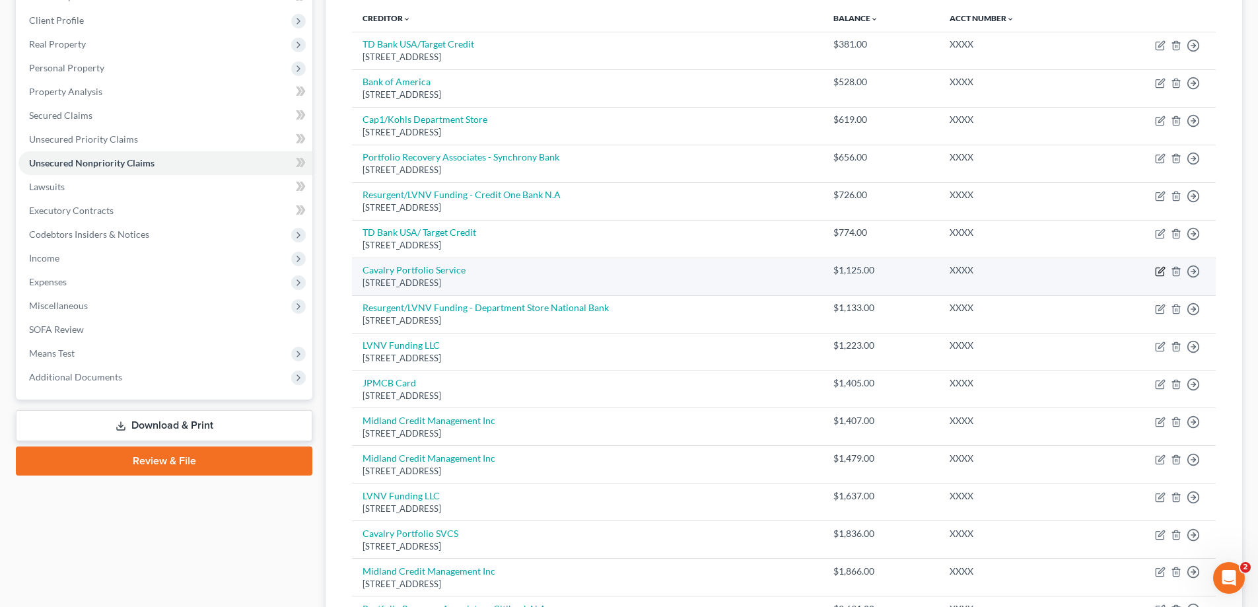
click at [1160, 268] on icon "button" at bounding box center [1160, 271] width 8 height 8
select select "6"
select select "1"
select select "0"
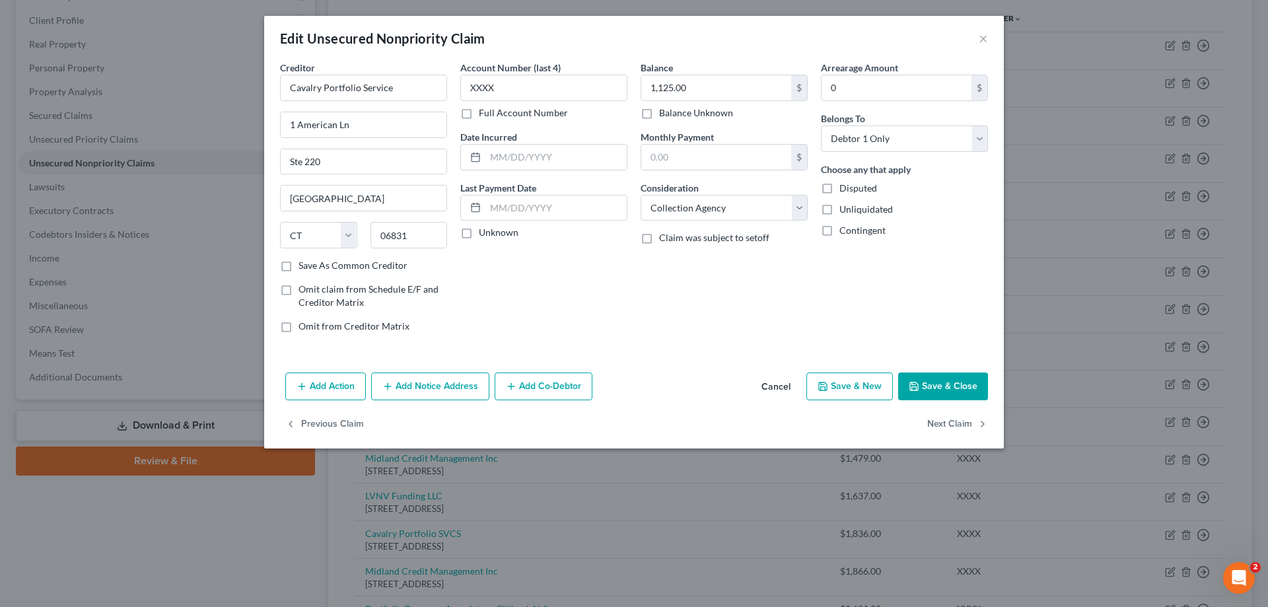
click at [479, 233] on label "Unknown" at bounding box center [499, 232] width 40 height 13
click at [484, 233] on input "Unknown" at bounding box center [488, 230] width 9 height 9
checkbox input "true"
click at [942, 388] on button "Save & Close" at bounding box center [943, 386] width 90 height 28
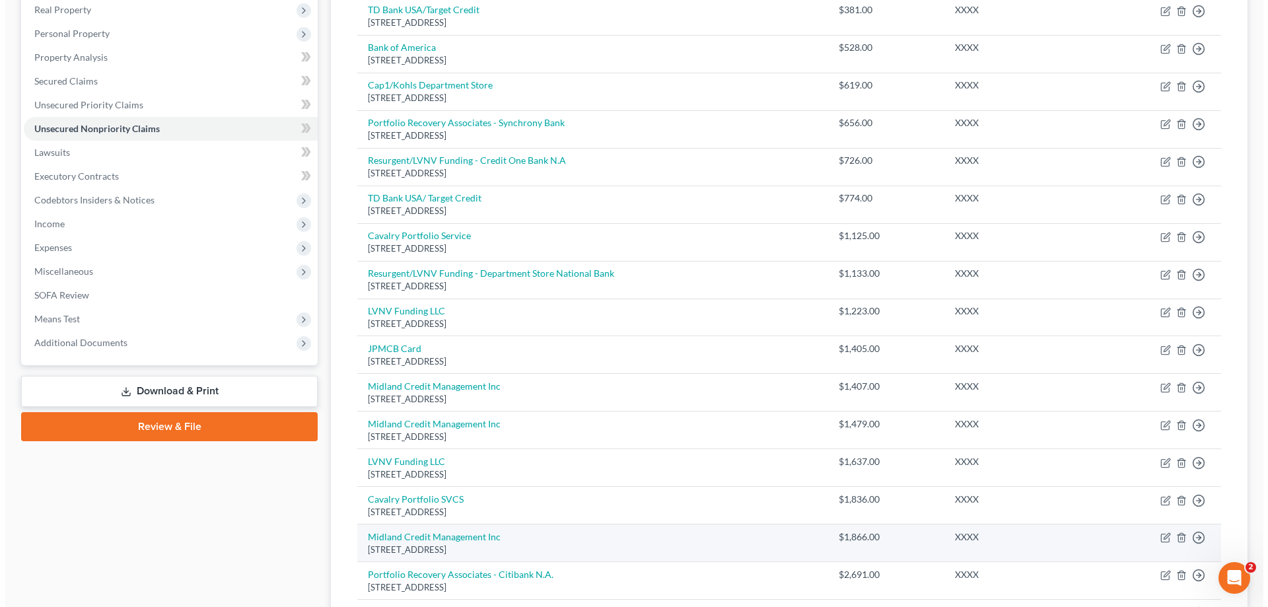
scroll to position [352, 0]
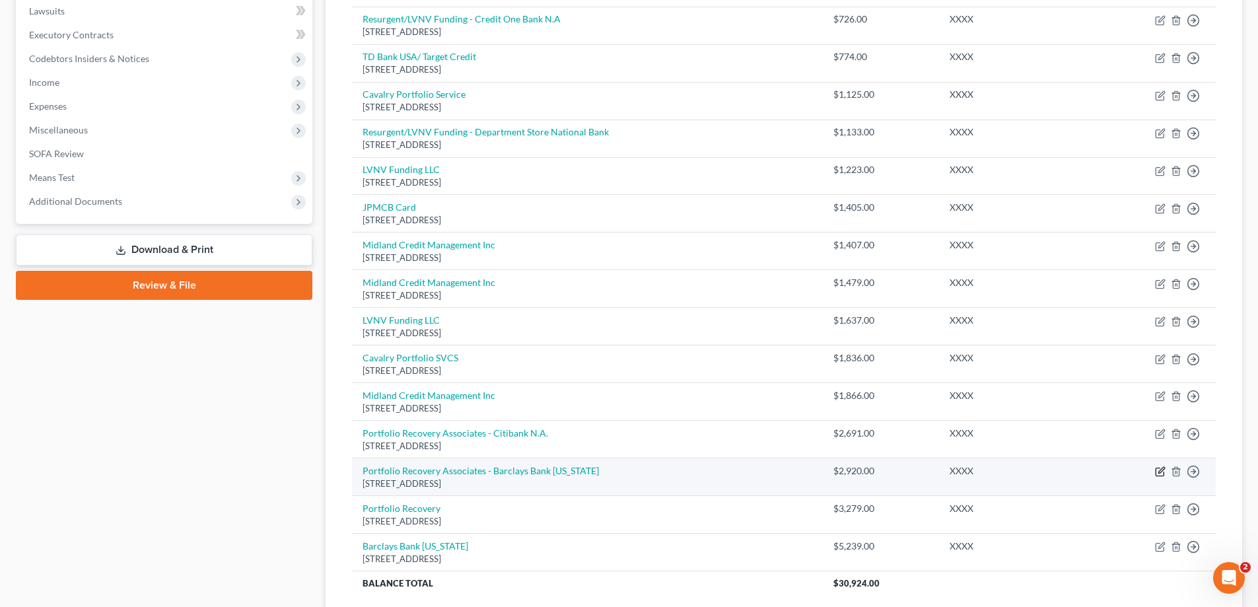
click at [1158, 473] on icon "button" at bounding box center [1160, 471] width 11 height 11
select select "48"
select select "1"
select select "0"
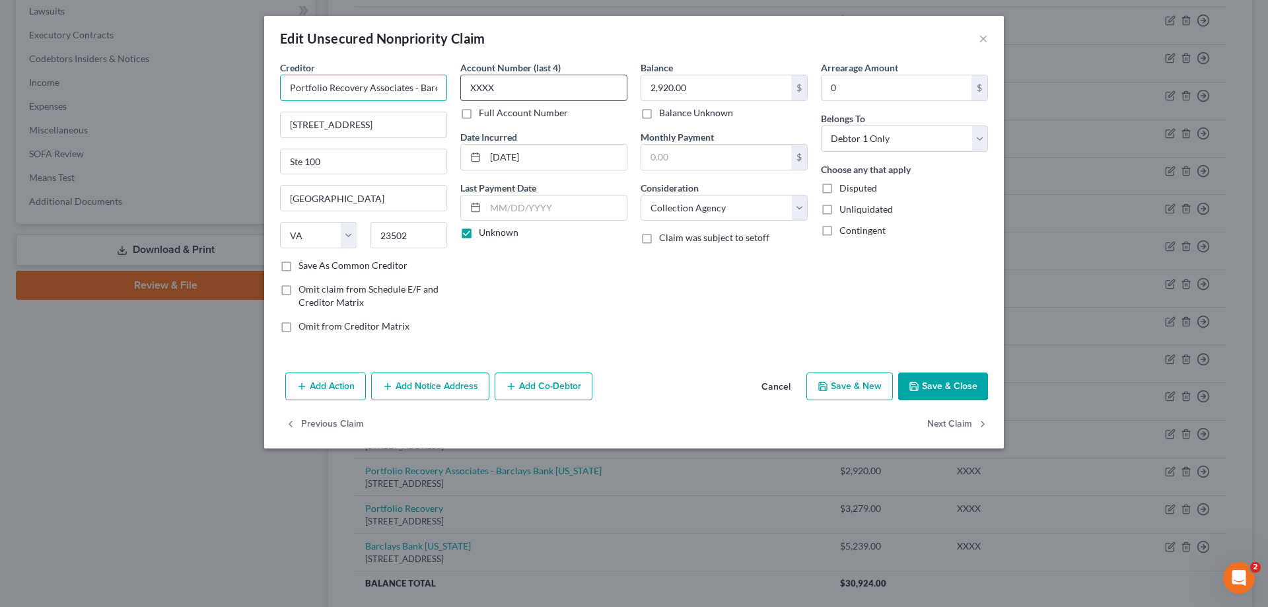
scroll to position [0, 78]
drag, startPoint x: 511, startPoint y: 89, endPoint x: 536, endPoint y: 90, distance: 24.4
click at [536, 90] on div "Creditor * Portfolio Recovery Associates - Barclays Bank Delaware 120 Corporate…" at bounding box center [633, 202] width 721 height 283
click at [386, 90] on input "Portfolio Recovery Associates - Barclays Bank [US_STATE]" at bounding box center [363, 88] width 167 height 26
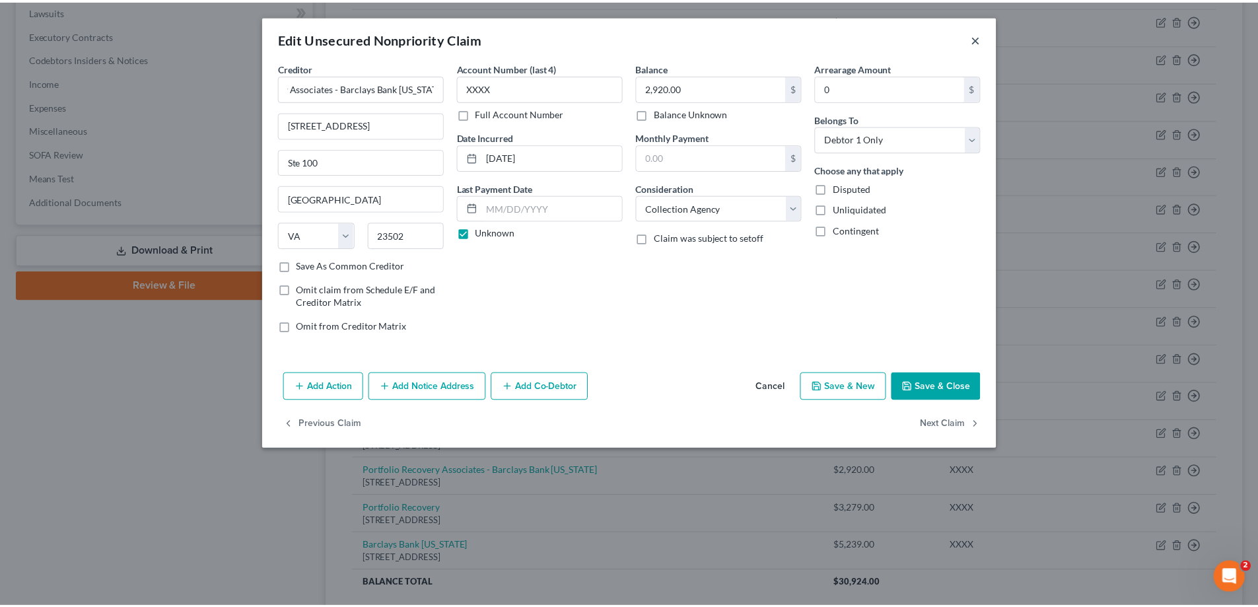
scroll to position [0, 0]
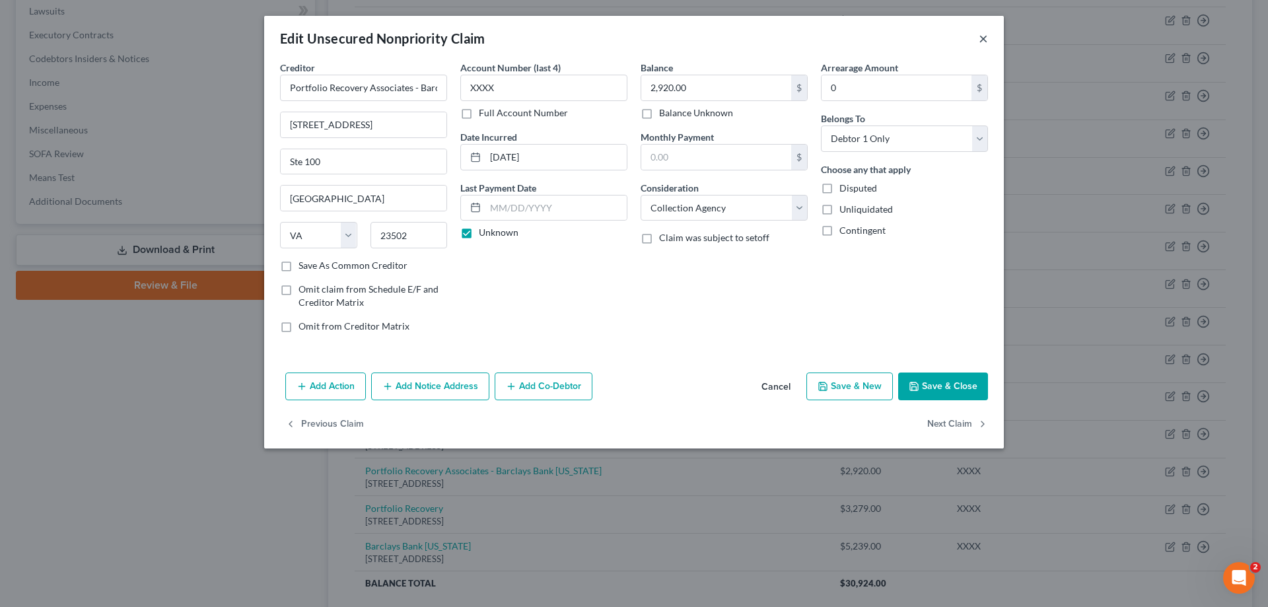
click at [981, 38] on button "×" at bounding box center [983, 38] width 9 height 16
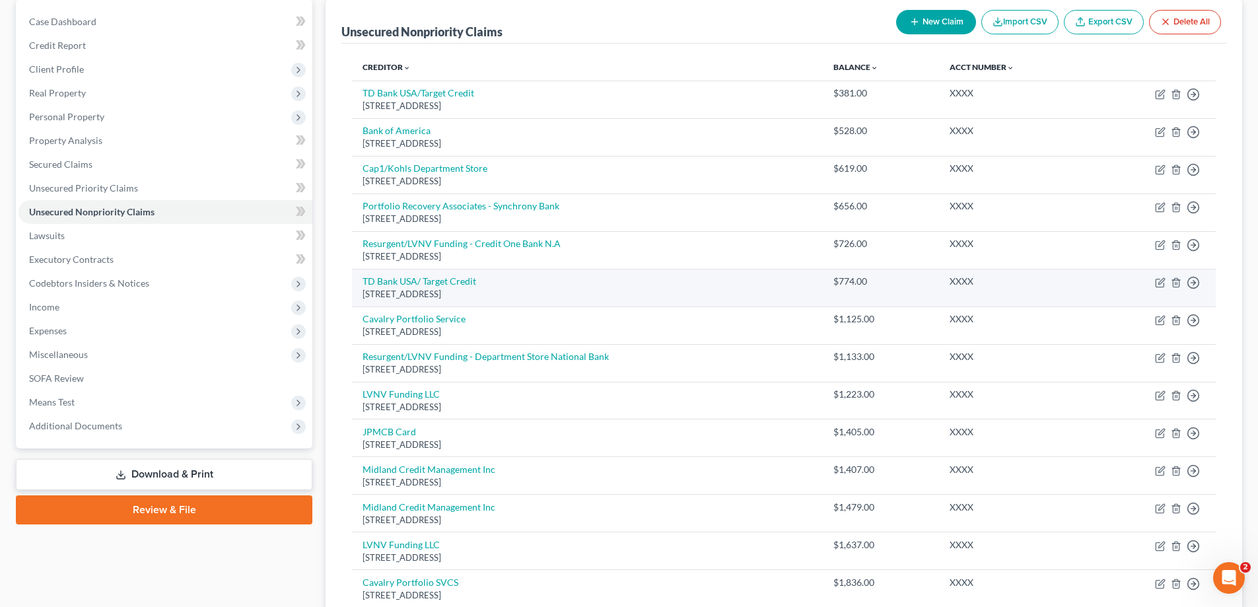
scroll to position [44, 0]
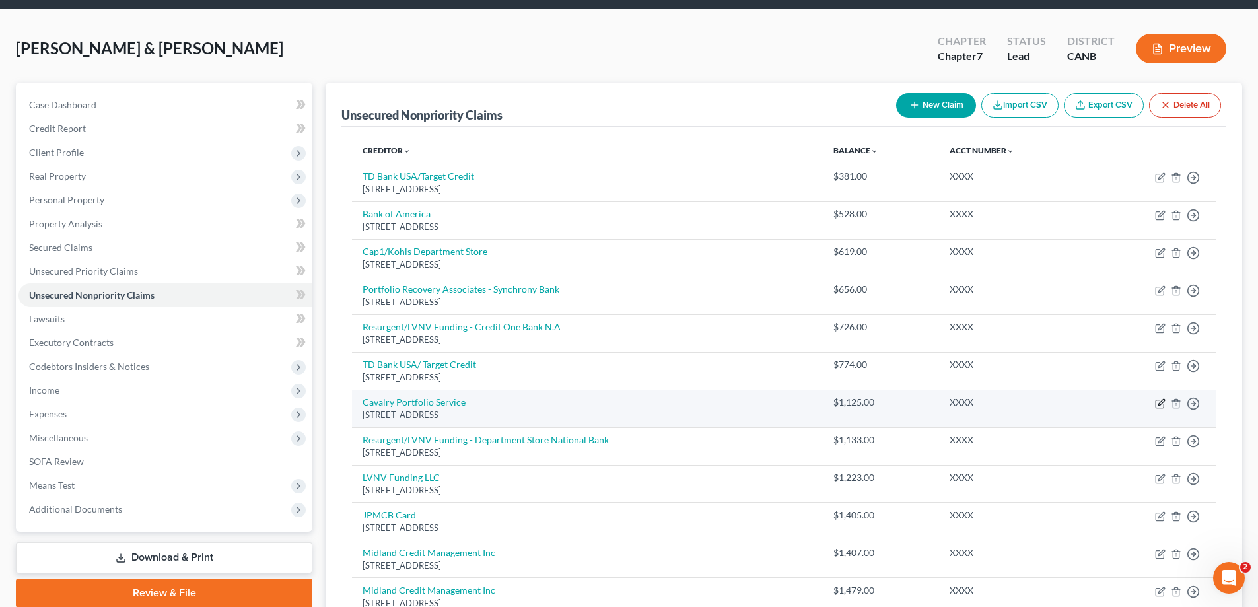
click at [1156, 401] on icon "button" at bounding box center [1160, 404] width 8 height 8
select select "6"
select select "1"
select select "0"
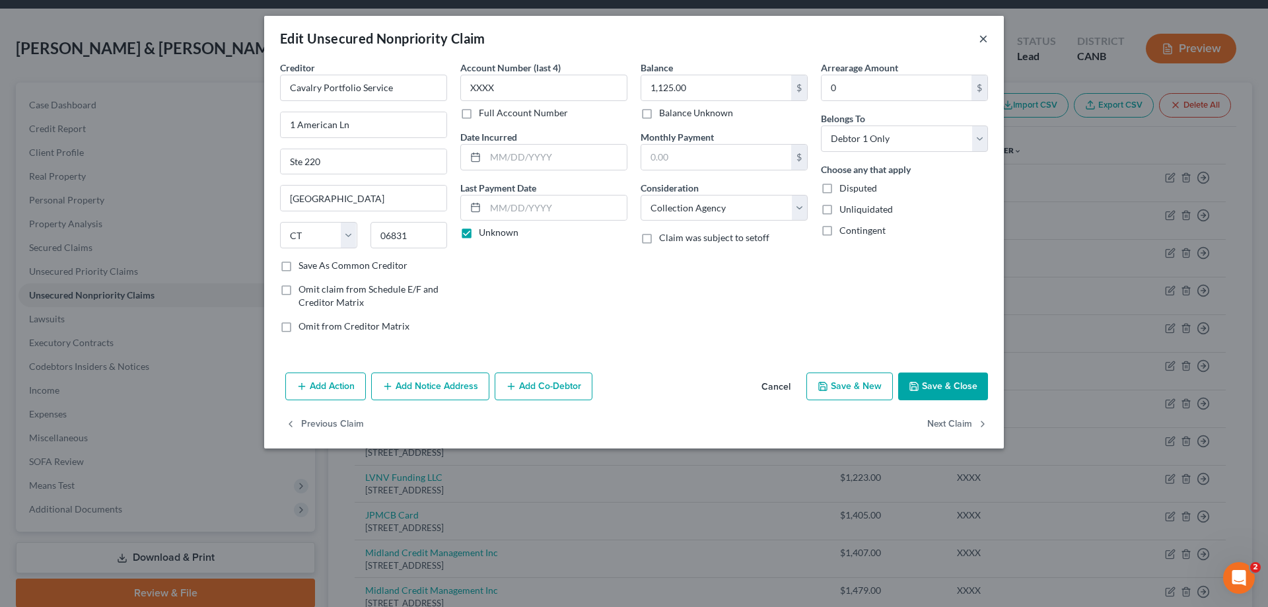
click at [979, 36] on button "×" at bounding box center [983, 38] width 9 height 16
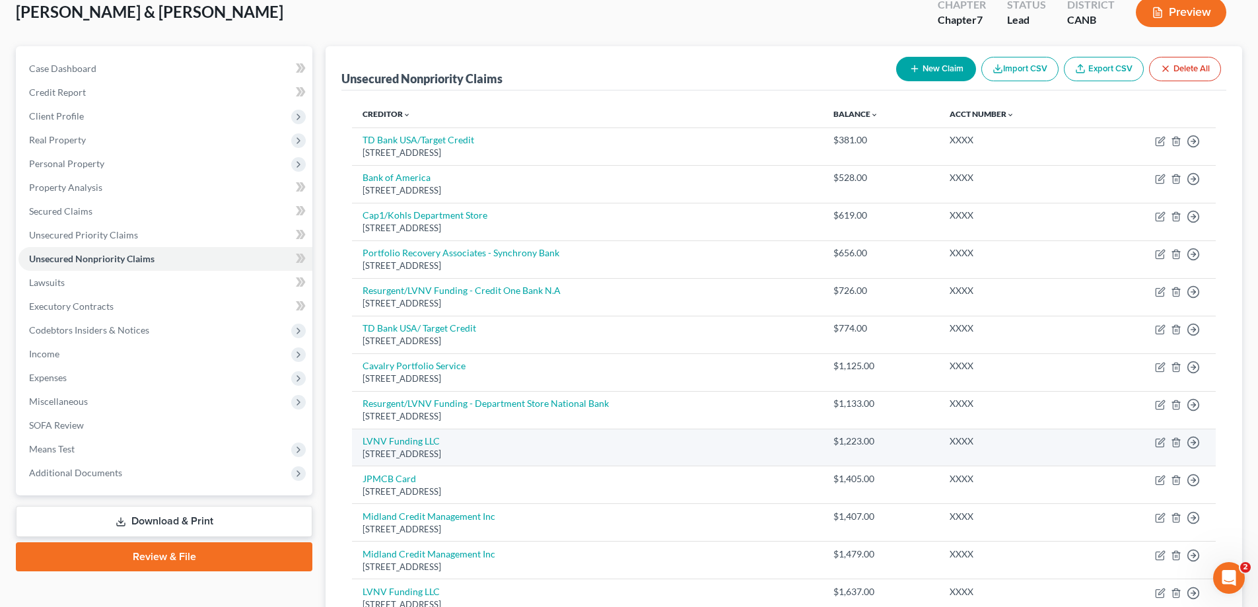
scroll to position [176, 0]
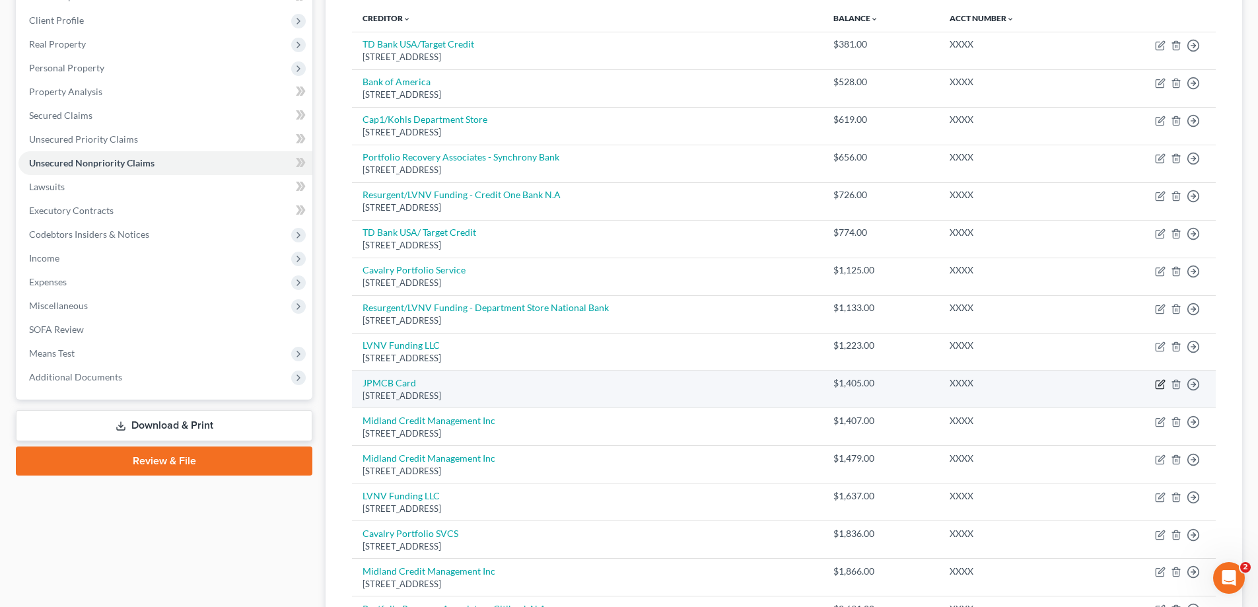
click at [1162, 382] on icon "button" at bounding box center [1160, 384] width 11 height 11
select select "7"
select select "2"
select select "0"
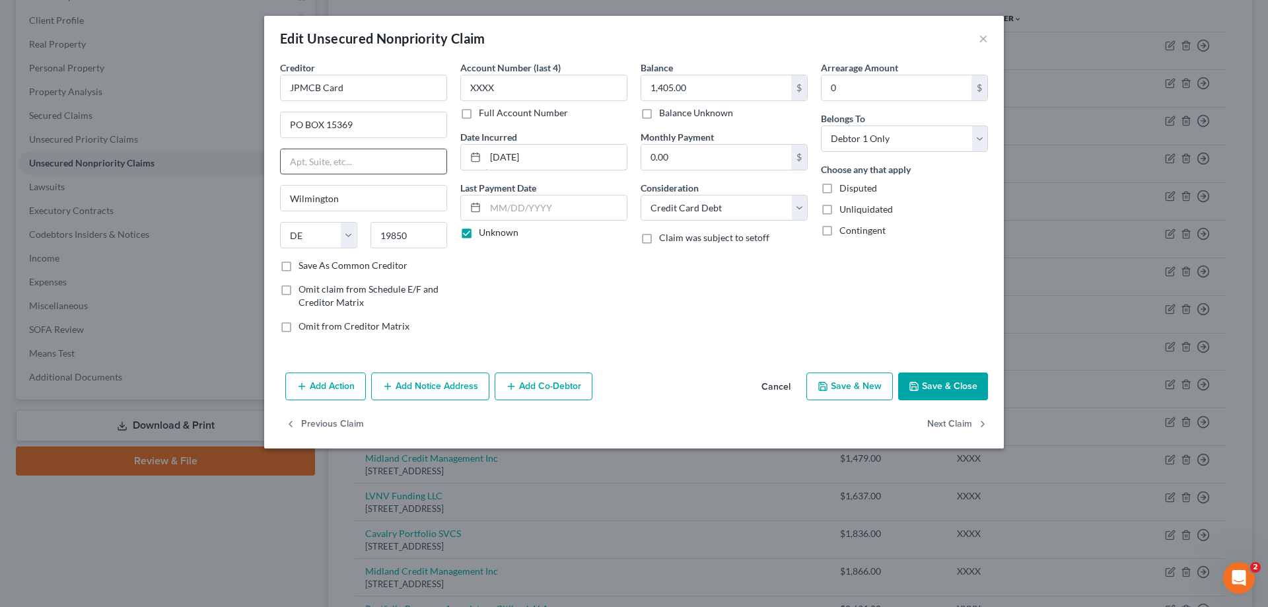
drag, startPoint x: 561, startPoint y: 160, endPoint x: 306, endPoint y: 157, distance: 254.9
click at [313, 158] on div "Creditor * JPMCB Card PO BOX 15369 Wilmington State AL AK AR AZ CA CO CT DE DC …" at bounding box center [633, 202] width 721 height 283
click at [947, 388] on button "Save & Close" at bounding box center [943, 386] width 90 height 28
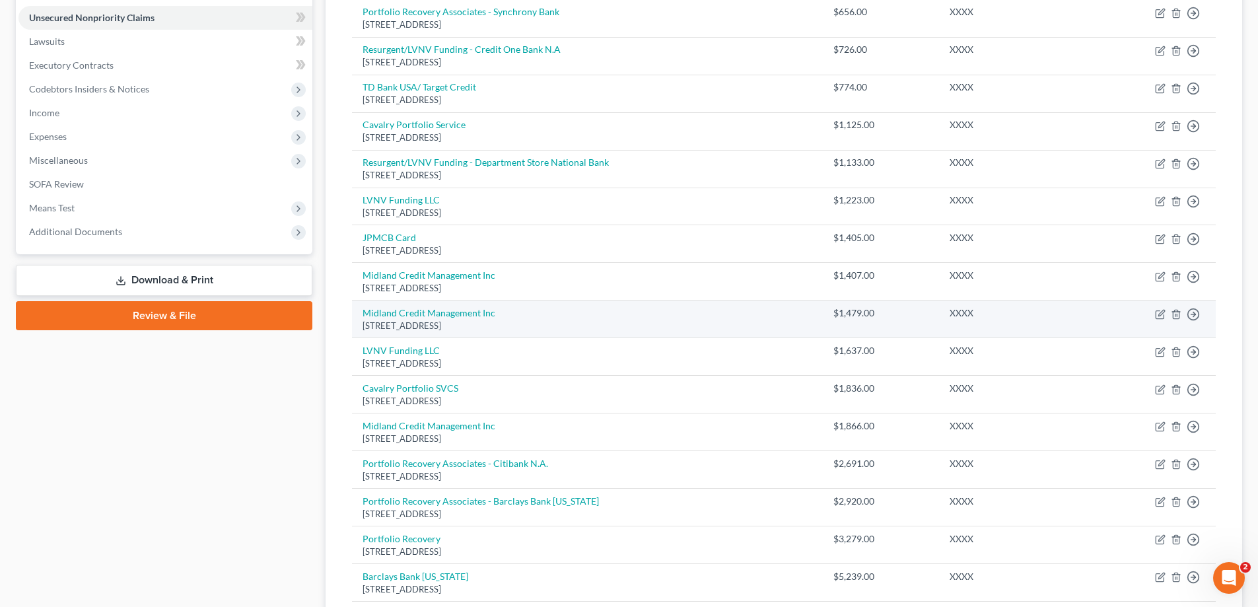
scroll to position [396, 0]
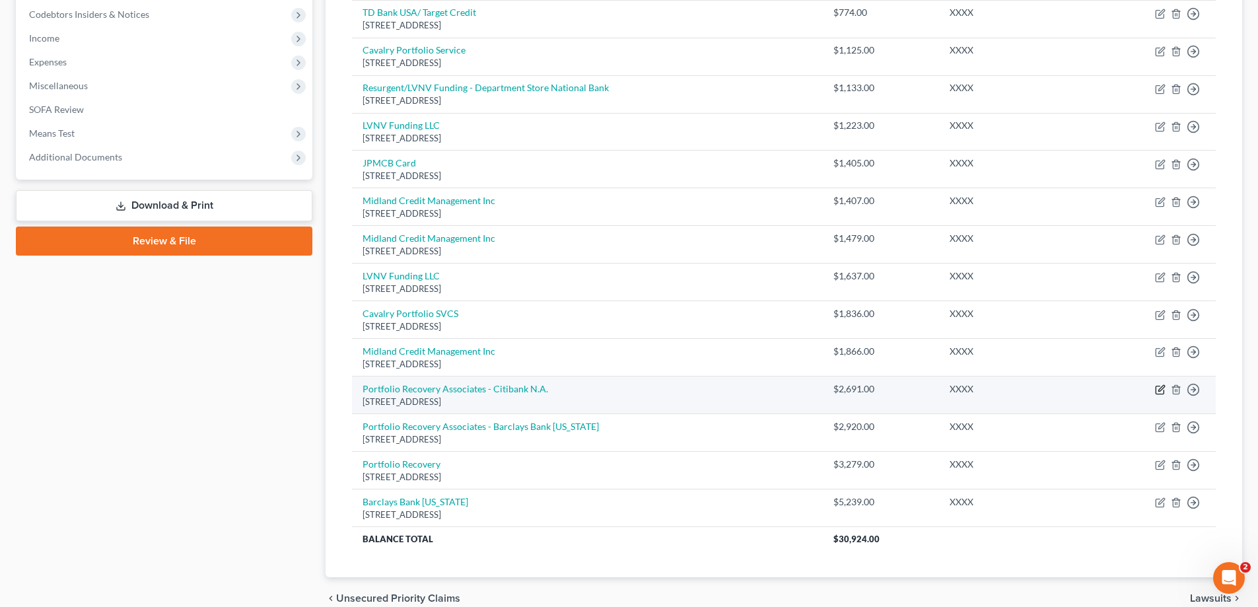
click at [1163, 390] on icon "button" at bounding box center [1160, 389] width 11 height 11
select select "48"
select select "1"
select select "0"
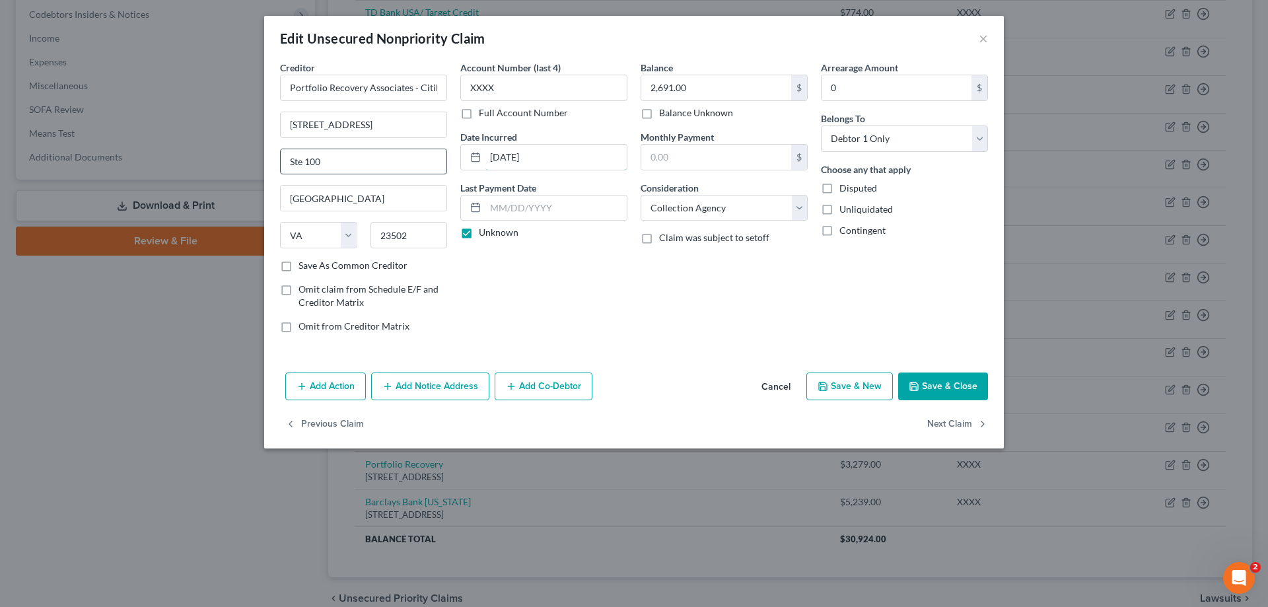
drag, startPoint x: 553, startPoint y: 162, endPoint x: 354, endPoint y: 157, distance: 198.8
click at [374, 159] on div "Creditor * Portfolio Recovery Associates - Citibank N.A. 120 Corporate Blvd Ste…" at bounding box center [633, 202] width 721 height 283
click at [576, 310] on div "Account Number (last 4) XXXX Full Account Number Date Incurred Last Payment Dat…" at bounding box center [544, 202] width 180 height 283
click at [957, 388] on button "Save & Close" at bounding box center [943, 386] width 90 height 28
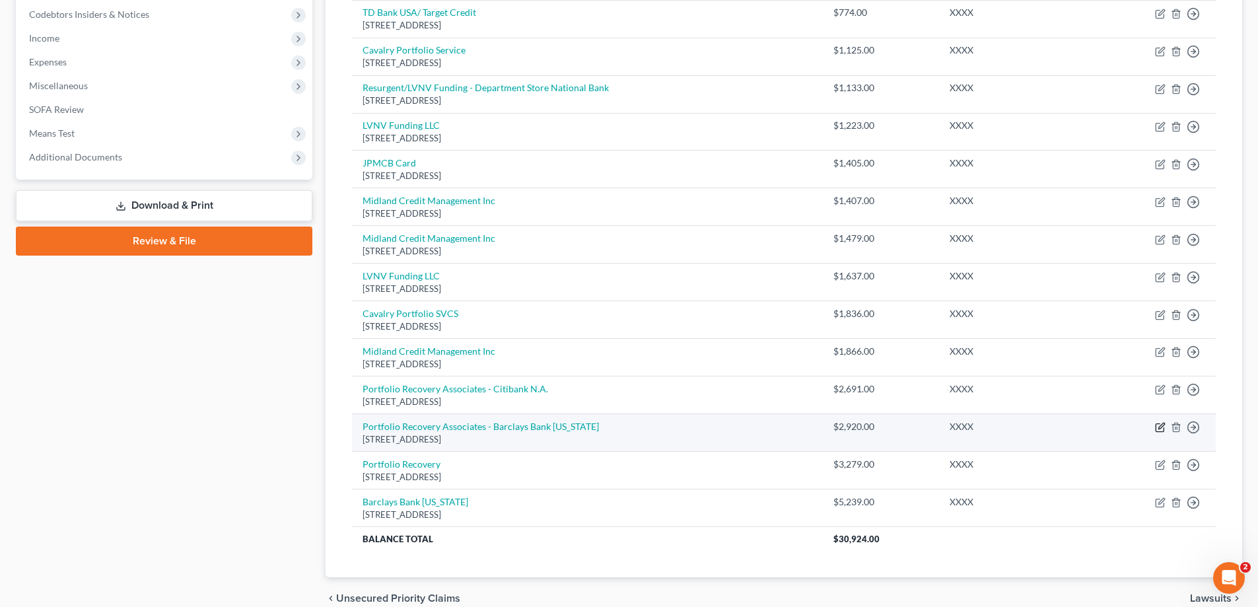
click at [1158, 430] on icon "button" at bounding box center [1160, 427] width 11 height 11
select select "48"
select select "1"
select select "0"
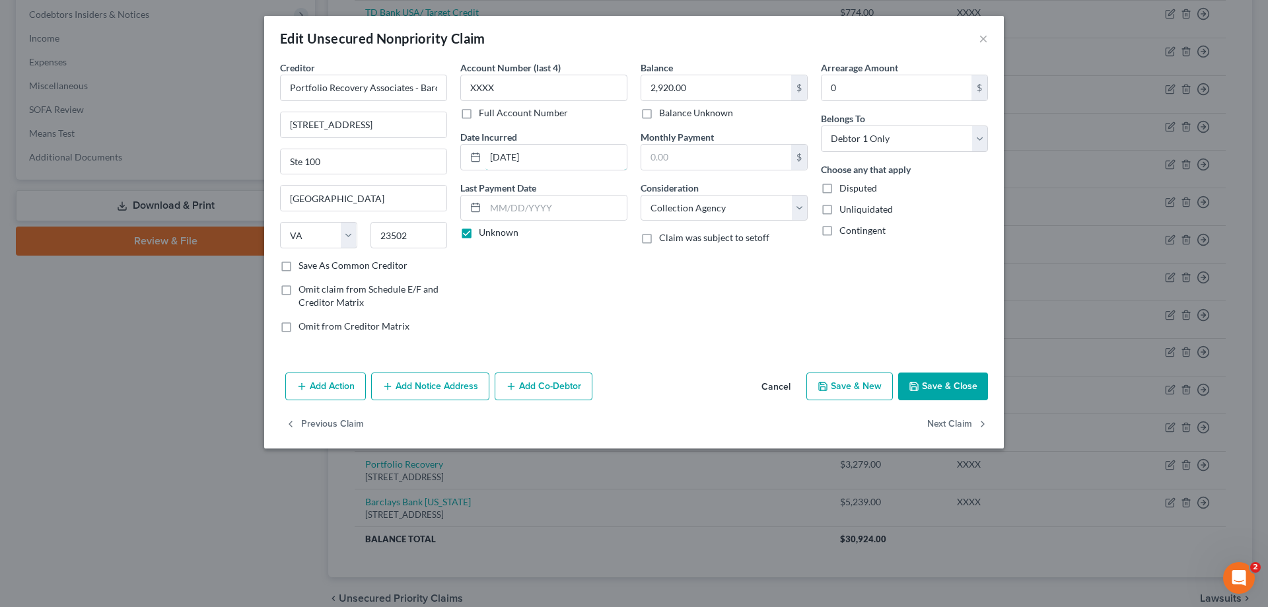
click at [103, 150] on div "Edit Unsecured Nonpriority Claim × Creditor * Portfolio Recovery Associates - B…" at bounding box center [634, 303] width 1268 height 607
click at [965, 389] on button "Save & Close" at bounding box center [943, 386] width 90 height 28
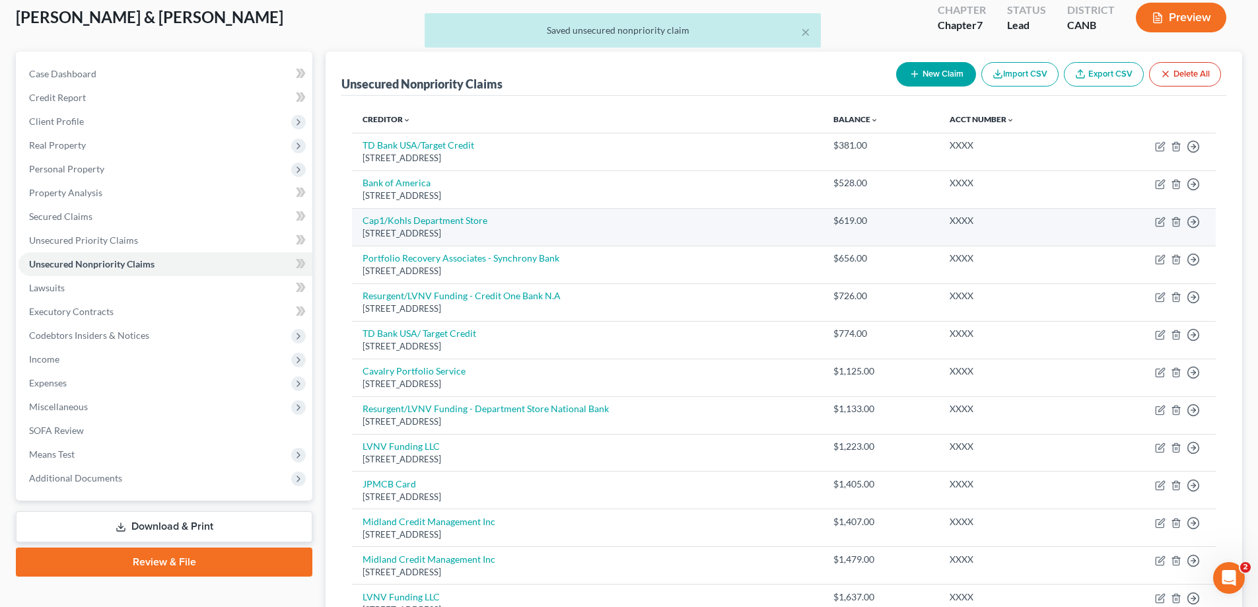
scroll to position [0, 0]
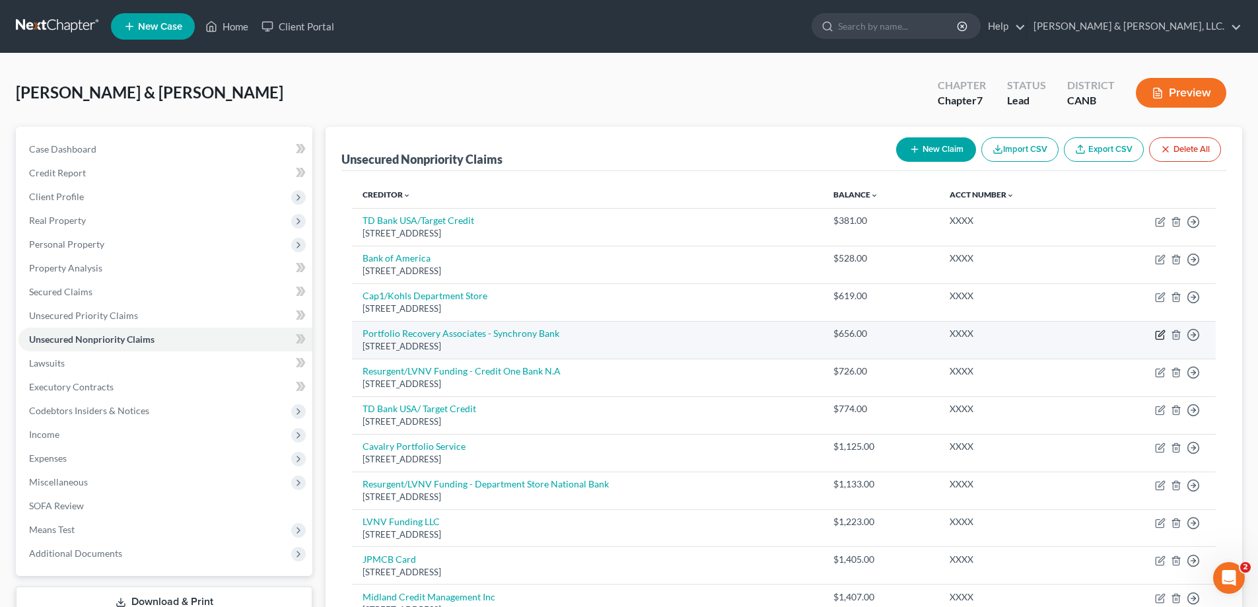
click at [1158, 335] on icon "button" at bounding box center [1160, 335] width 11 height 11
select select "48"
select select "1"
select select "0"
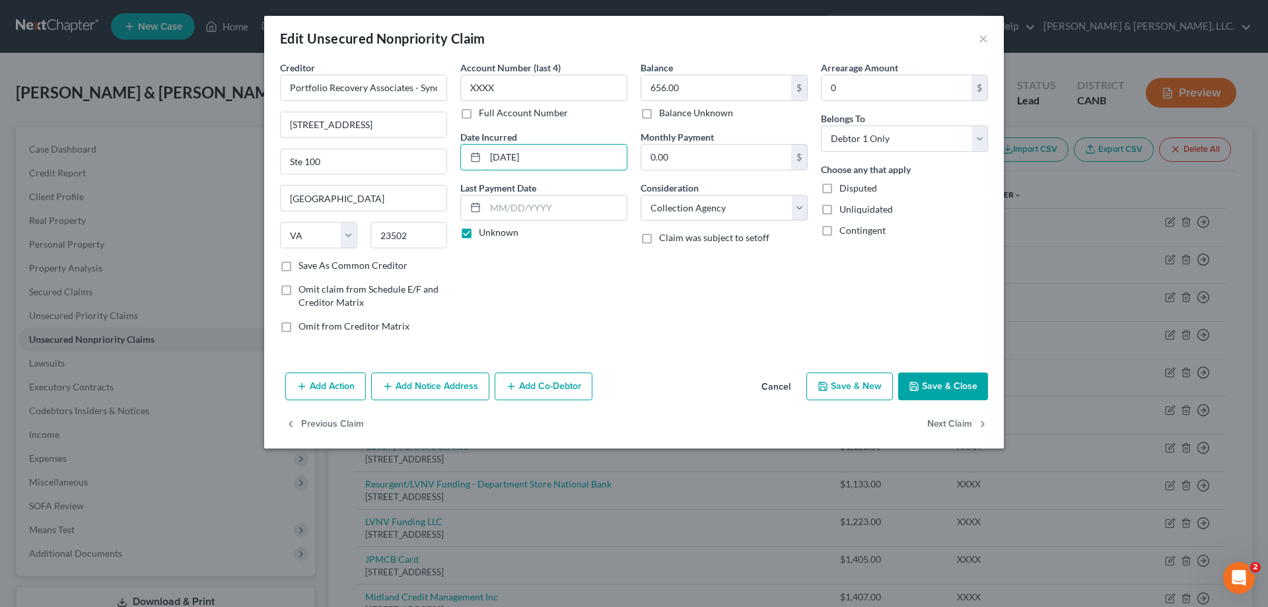
drag, startPoint x: 573, startPoint y: 155, endPoint x: 366, endPoint y: 141, distance: 207.2
click at [399, 158] on div "Creditor * Portfolio Recovery Associates - Synchrony Bank 120 Corporate Blvd St…" at bounding box center [633, 202] width 721 height 283
click at [932, 382] on button "Save & Close" at bounding box center [943, 386] width 90 height 28
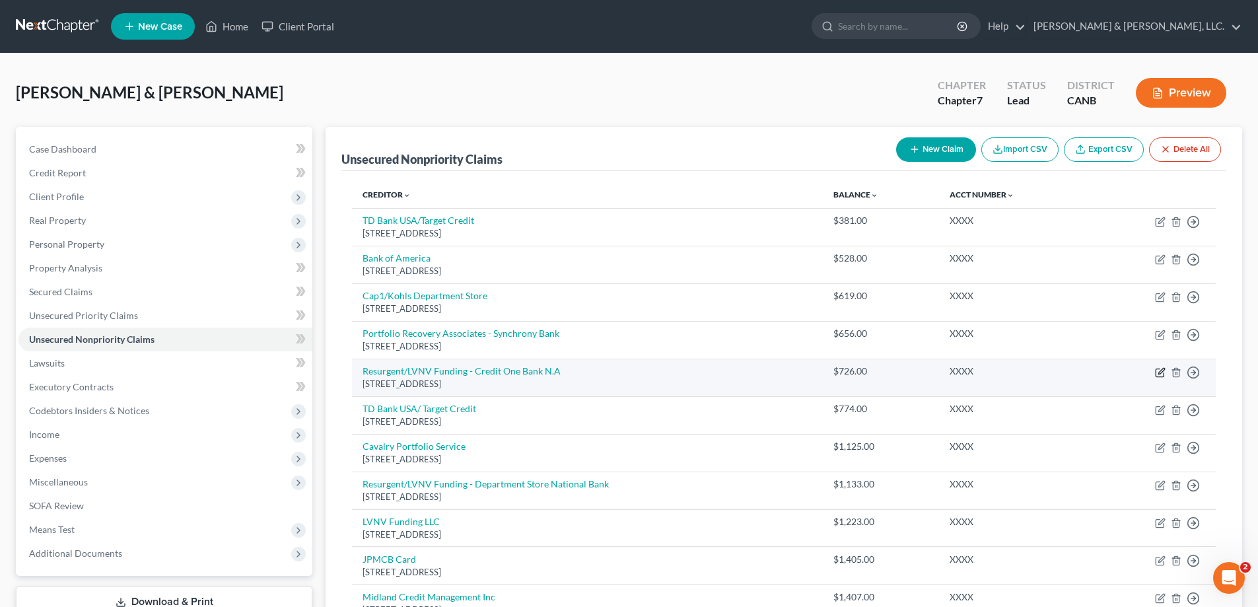
click at [1158, 372] on icon "button" at bounding box center [1160, 372] width 11 height 11
select select "42"
select select "1"
select select "0"
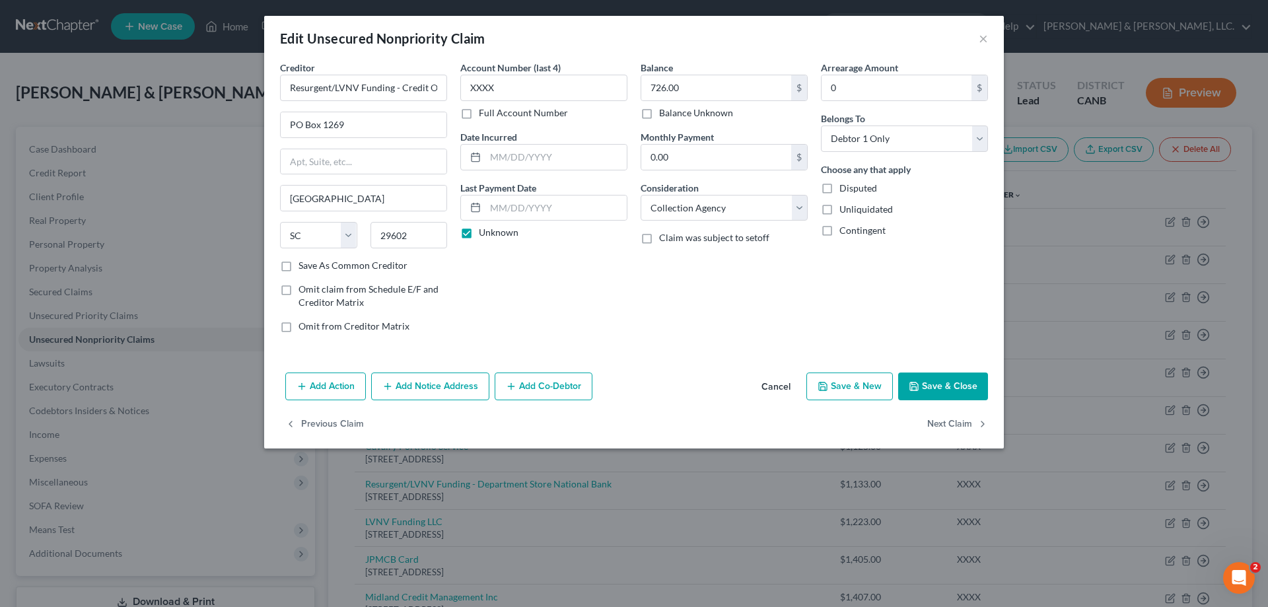
click at [921, 389] on button "Save & Close" at bounding box center [943, 386] width 90 height 28
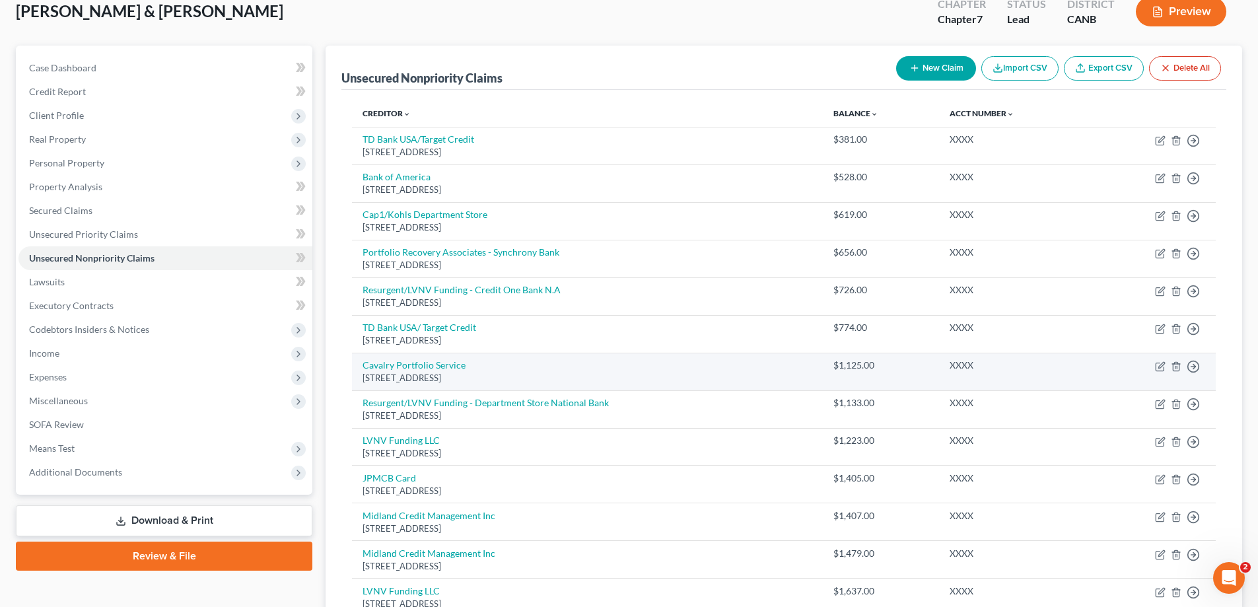
scroll to position [88, 0]
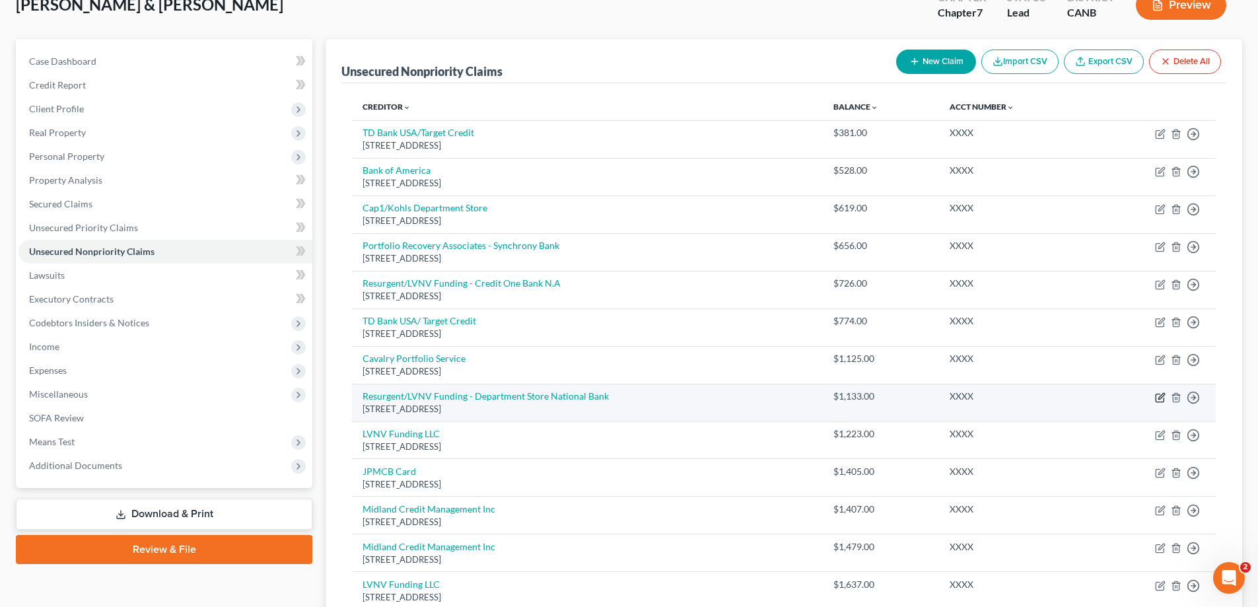
click at [1158, 397] on icon "button" at bounding box center [1160, 397] width 11 height 11
select select "42"
select select "1"
select select "0"
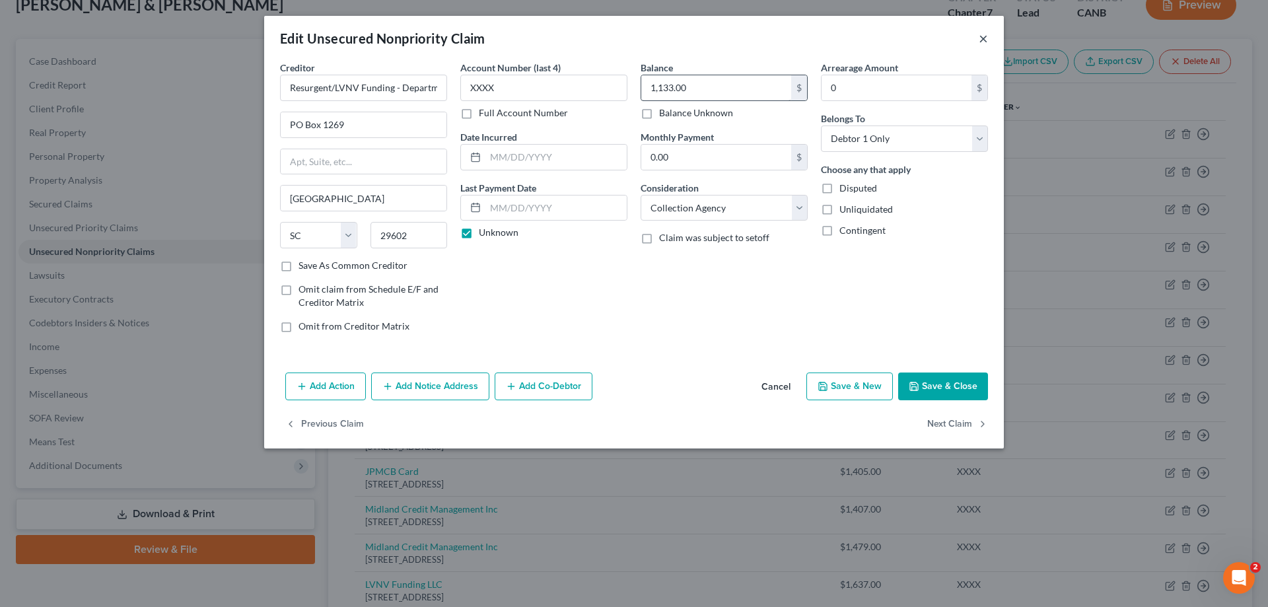
click at [987, 40] on button "×" at bounding box center [983, 38] width 9 height 16
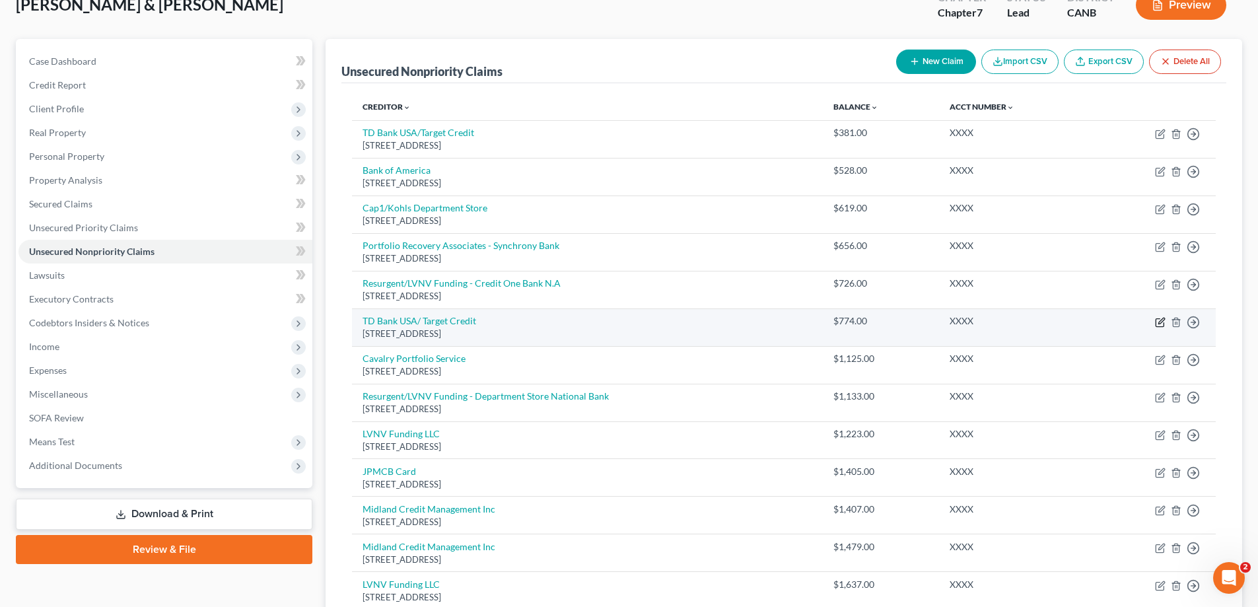
click at [1163, 326] on icon "button" at bounding box center [1160, 322] width 8 height 8
select select "24"
select select "2"
select select "0"
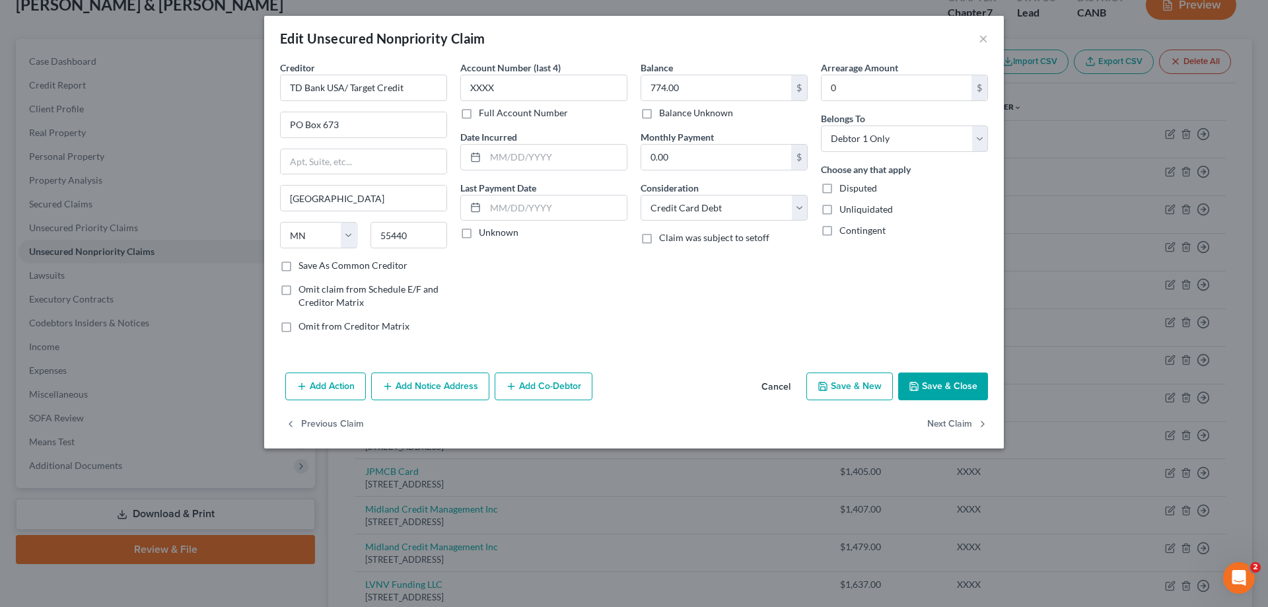
click at [479, 233] on label "Unknown" at bounding box center [499, 232] width 40 height 13
click at [484, 233] on input "Unknown" at bounding box center [488, 230] width 9 height 9
checkbox input "true"
click at [956, 395] on button "Save & Close" at bounding box center [943, 386] width 90 height 28
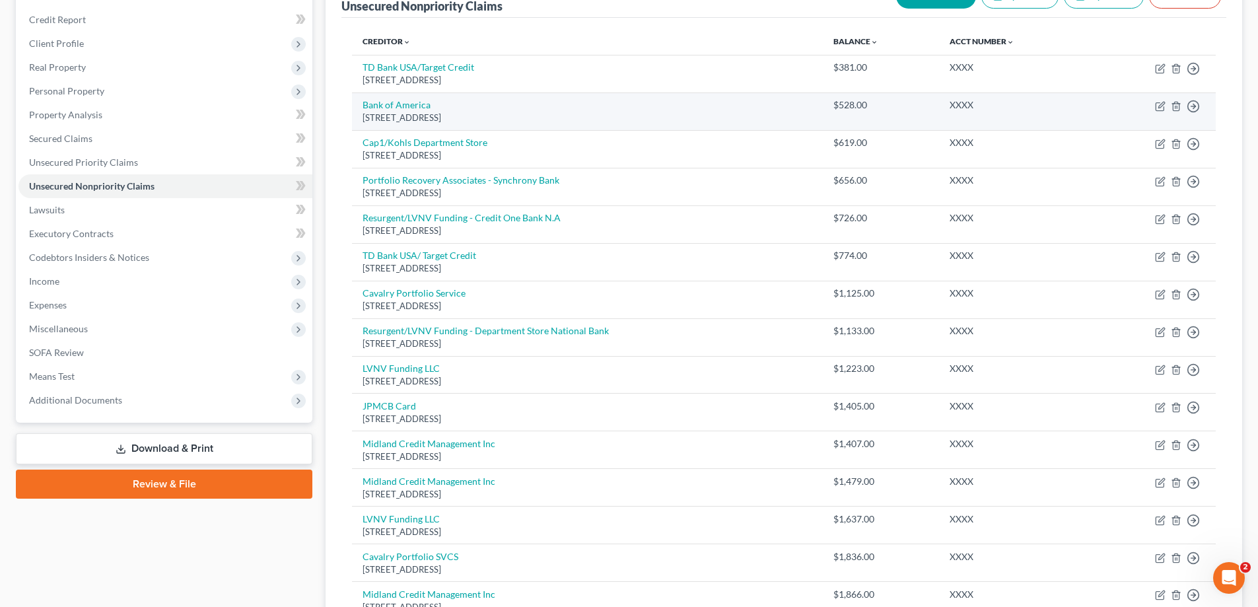
scroll to position [0, 0]
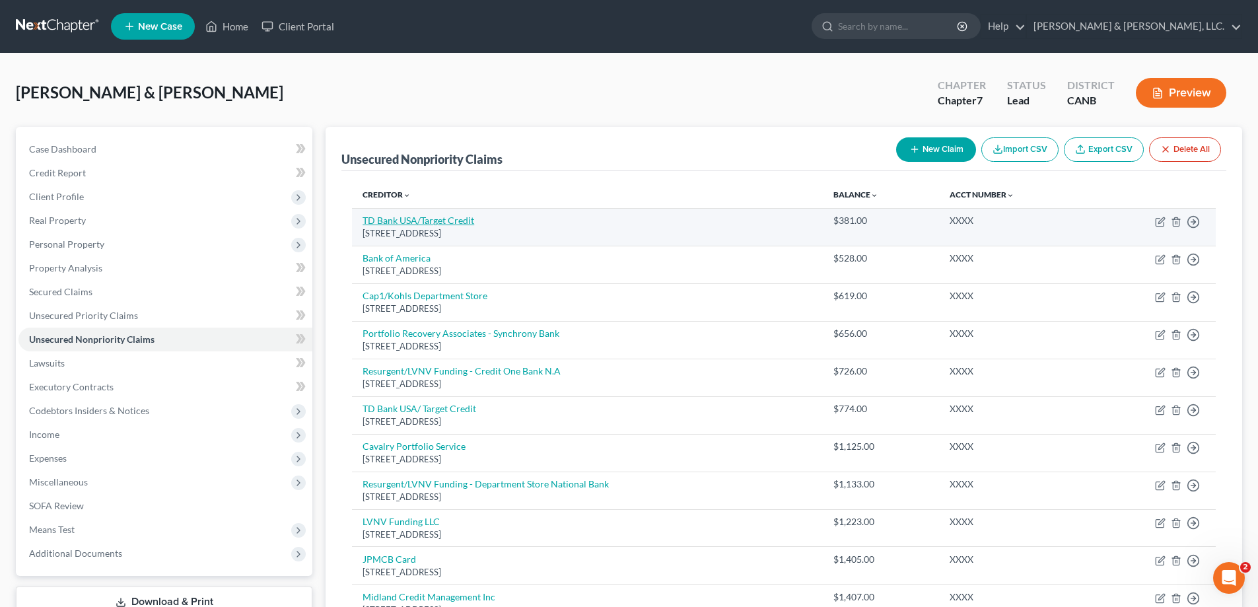
click at [425, 226] on link "TD Bank USA/Target Credit" at bounding box center [419, 220] width 112 height 11
select select "24"
select select "2"
select select "1"
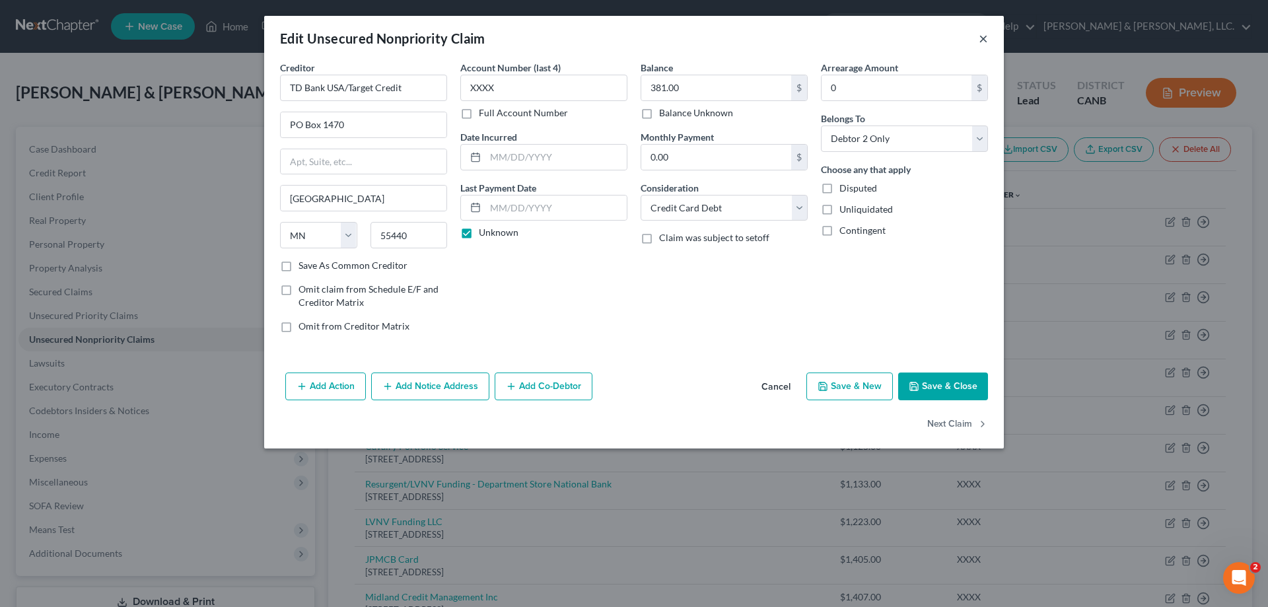
click at [986, 41] on button "×" at bounding box center [983, 38] width 9 height 16
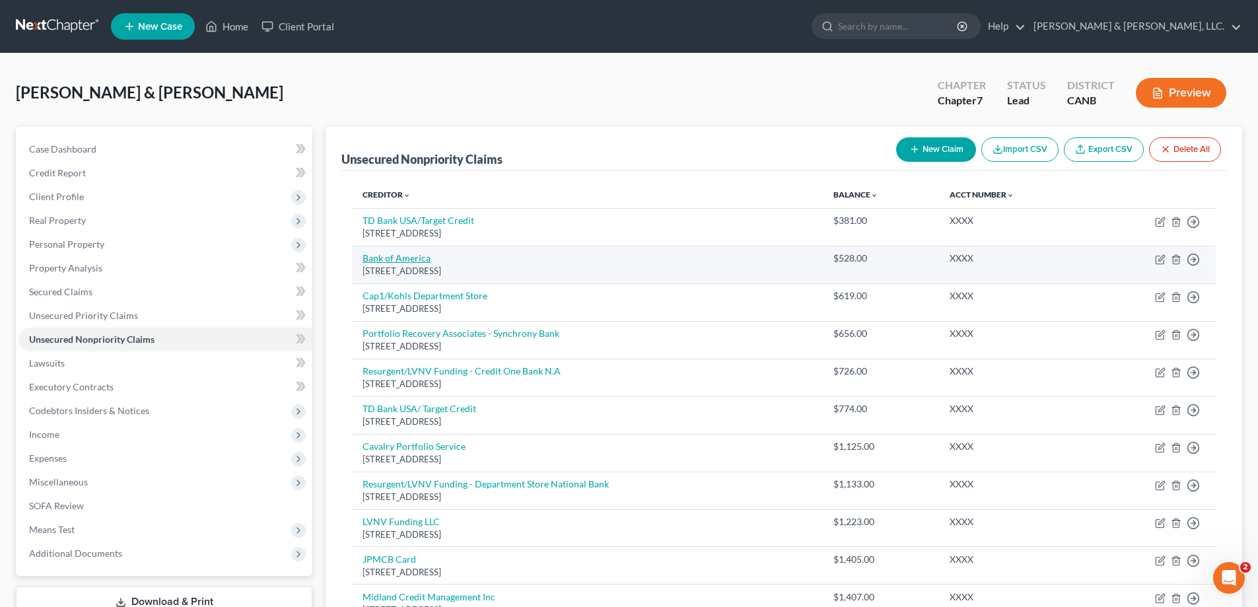
click at [402, 260] on link "Bank of America" at bounding box center [397, 257] width 68 height 11
select select "45"
select select "2"
select select "0"
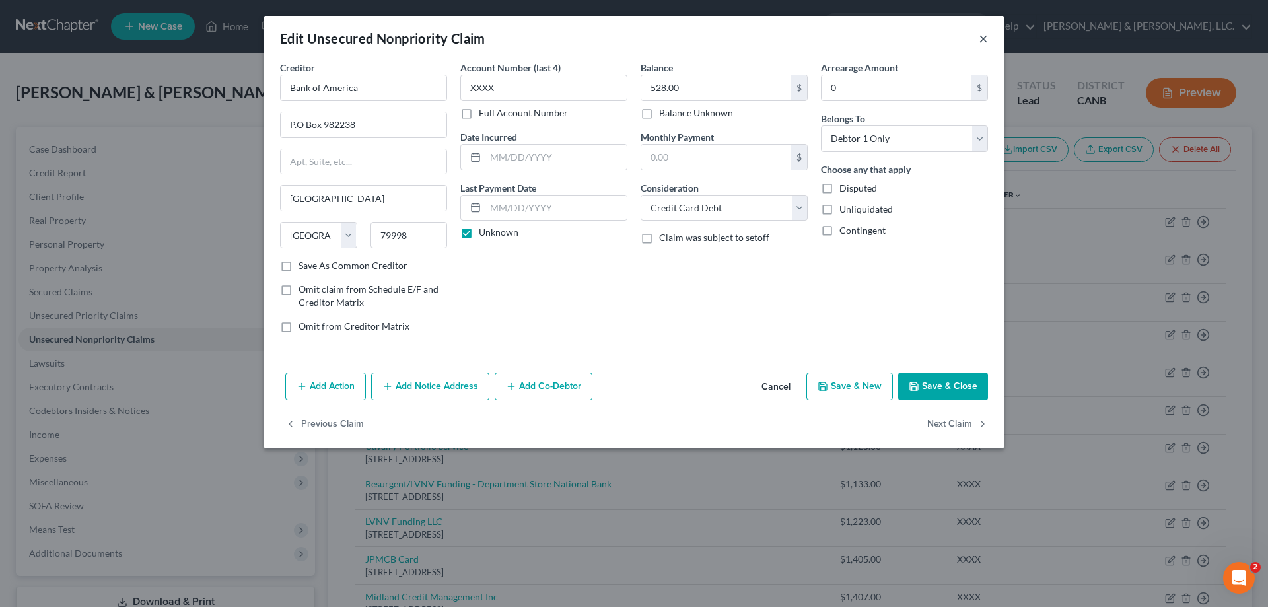
click at [986, 42] on button "×" at bounding box center [983, 38] width 9 height 16
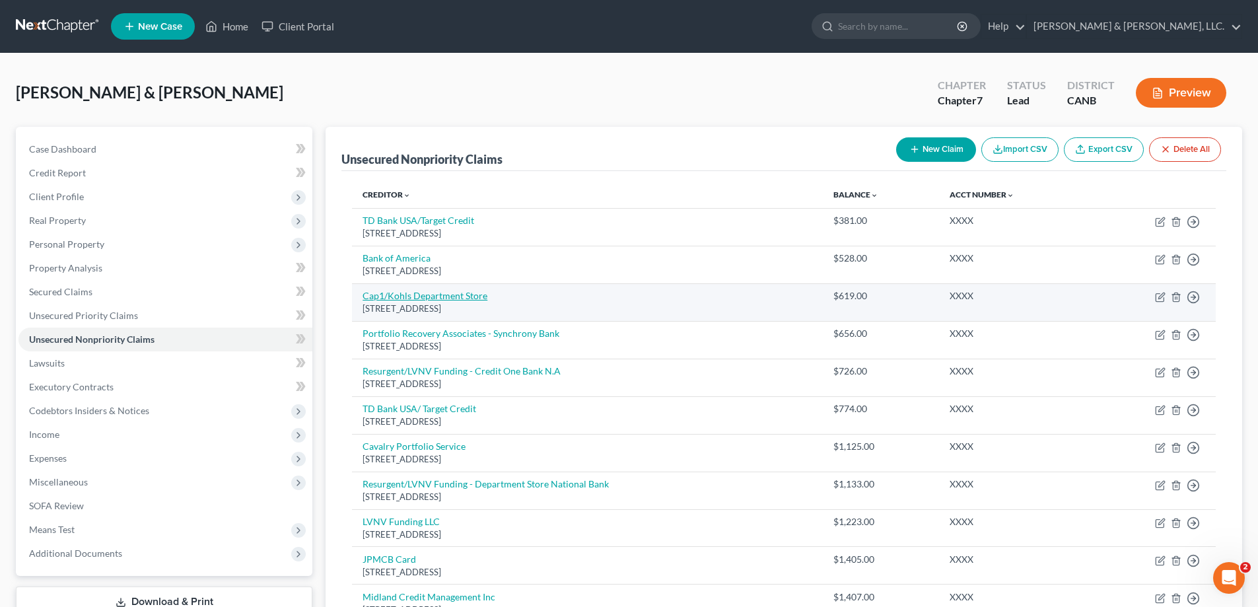
click at [409, 295] on link "Cap1/Kohls Department Store" at bounding box center [425, 295] width 125 height 11
select select "52"
select select "2"
select select "1"
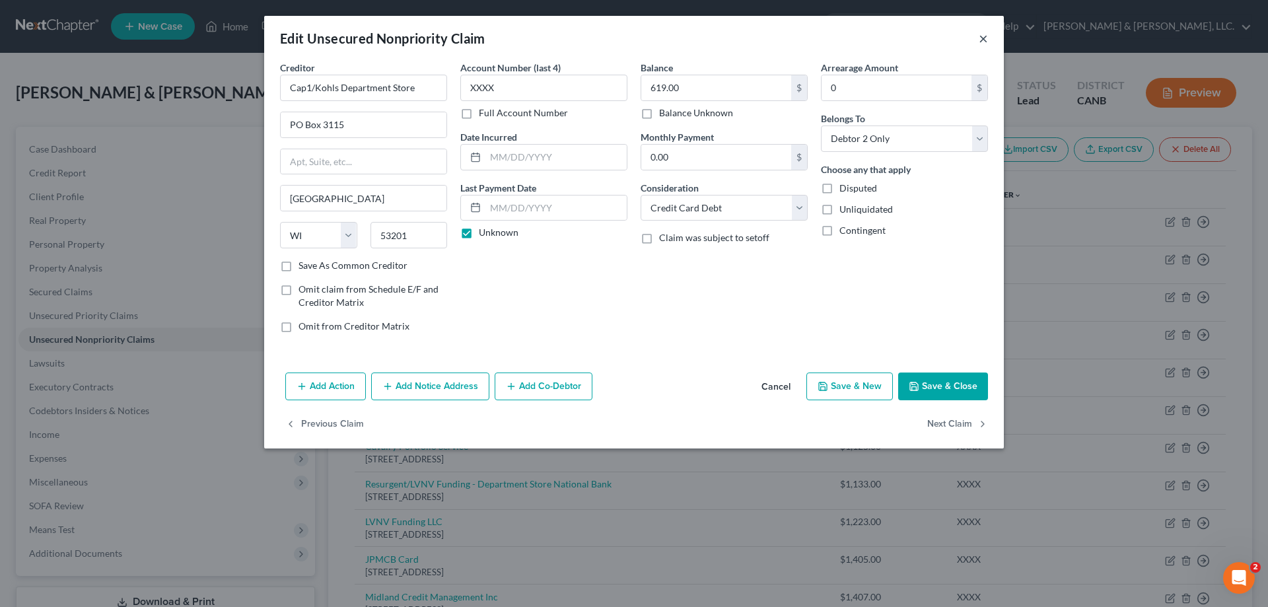
click at [983, 38] on button "×" at bounding box center [983, 38] width 9 height 16
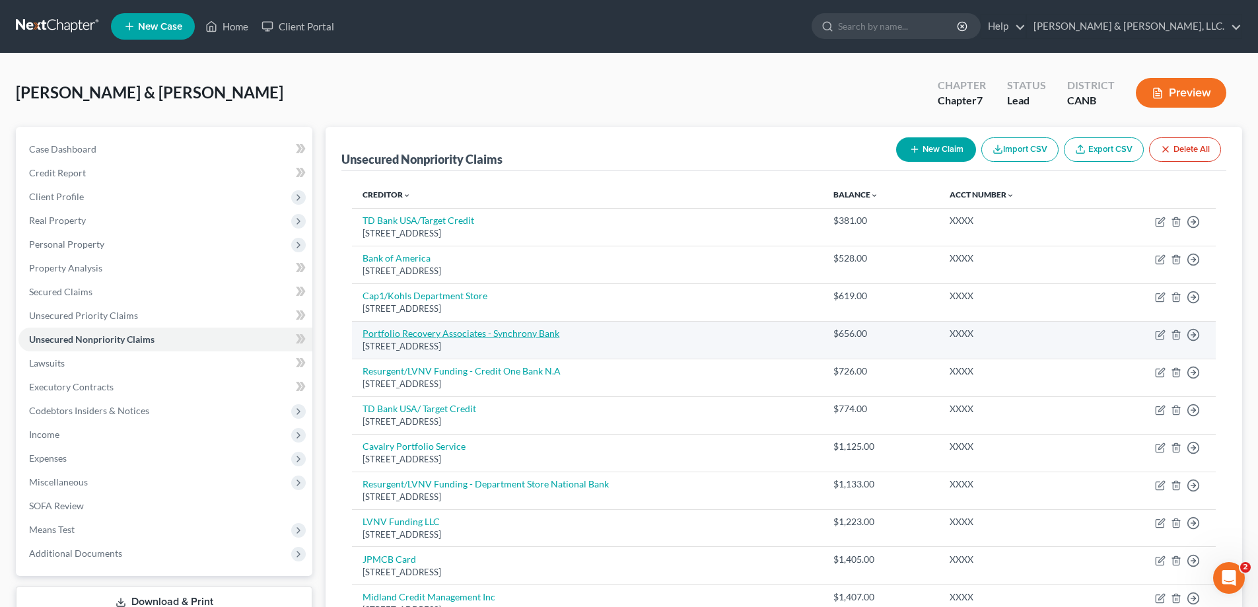
click at [427, 332] on link "Portfolio Recovery Associates - Synchrony Bank" at bounding box center [461, 333] width 197 height 11
select select "48"
select select "1"
select select "0"
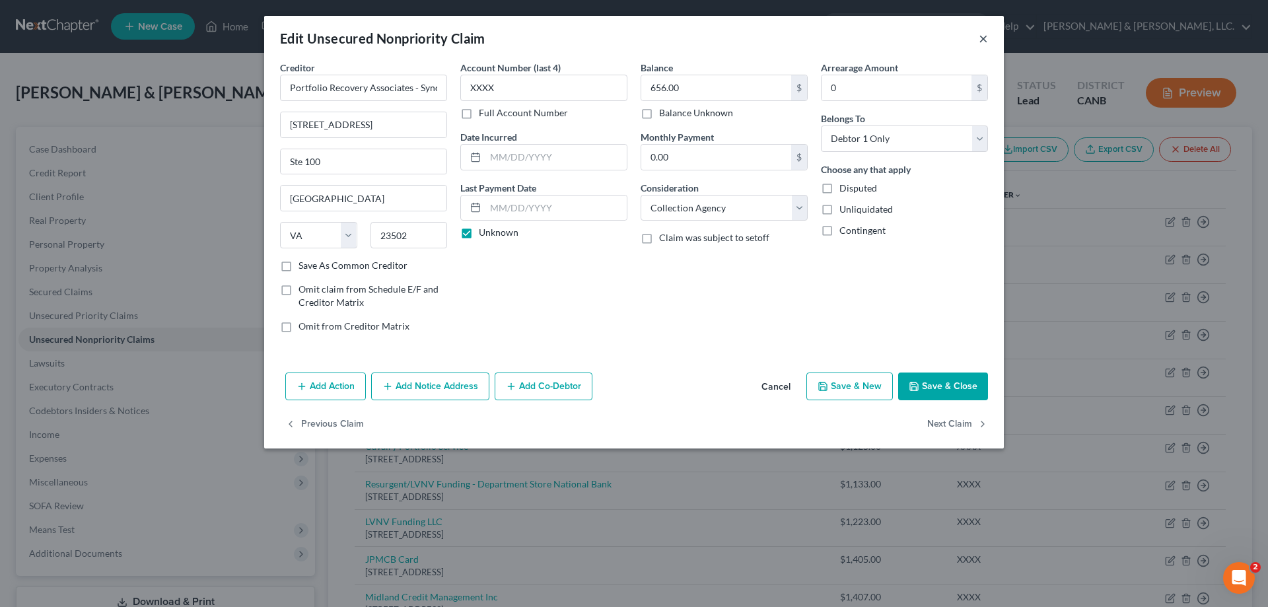
click at [984, 37] on button "×" at bounding box center [983, 38] width 9 height 16
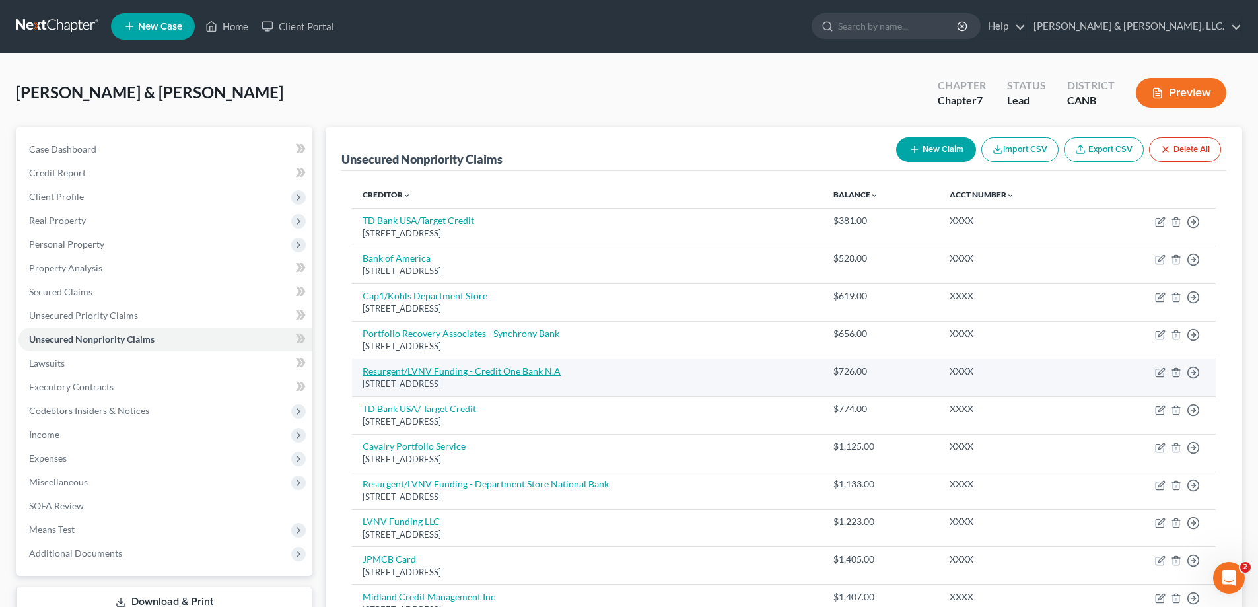
click at [456, 374] on link "Resurgent/LVNV Funding - Credit One Bank N.A" at bounding box center [462, 370] width 198 height 11
select select "42"
select select "1"
select select "0"
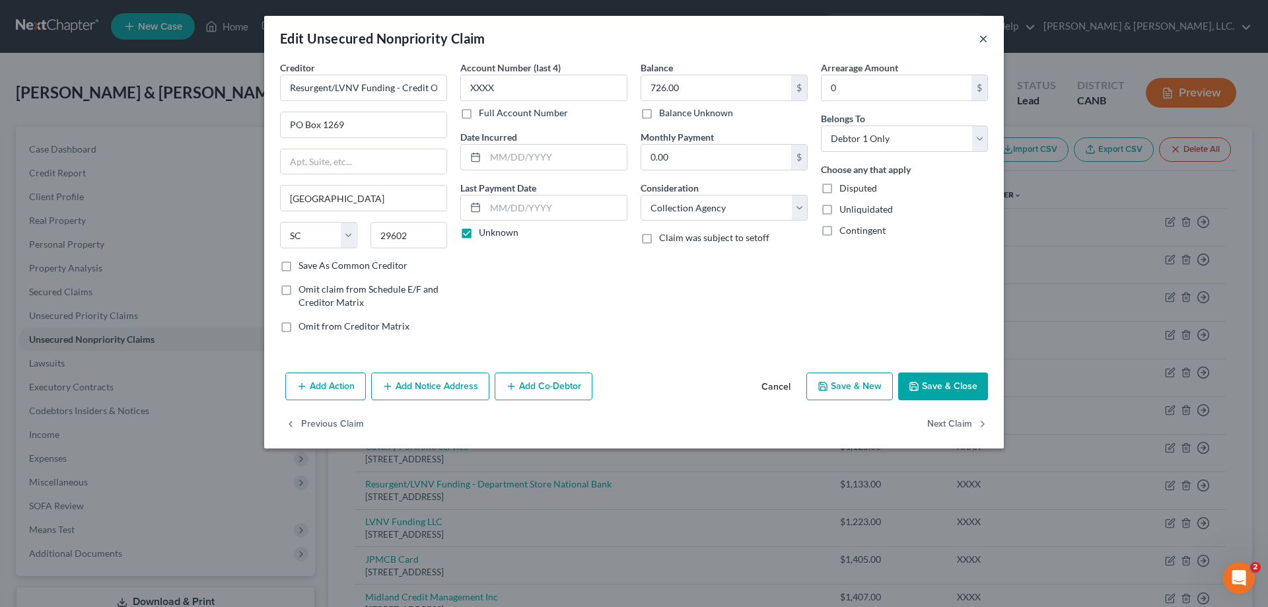
click at [980, 37] on button "×" at bounding box center [983, 38] width 9 height 16
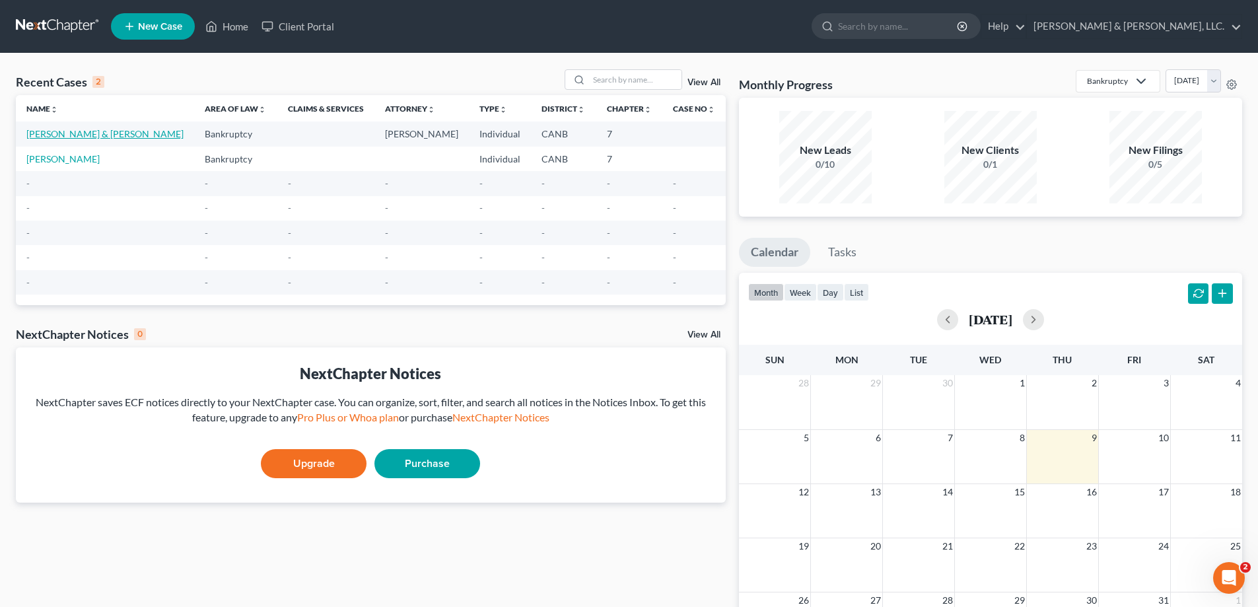
click at [91, 135] on link "[PERSON_NAME] & [PERSON_NAME]" at bounding box center [104, 133] width 157 height 11
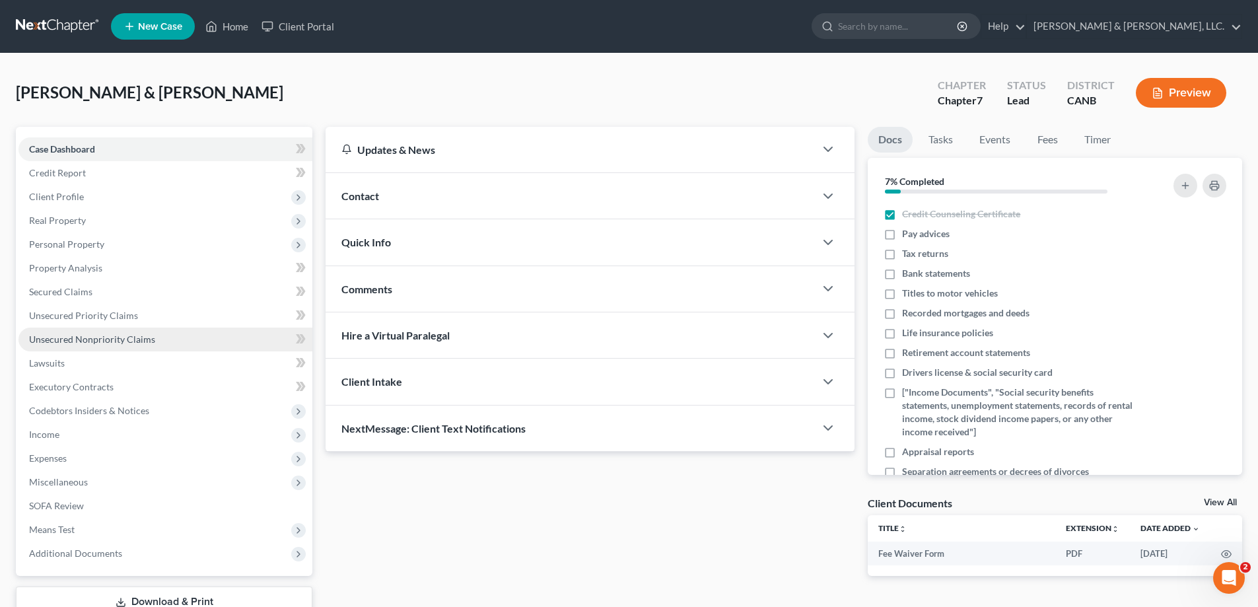
click at [97, 338] on span "Unsecured Nonpriority Claims" at bounding box center [92, 338] width 126 height 11
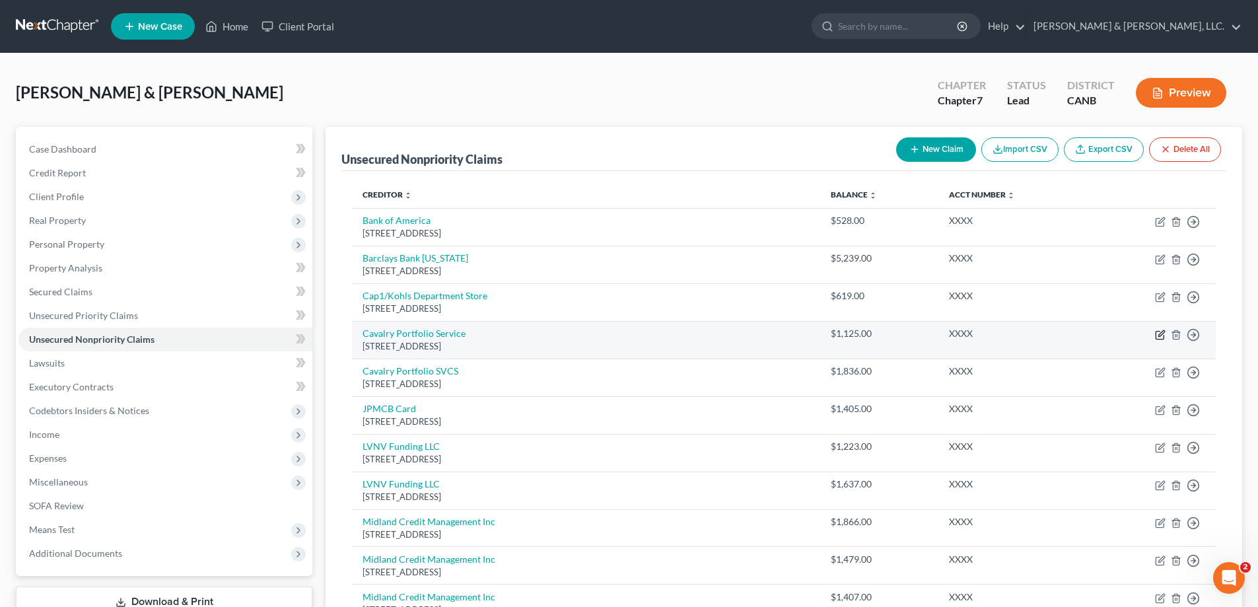
click at [1160, 335] on icon "button" at bounding box center [1161, 333] width 6 height 6
select select "6"
select select "1"
select select "0"
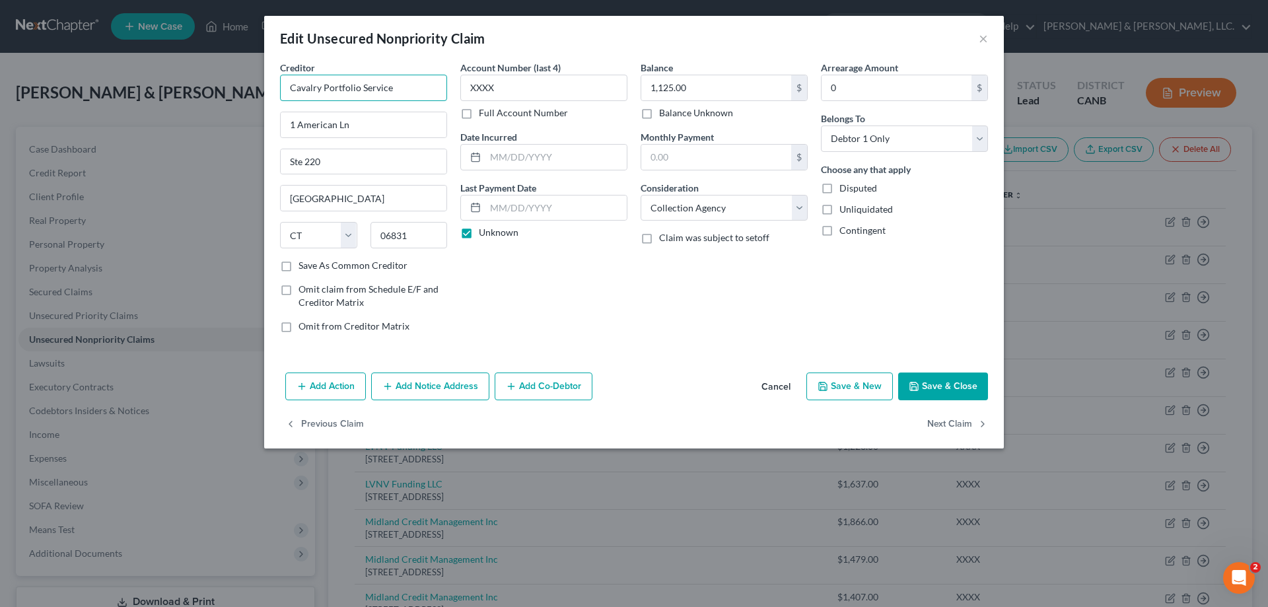
click at [423, 87] on input "Cavalry Portfolio Service" at bounding box center [363, 88] width 167 height 26
type input "Cavalry Portfolio Service - Citibank"
click at [942, 386] on button "Save & Close" at bounding box center [943, 386] width 90 height 28
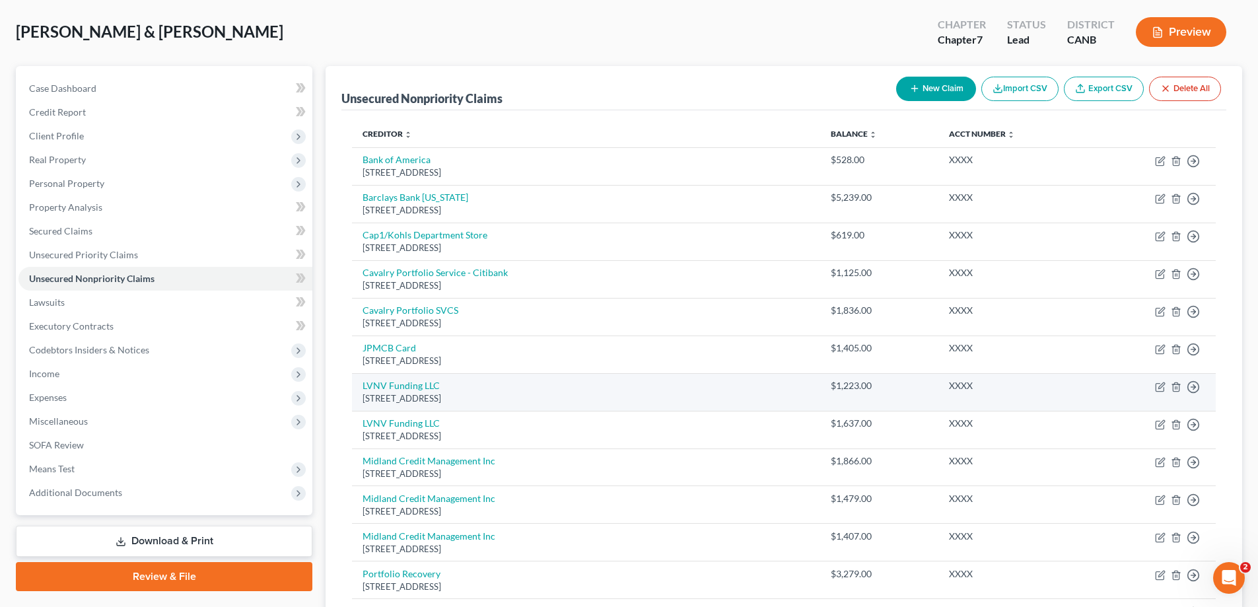
scroll to position [88, 0]
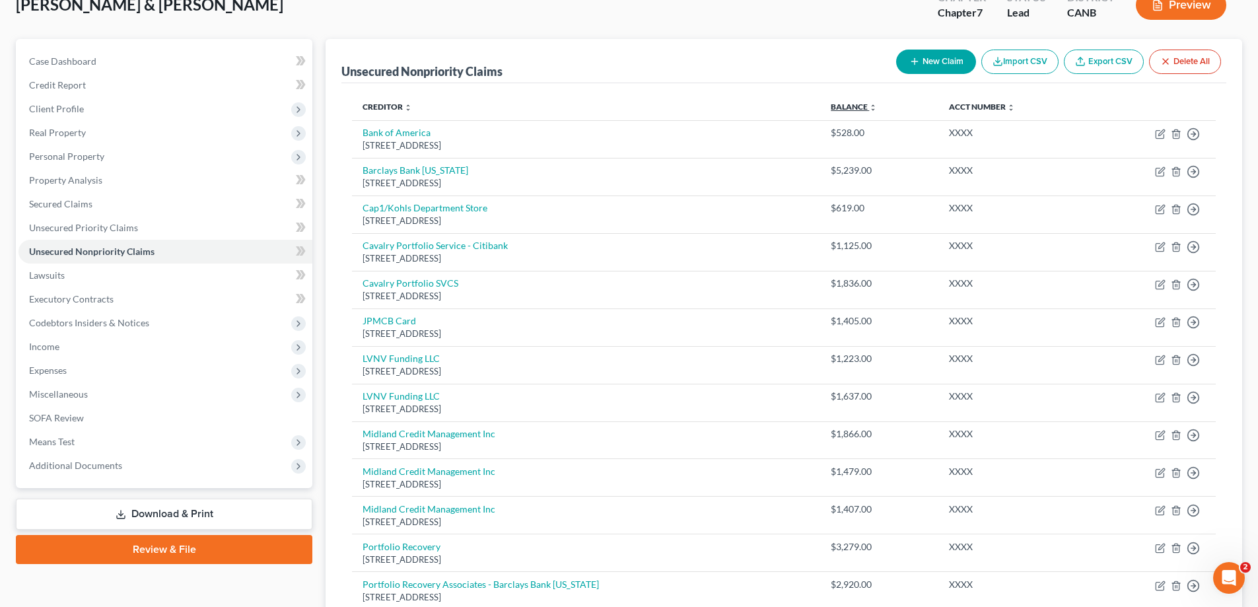
click at [862, 109] on link "Balance expand_more expand_less unfold_more" at bounding box center [854, 107] width 46 height 10
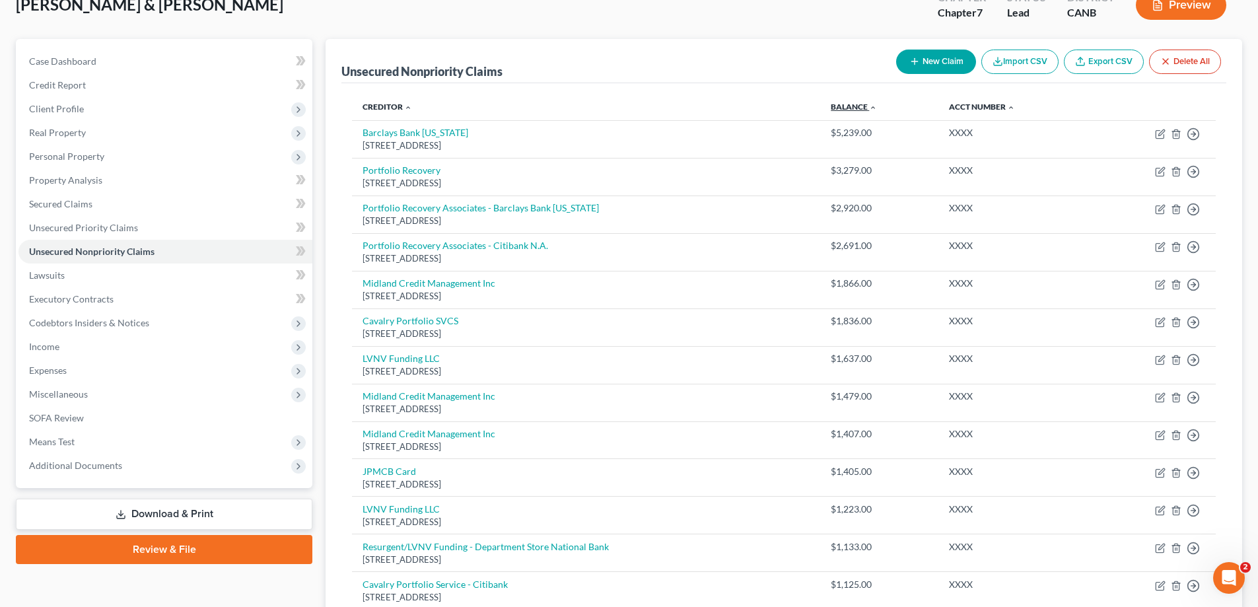
click at [862, 109] on link "Balance expand_more expand_less unfold_more" at bounding box center [854, 107] width 46 height 10
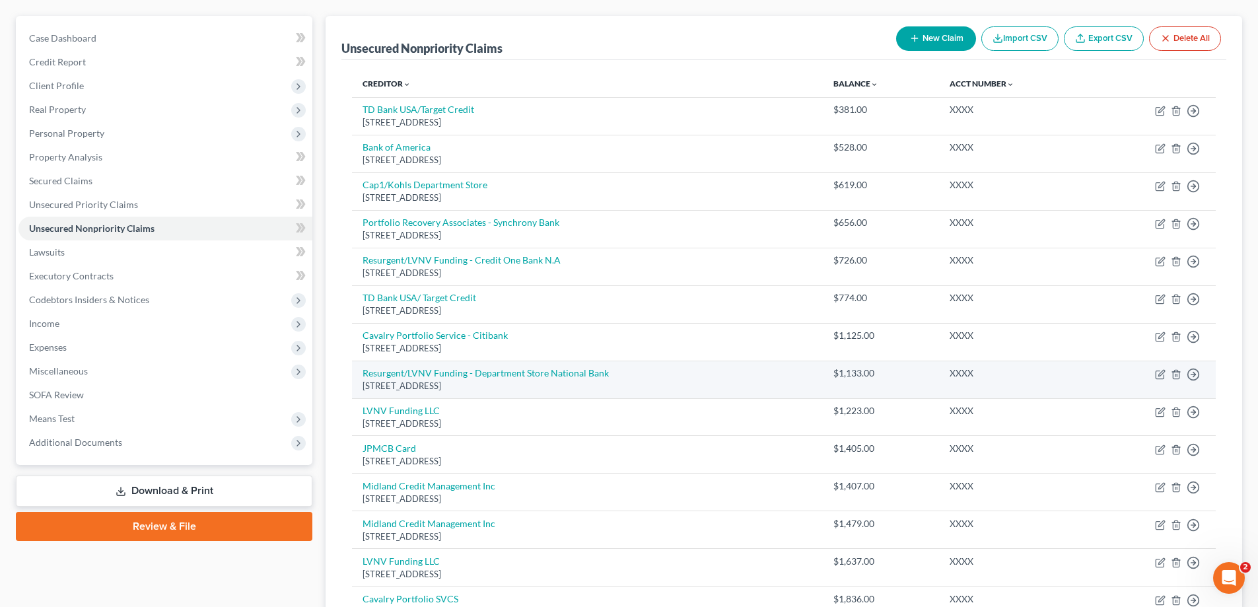
scroll to position [239, 0]
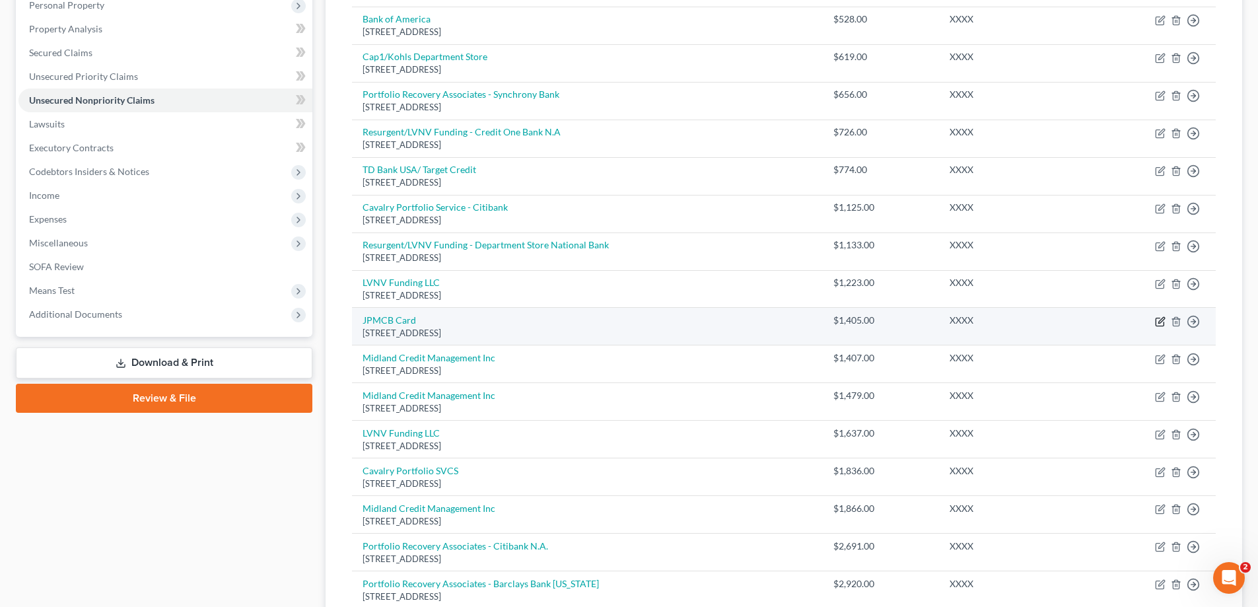
click at [1160, 326] on icon "button" at bounding box center [1160, 321] width 11 height 11
select select "7"
select select "2"
select select "0"
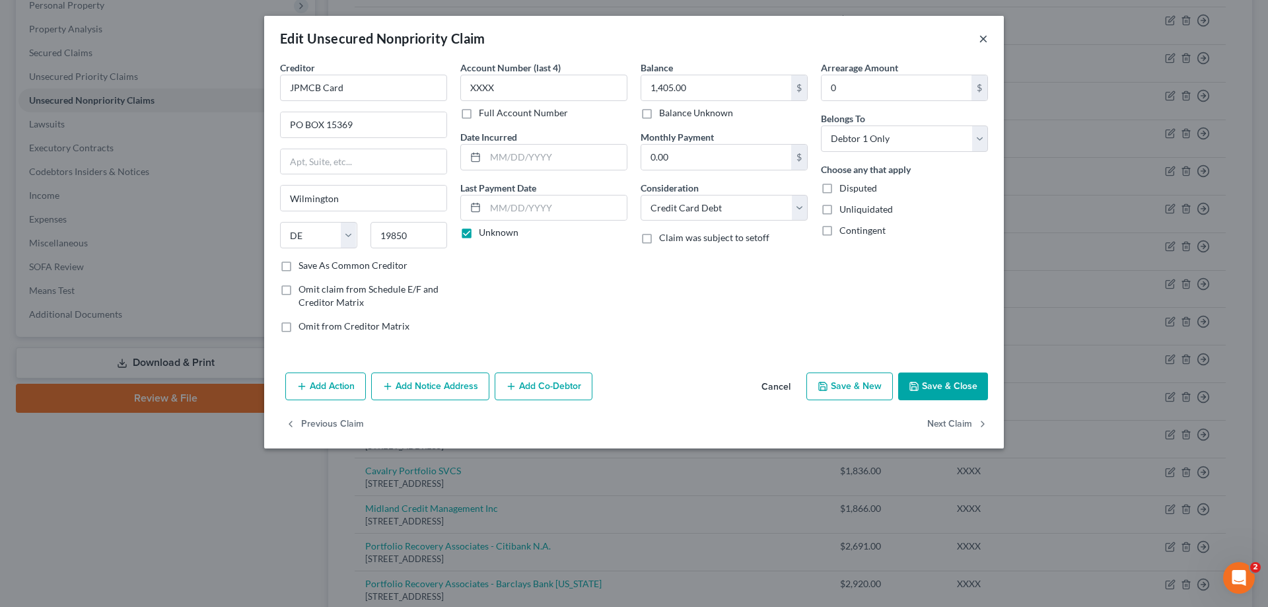
click at [983, 42] on button "×" at bounding box center [983, 38] width 9 height 16
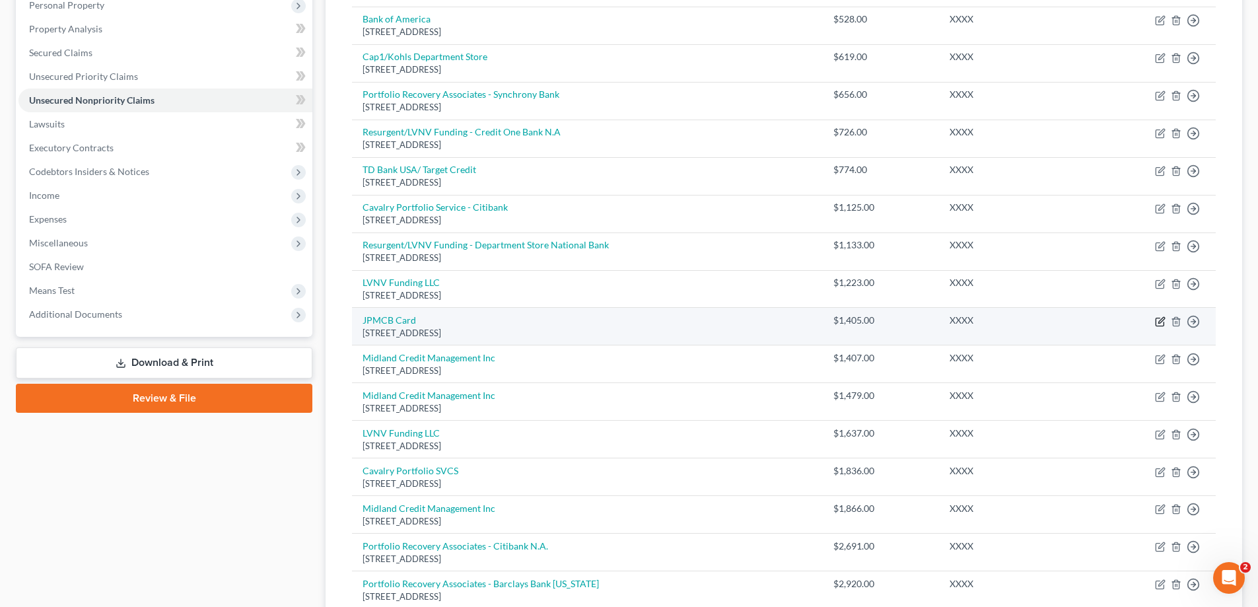
click at [1162, 317] on icon "button" at bounding box center [1160, 321] width 11 height 11
select select "7"
select select "2"
select select "0"
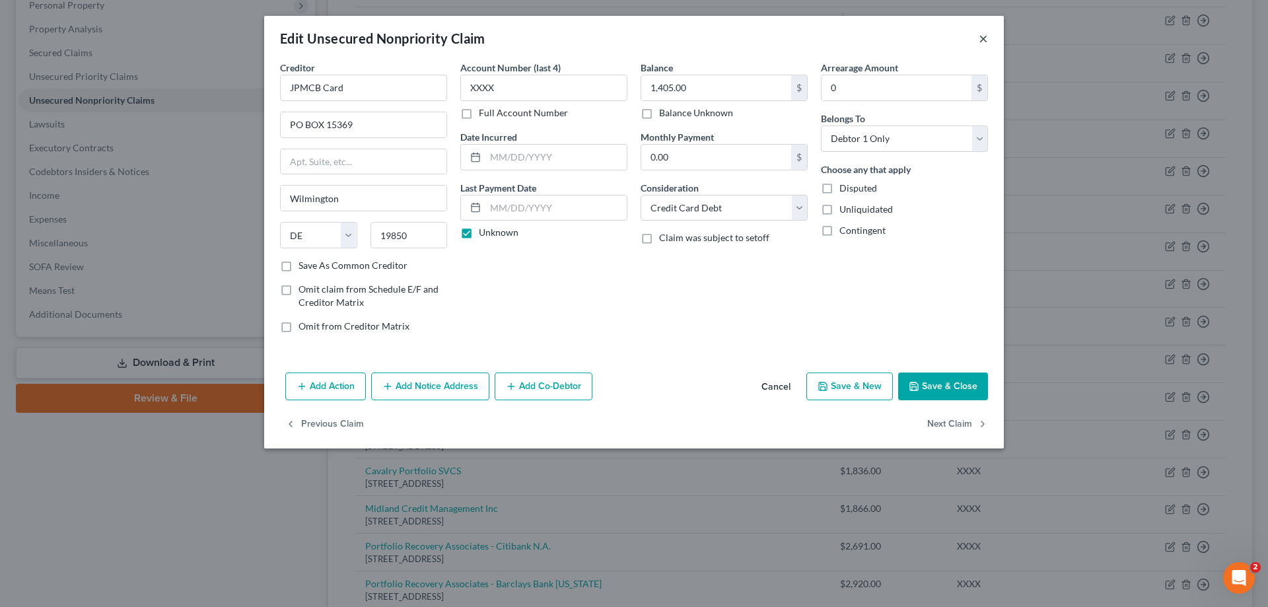
click at [980, 41] on button "×" at bounding box center [983, 38] width 9 height 16
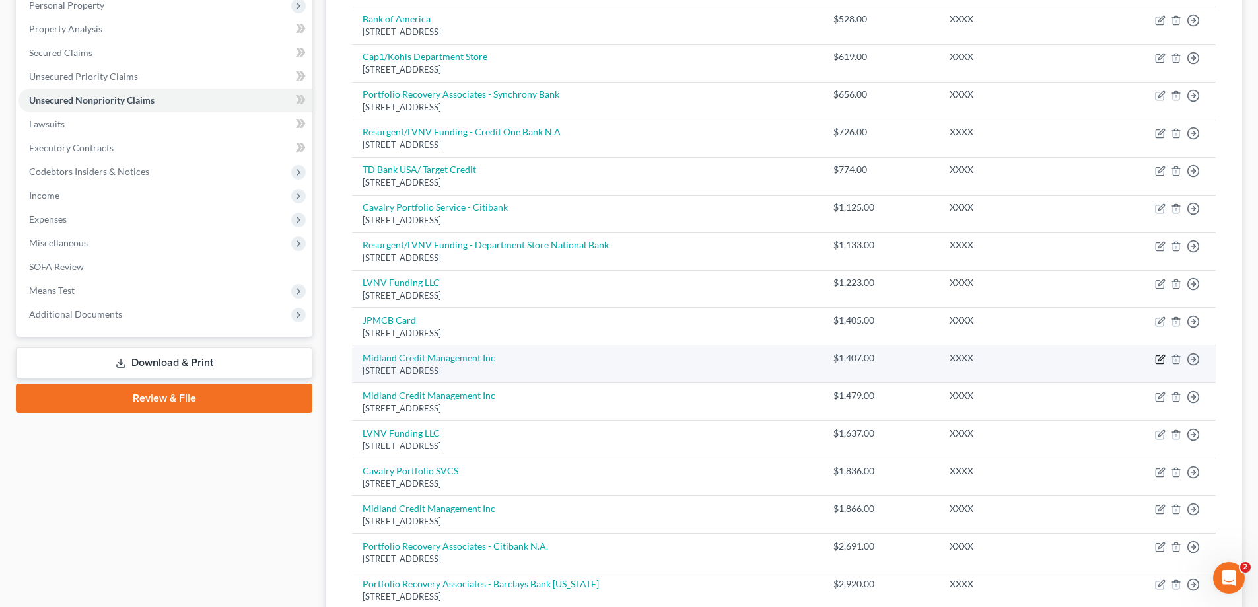
click at [1159, 357] on icon "button" at bounding box center [1160, 359] width 11 height 11
select select "23"
select select "1"
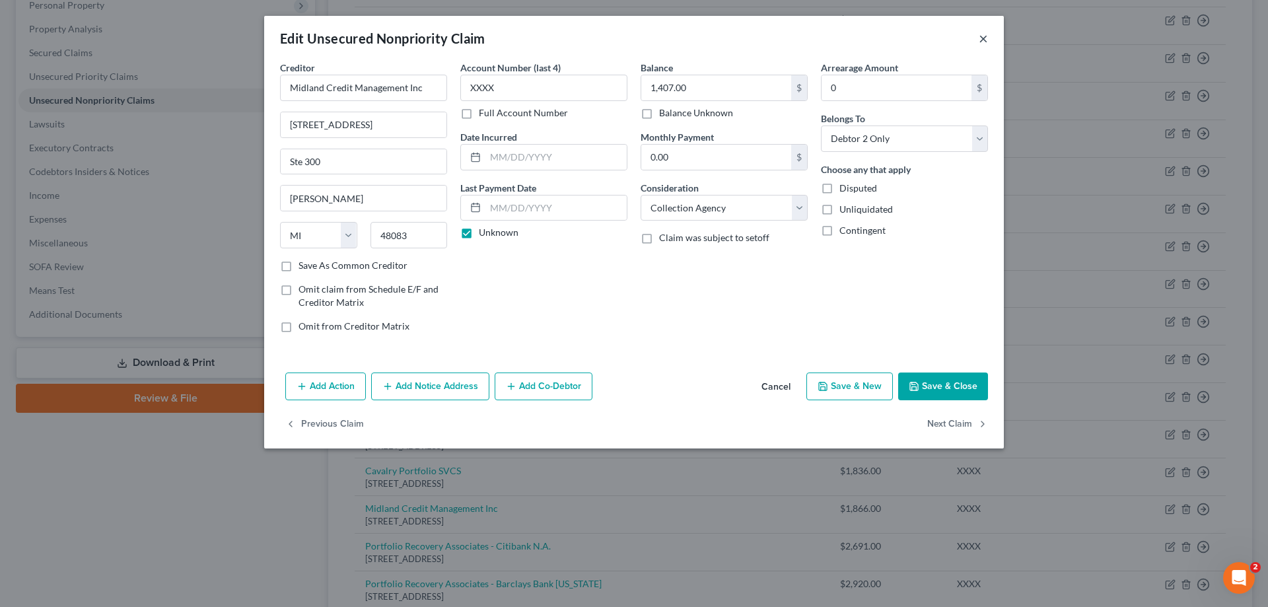
click at [981, 36] on button "×" at bounding box center [983, 38] width 9 height 16
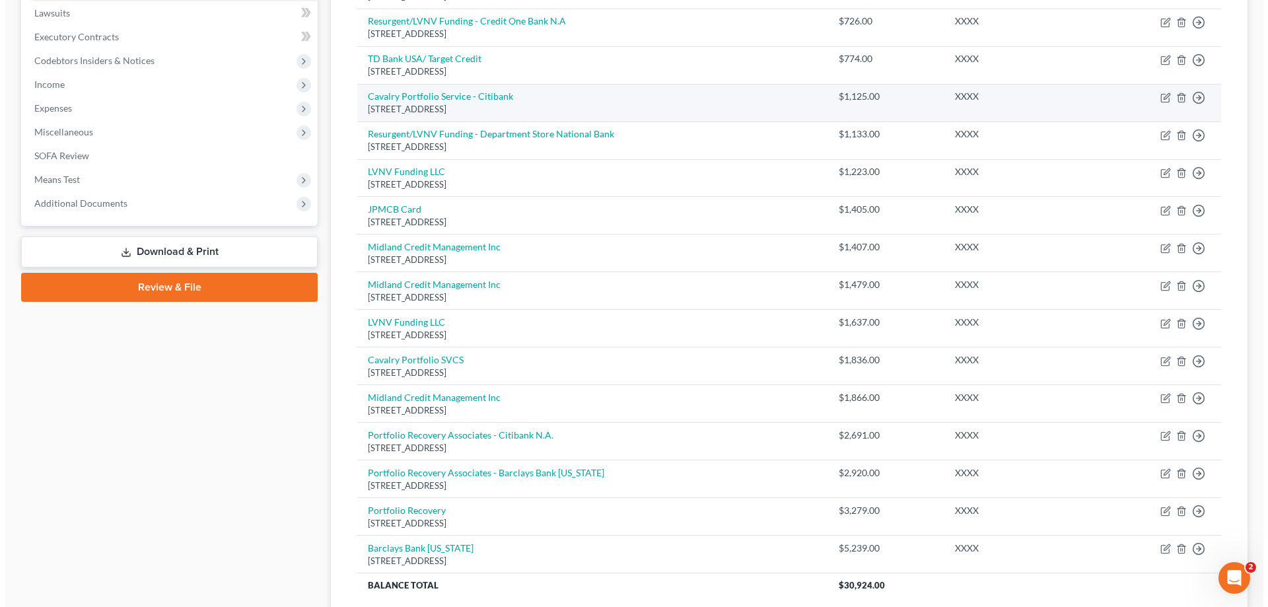
scroll to position [352, 0]
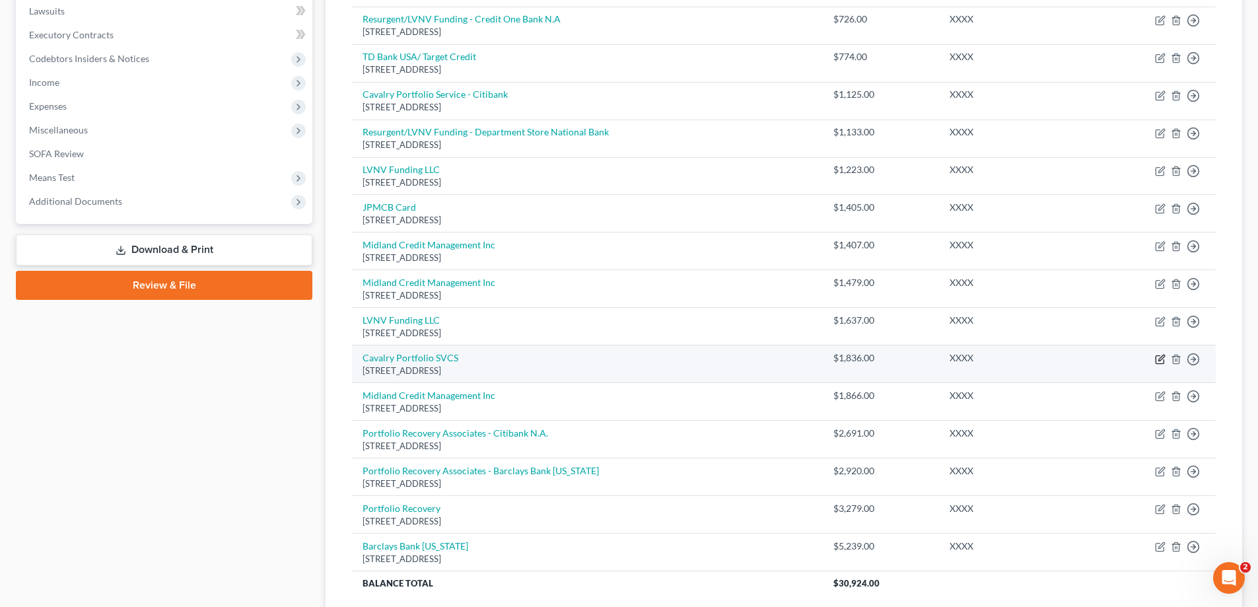
click at [1162, 361] on icon "button" at bounding box center [1160, 359] width 11 height 11
select select "6"
select select "1"
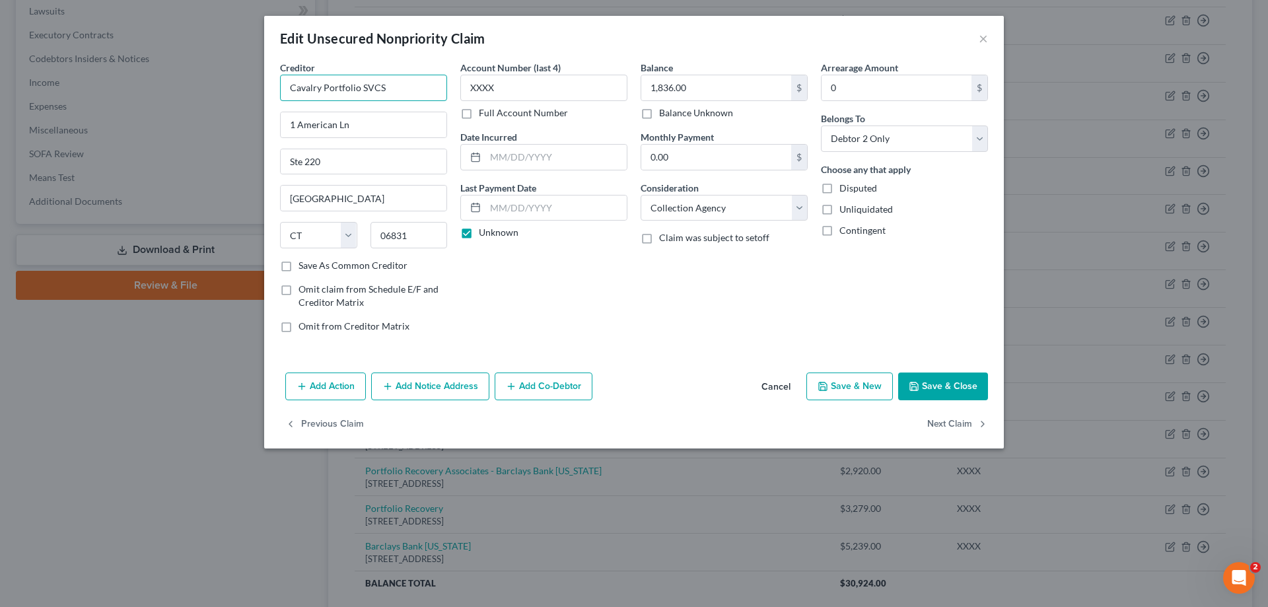
click at [407, 83] on input "Cavalry Portfolio SVCS" at bounding box center [363, 88] width 167 height 26
type input "Cavalry Portfolio SVCS - Citibank"
click at [946, 388] on button "Save & Close" at bounding box center [943, 386] width 90 height 28
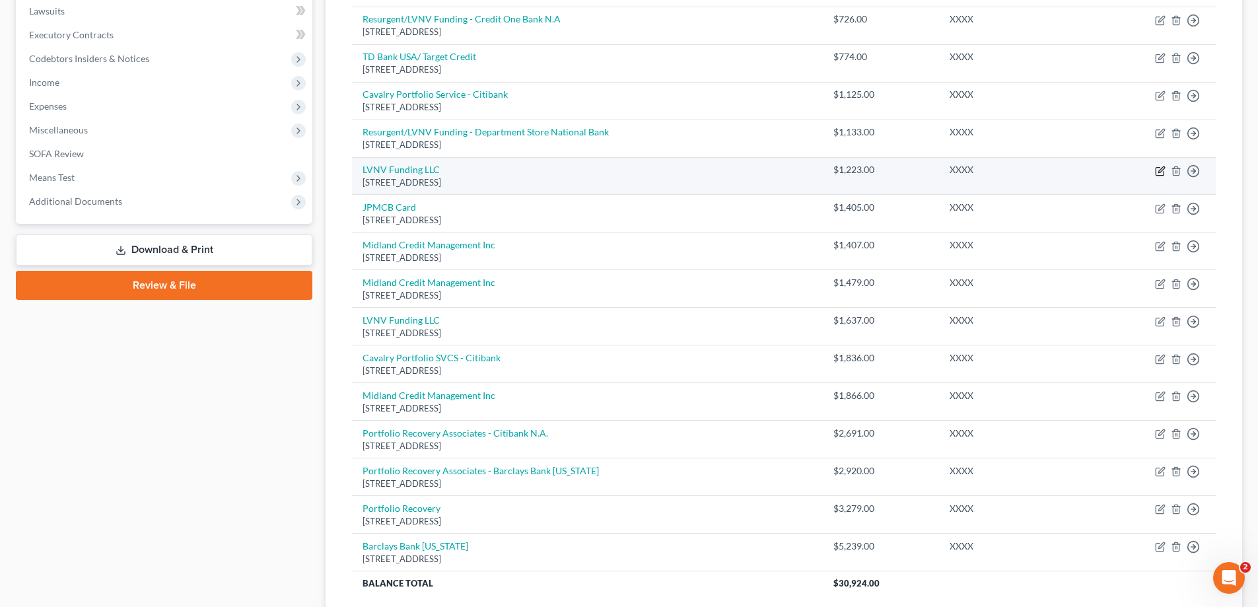
click at [1163, 167] on icon "button" at bounding box center [1161, 169] width 6 height 6
select select "42"
select select "1"
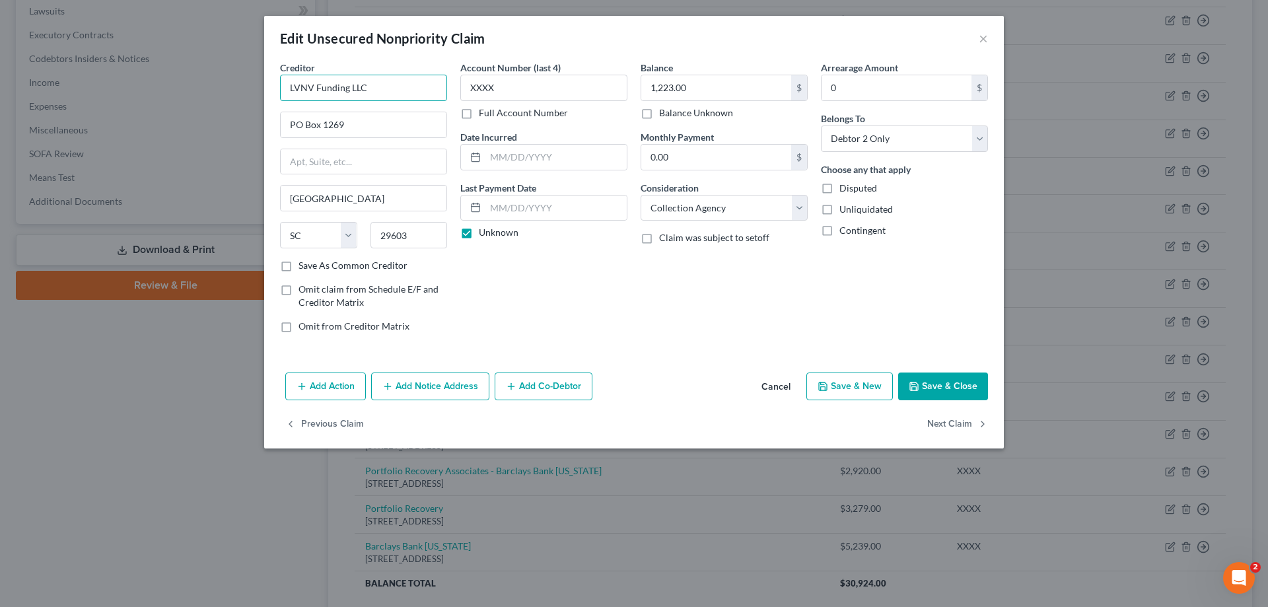
click at [407, 80] on input "LVNV Funding LLC" at bounding box center [363, 88] width 167 height 26
type input "LVNV Funding LLC - Citibank [PERSON_NAME] Credit Card"
click at [956, 394] on button "Save & Close" at bounding box center [943, 386] width 90 height 28
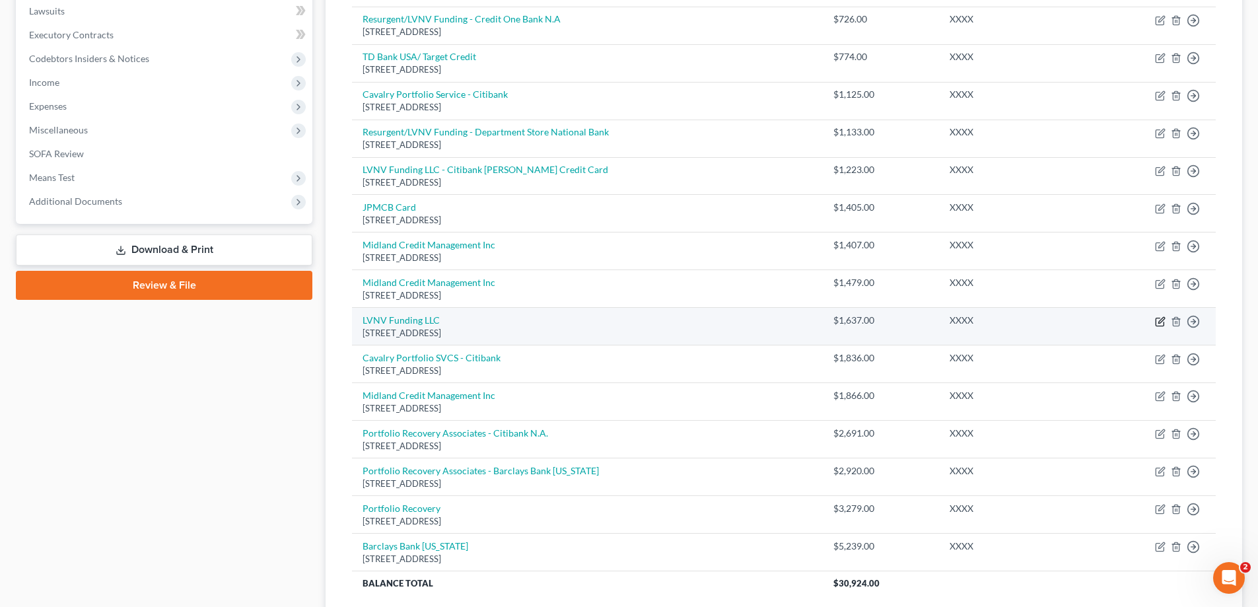
click at [1160, 324] on icon "button" at bounding box center [1160, 321] width 11 height 11
select select "42"
select select "1"
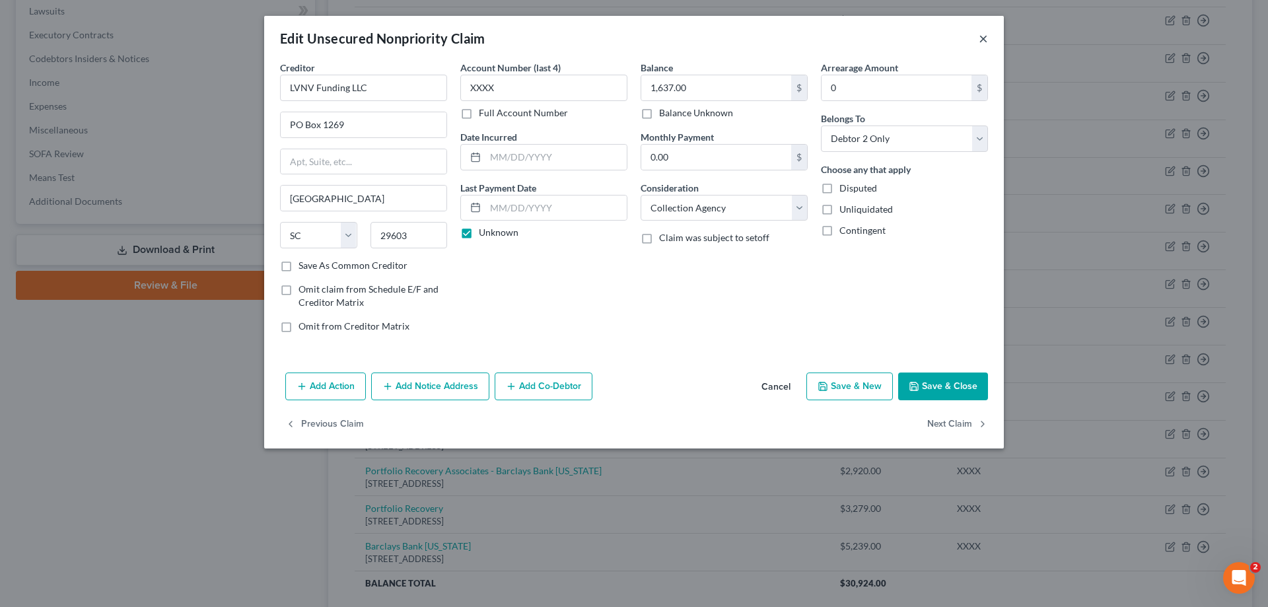
click at [985, 38] on button "×" at bounding box center [983, 38] width 9 height 16
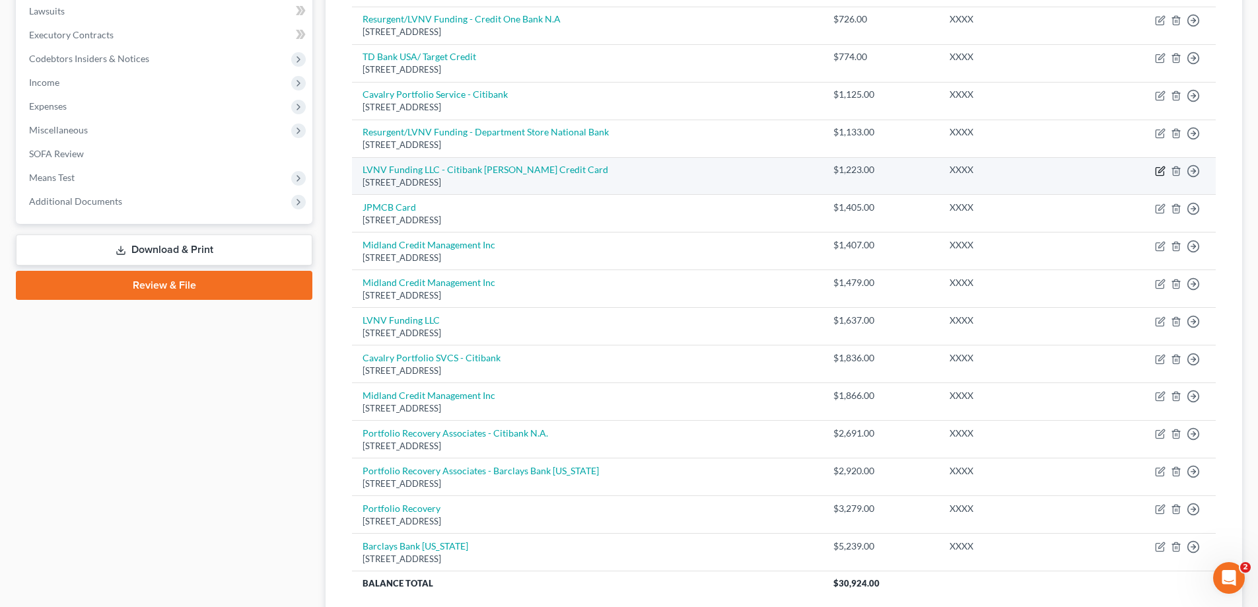
click at [1158, 170] on icon "button" at bounding box center [1160, 171] width 11 height 11
select select "42"
select select "1"
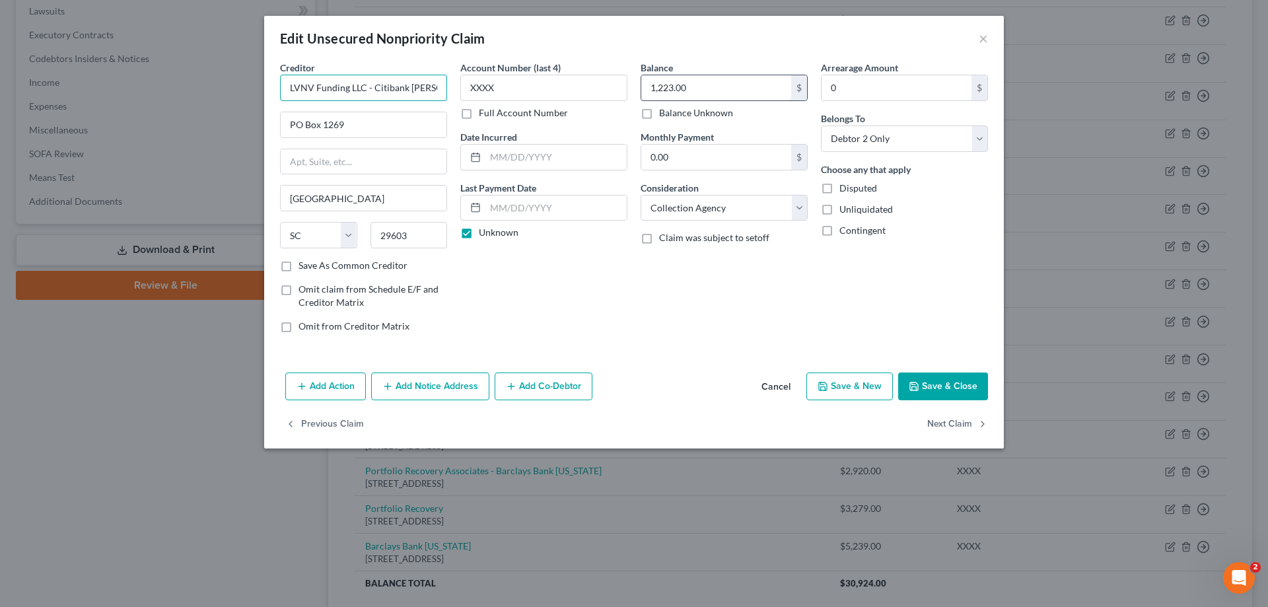
scroll to position [0, 63]
drag, startPoint x: 371, startPoint y: 88, endPoint x: 649, endPoint y: 96, distance: 278.1
click at [649, 96] on div "Creditor * LVNV Funding LLC - Citibank [PERSON_NAME] Credit Card PO [GEOGRAPHIC…" at bounding box center [633, 202] width 721 height 283
click at [988, 40] on div "Edit Unsecured Nonpriority Claim ×" at bounding box center [634, 38] width 740 height 45
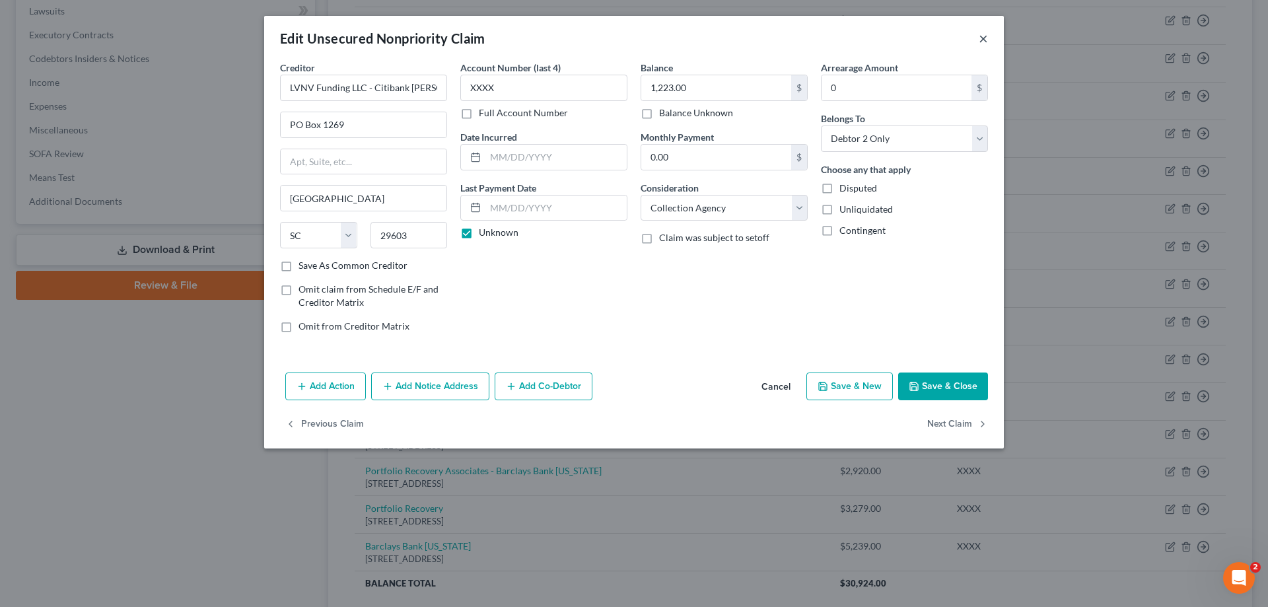
click at [983, 39] on button "×" at bounding box center [983, 38] width 9 height 16
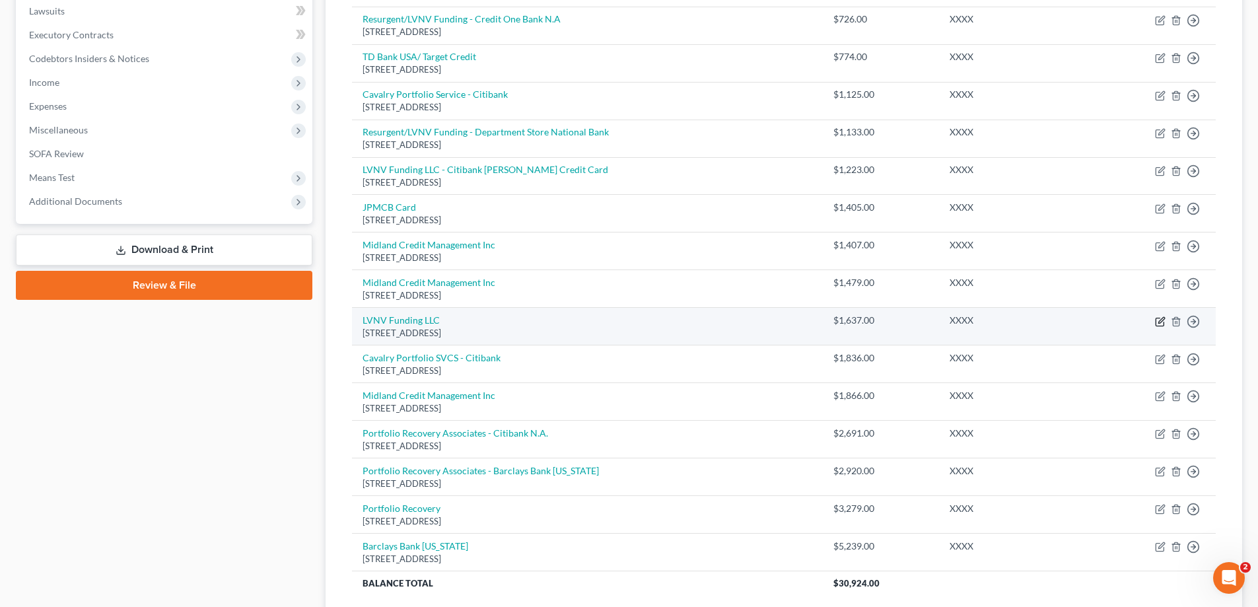
click at [1157, 321] on icon "button" at bounding box center [1160, 321] width 11 height 11
select select "42"
select select "1"
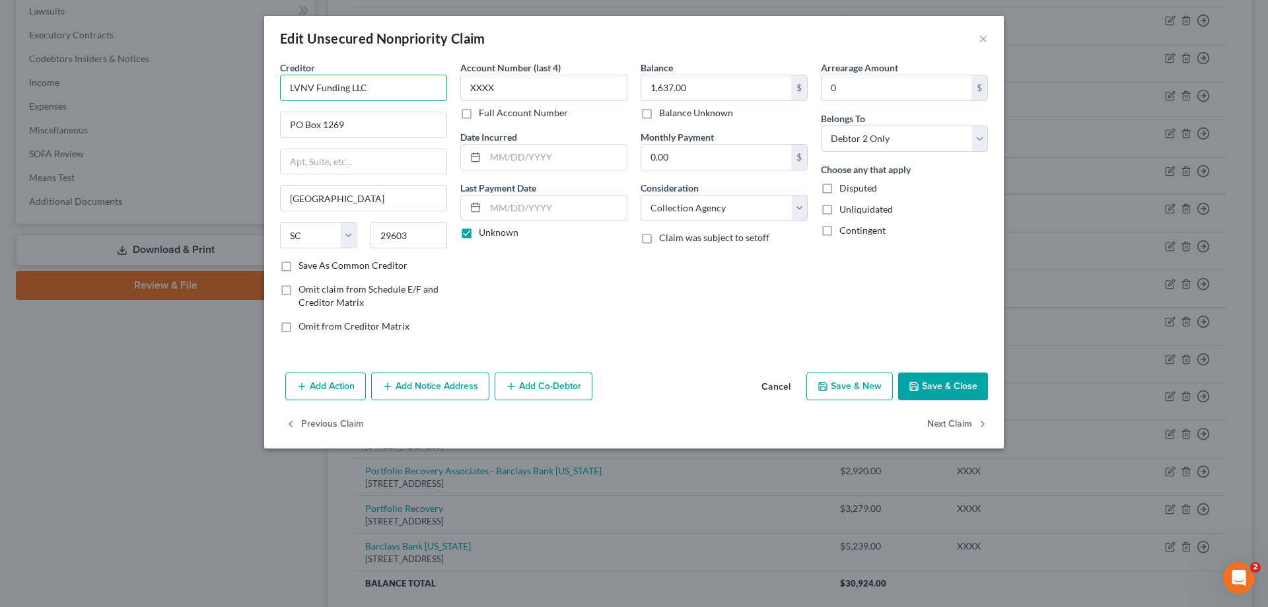
click at [396, 85] on input "LVNV Funding LLC" at bounding box center [363, 88] width 167 height 26
paste input "Citibank [PERSON_NAME] Credit Card"
type input "LVNV Funding LLC - Citibank [PERSON_NAME] Credit Card"
click at [915, 384] on polyline "button" at bounding box center [913, 383] width 3 height 2
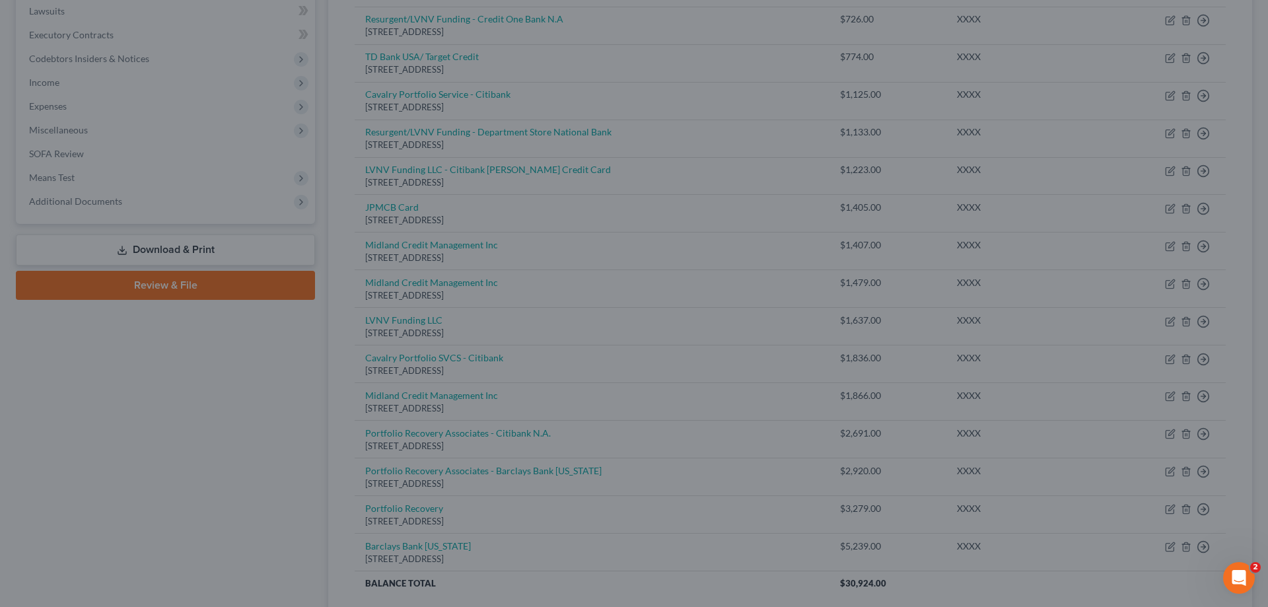
scroll to position [0, 0]
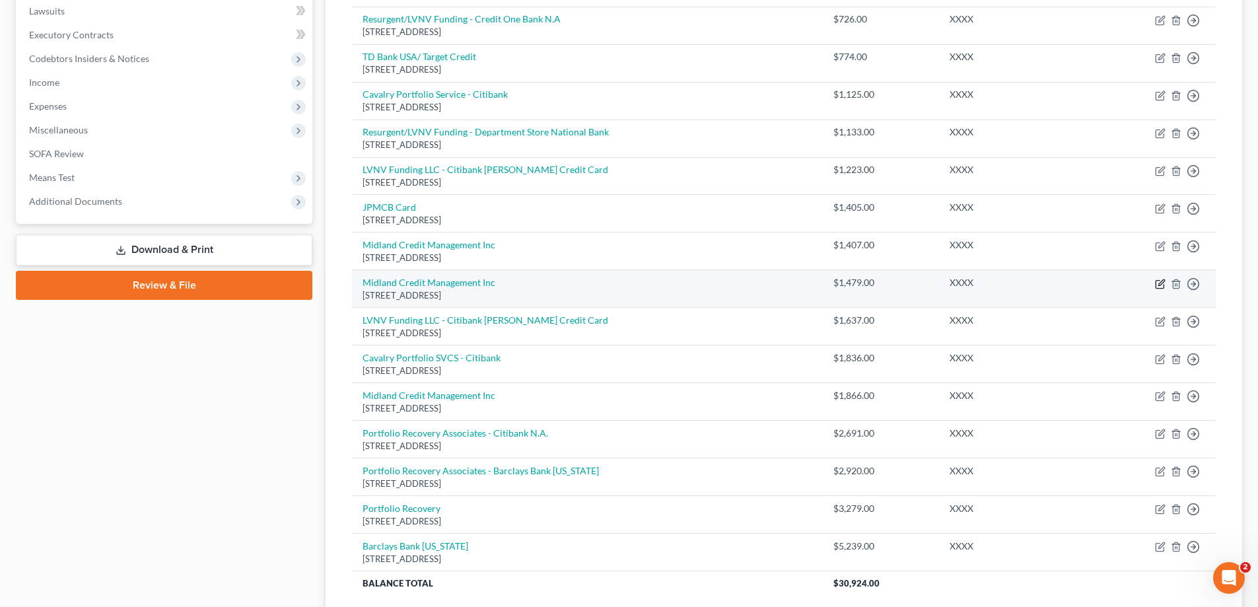
click at [1160, 285] on icon "button" at bounding box center [1161, 282] width 6 height 6
select select "23"
select select "1"
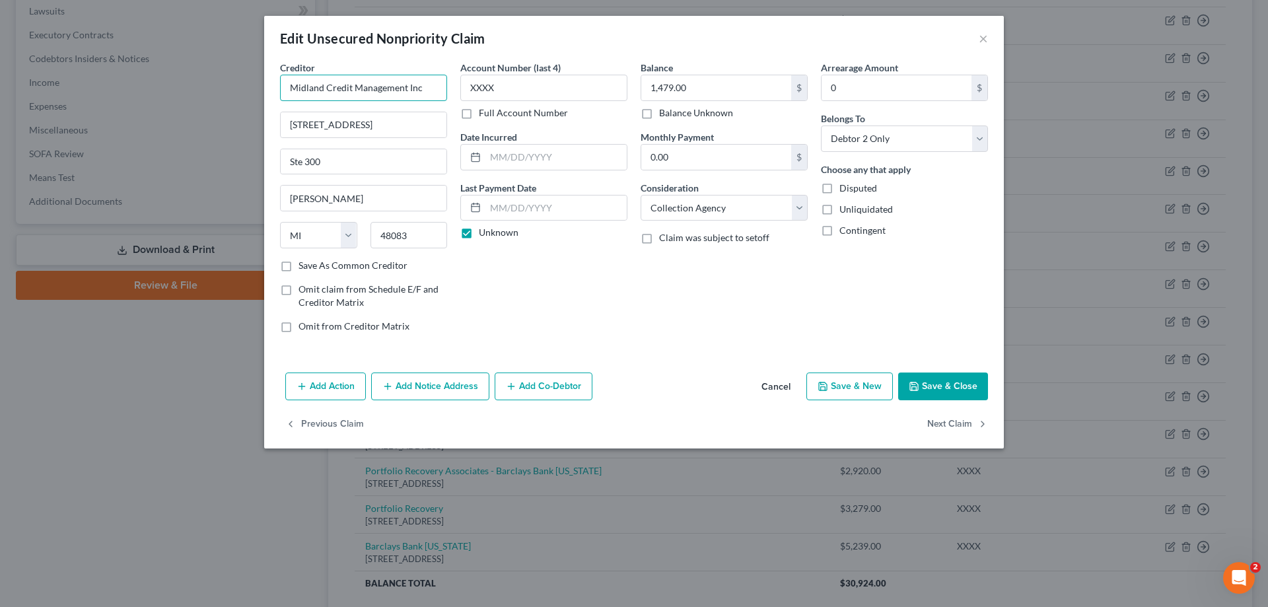
click at [425, 93] on input "Midland Credit Management Inc" at bounding box center [363, 88] width 167 height 26
type input "Midland Credit Management Inc - Credit One Bank N A"
click at [928, 387] on button "Save & Close" at bounding box center [943, 386] width 90 height 28
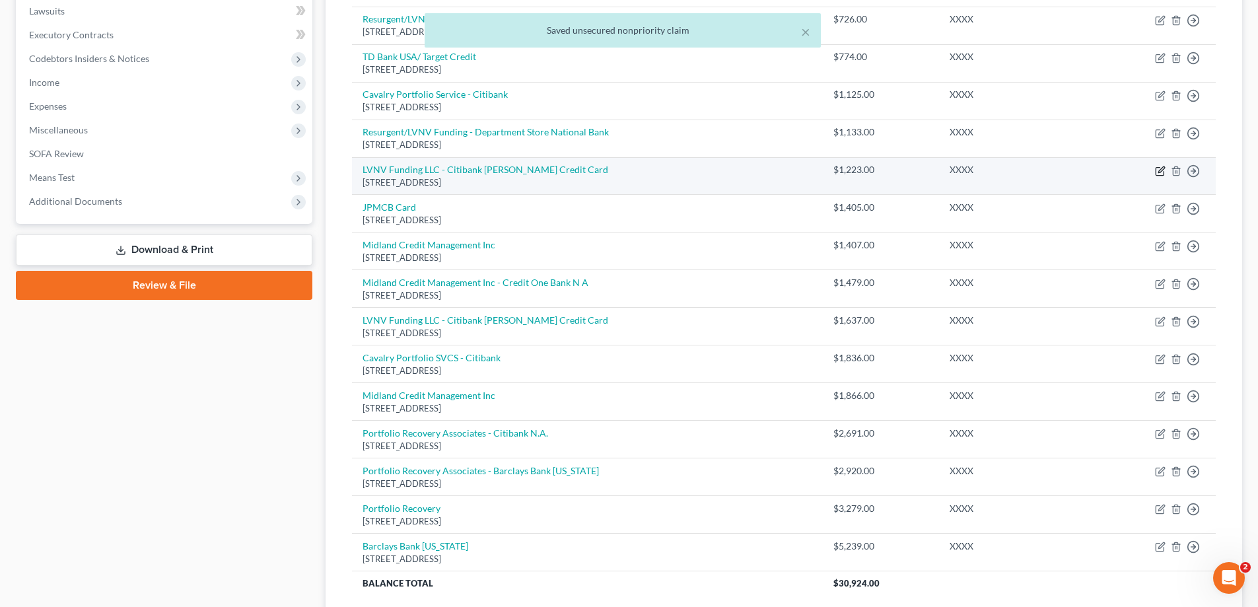
click at [1160, 166] on icon "button" at bounding box center [1160, 171] width 11 height 11
select select "42"
select select "1"
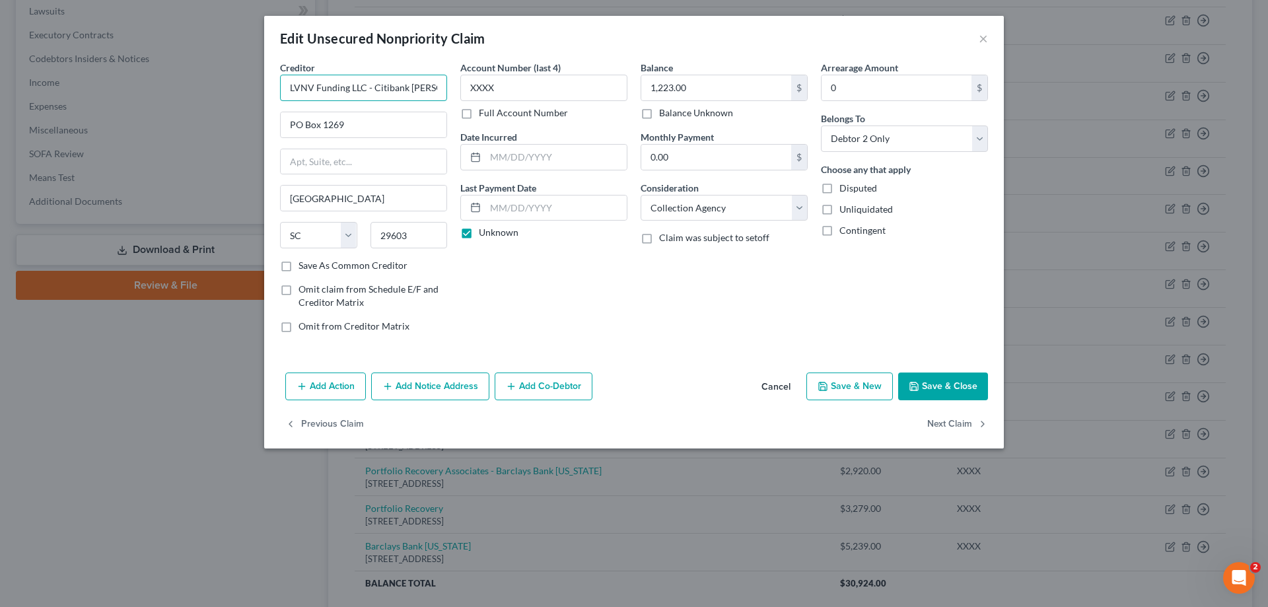
click at [414, 88] on input "LVNV Funding LLC - Citibank [PERSON_NAME] Credit Card" at bounding box center [363, 88] width 167 height 26
type input "LVNV Funding LLC - Citibank [PERSON_NAME] Credit Card"
click at [940, 374] on button "Save & Close" at bounding box center [943, 386] width 90 height 28
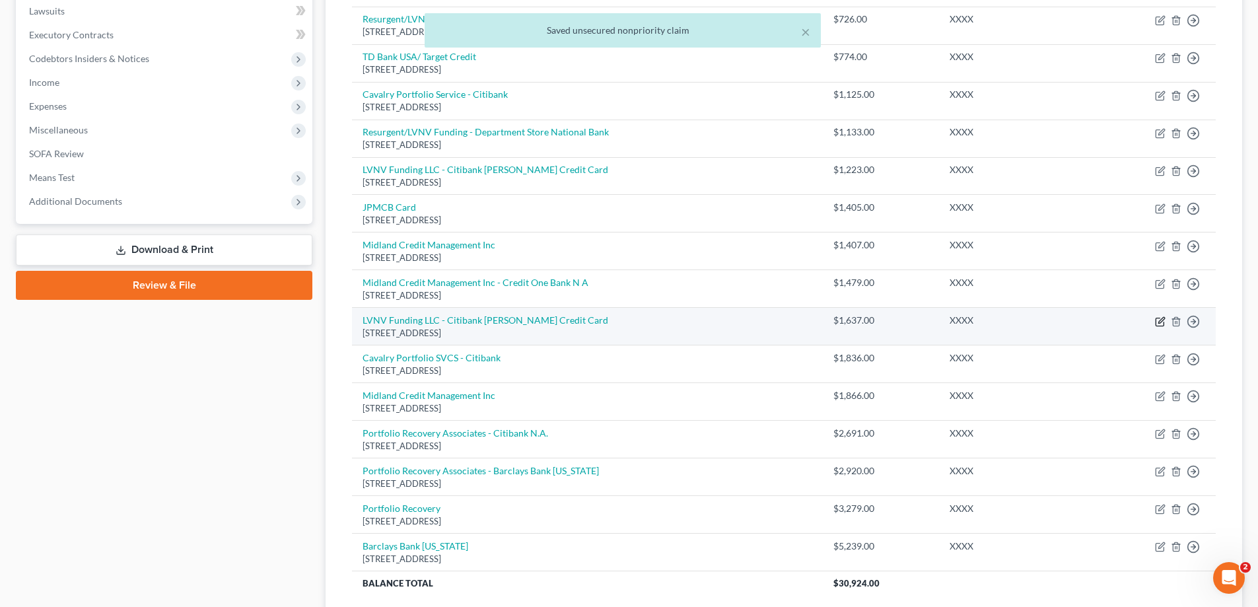
click at [1156, 324] on icon "button" at bounding box center [1160, 322] width 8 height 8
select select "42"
select select "1"
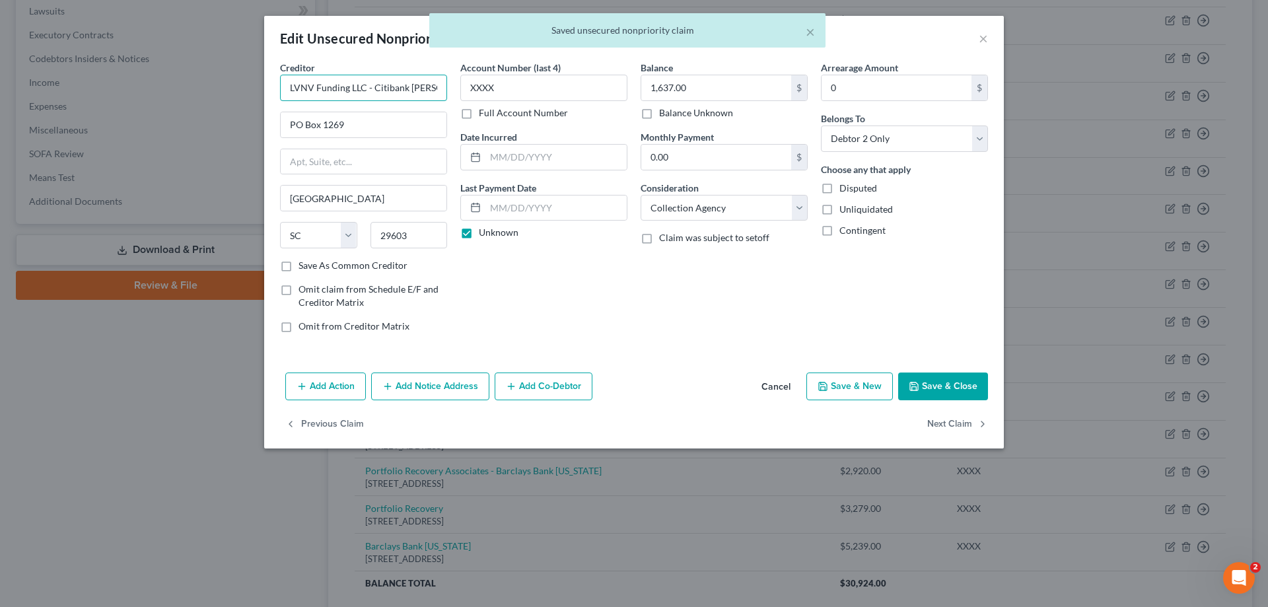
click at [413, 88] on input "LVNV Funding LLC - Citibank [PERSON_NAME] Credit Card" at bounding box center [363, 88] width 167 height 26
type input "LVNV Funding LLC - Citibank [PERSON_NAME] Credit Card"
click at [969, 388] on button "Save & Close" at bounding box center [943, 386] width 90 height 28
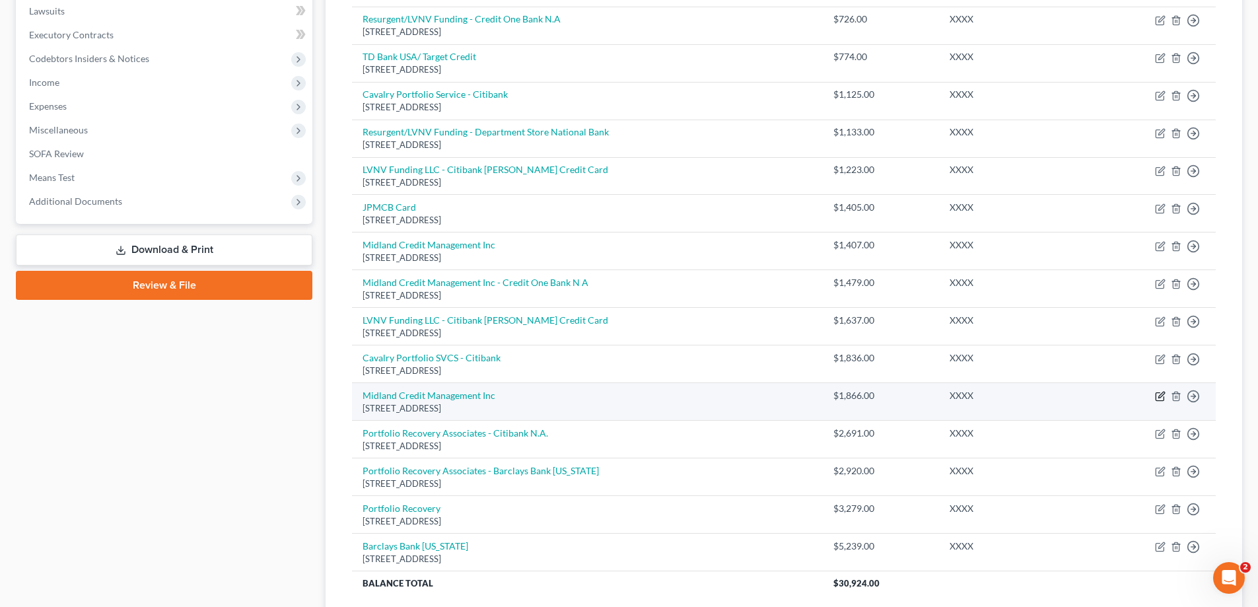
click at [1158, 395] on icon "button" at bounding box center [1160, 396] width 11 height 11
select select "23"
select select "1"
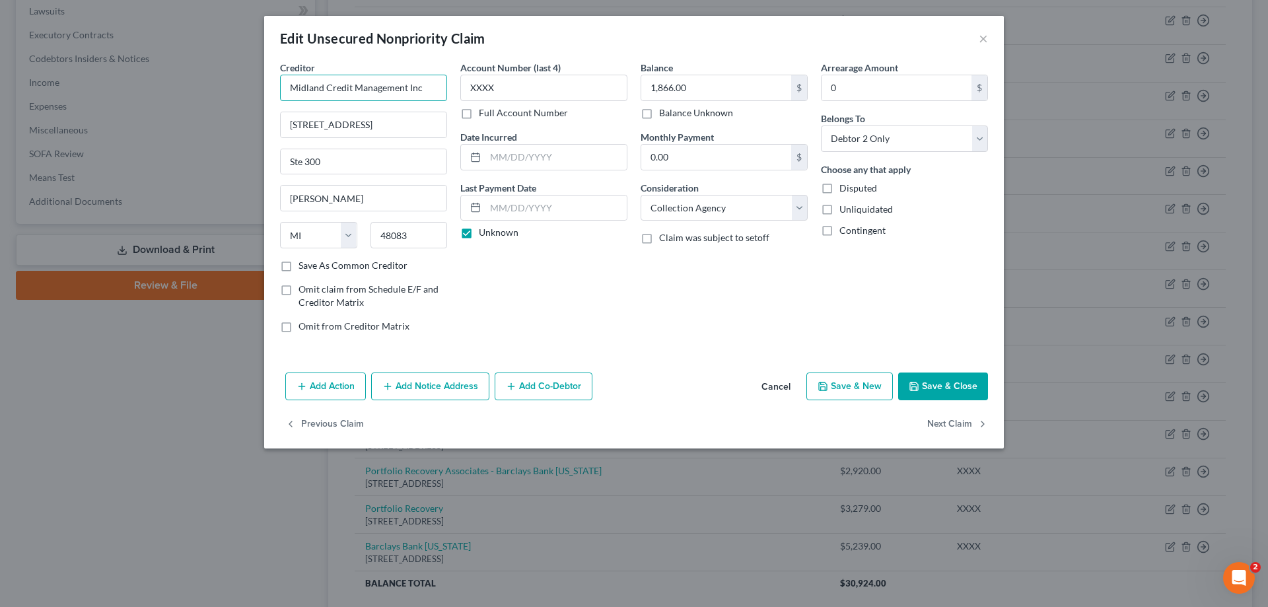
click at [429, 94] on input "Midland Credit Management Inc" at bounding box center [363, 88] width 167 height 26
type input "Midland Credit Management Inc - Comenity Bank"
click at [936, 396] on button "Save & Close" at bounding box center [943, 386] width 90 height 28
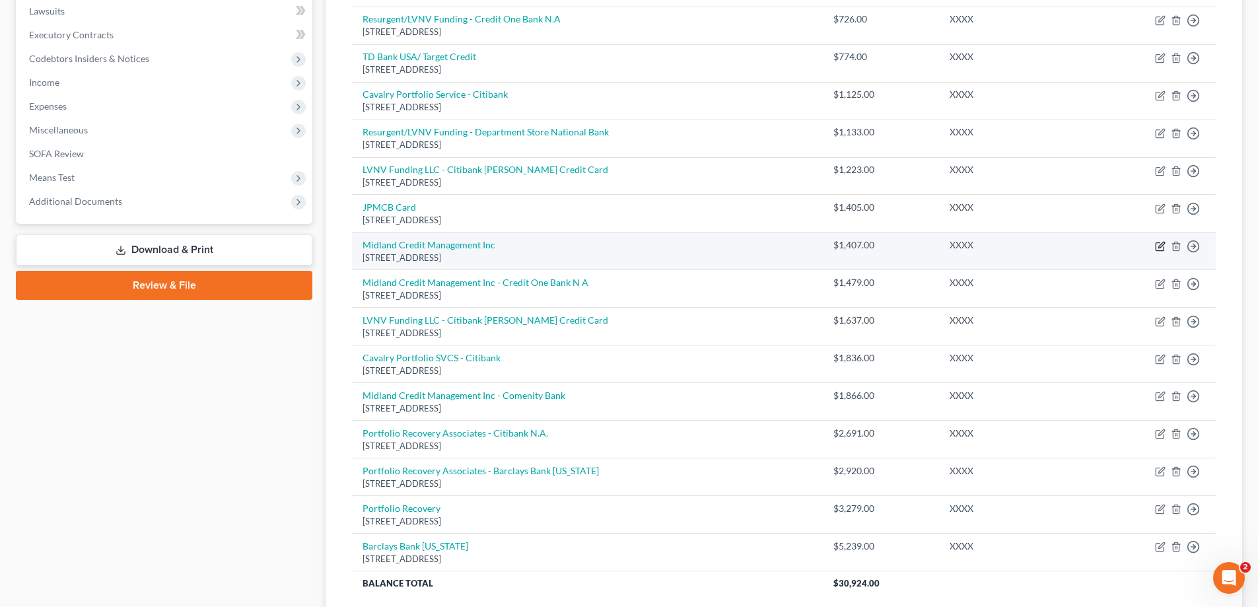
click at [1164, 243] on icon "button" at bounding box center [1161, 245] width 6 height 6
select select "23"
select select "1"
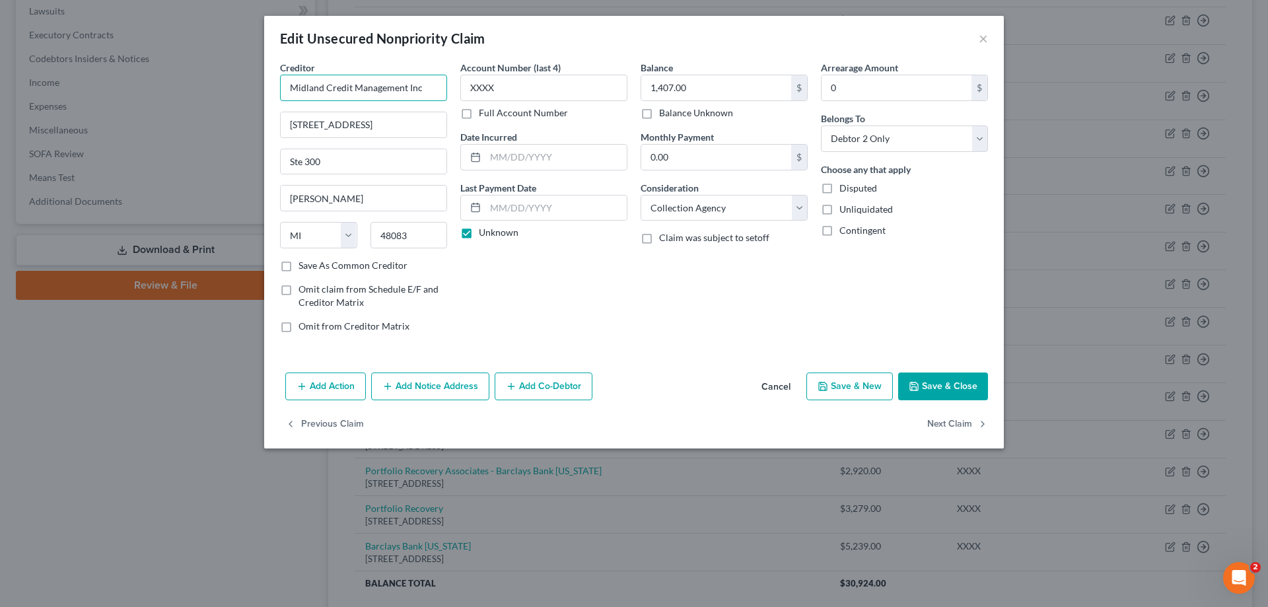
click at [440, 87] on input "Midland Credit Management Inc" at bounding box center [363, 88] width 167 height 26
type input "Midland Credit Management Inc - Comenity Bank"
click at [933, 390] on button "Save & Close" at bounding box center [943, 386] width 90 height 28
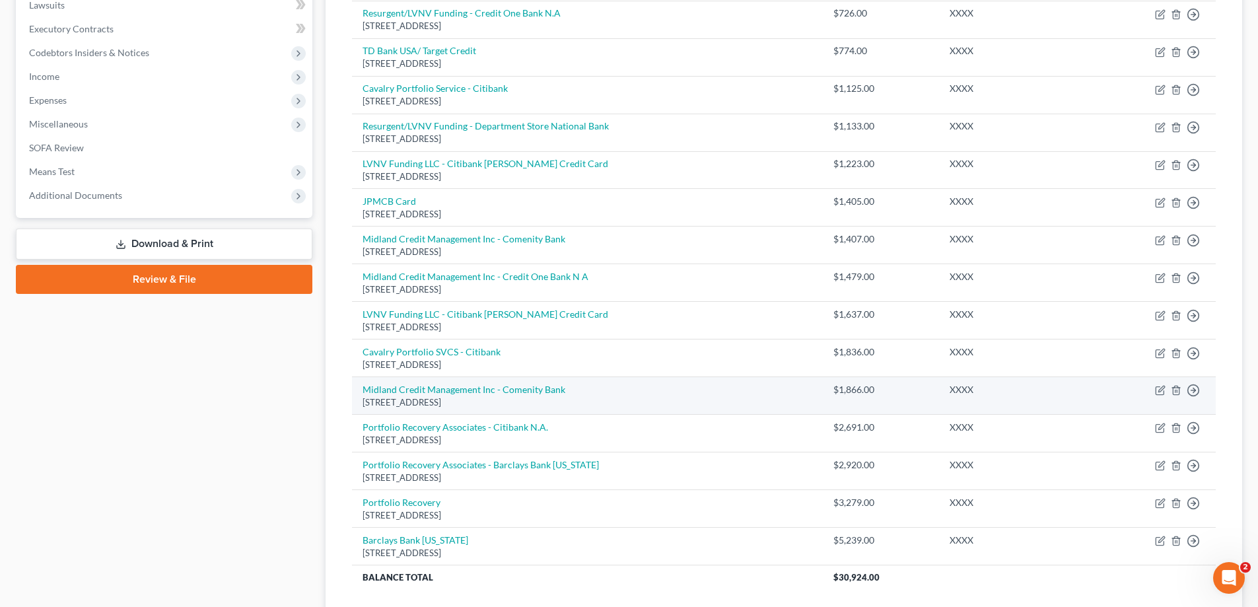
scroll to position [396, 0]
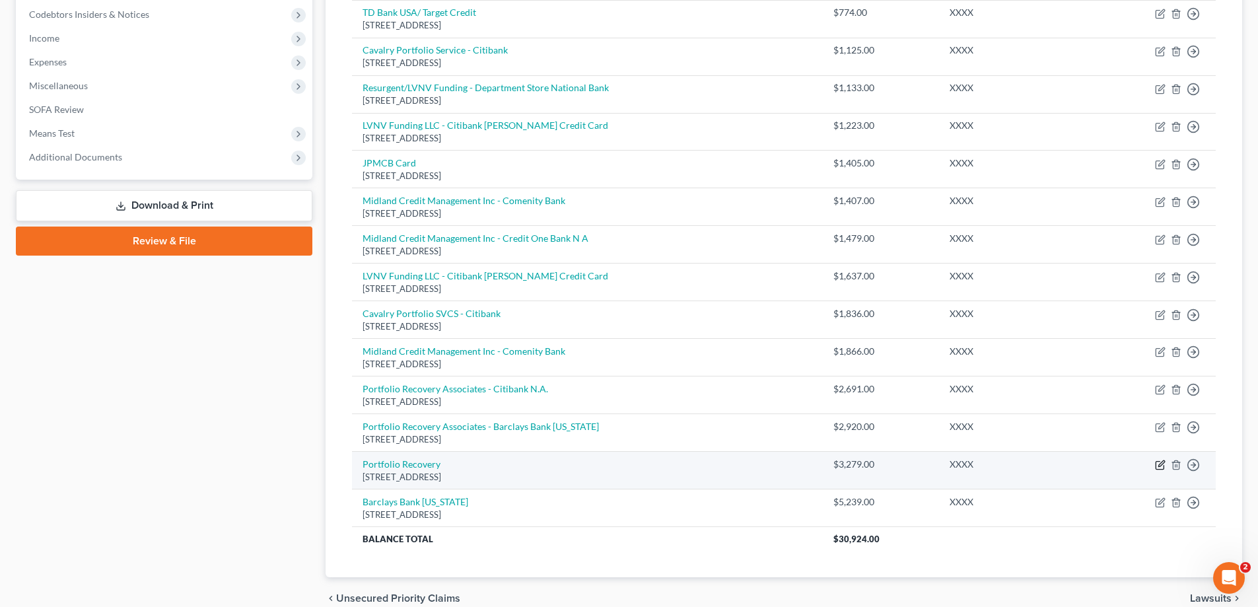
click at [1155, 463] on icon "button" at bounding box center [1160, 465] width 11 height 11
select select "48"
select select "1"
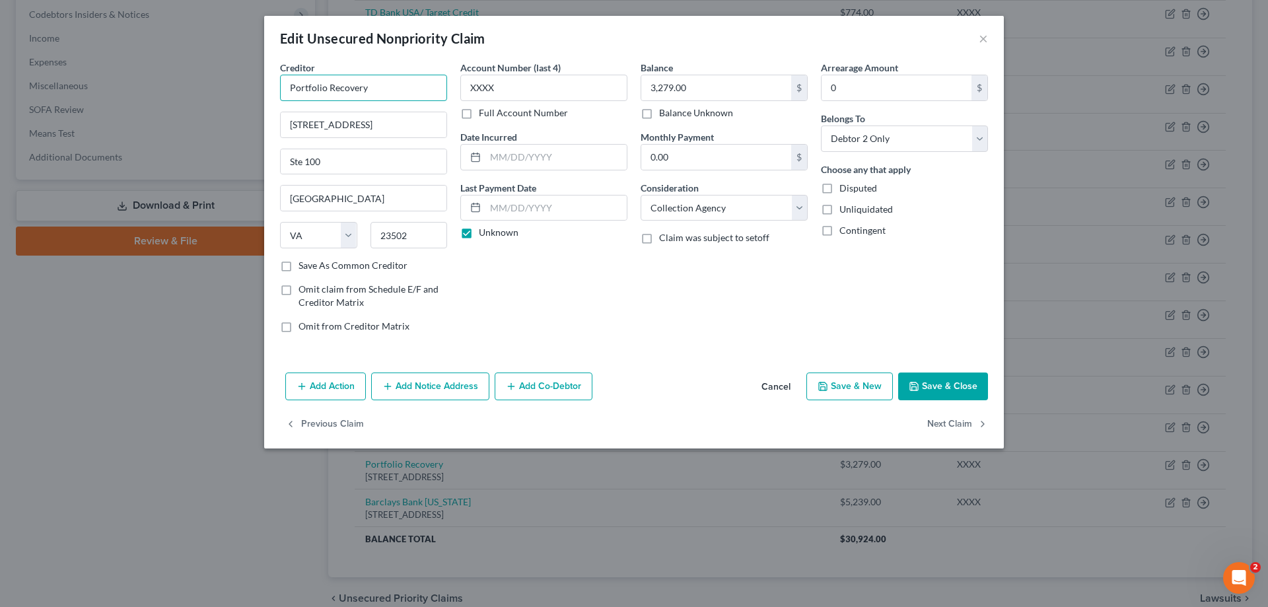
click at [413, 85] on input "Portfolio Recovery" at bounding box center [363, 88] width 167 height 26
type input "Portfolio Recovery - Synchrony Bank"
click at [956, 384] on button "Save & Close" at bounding box center [943, 386] width 90 height 28
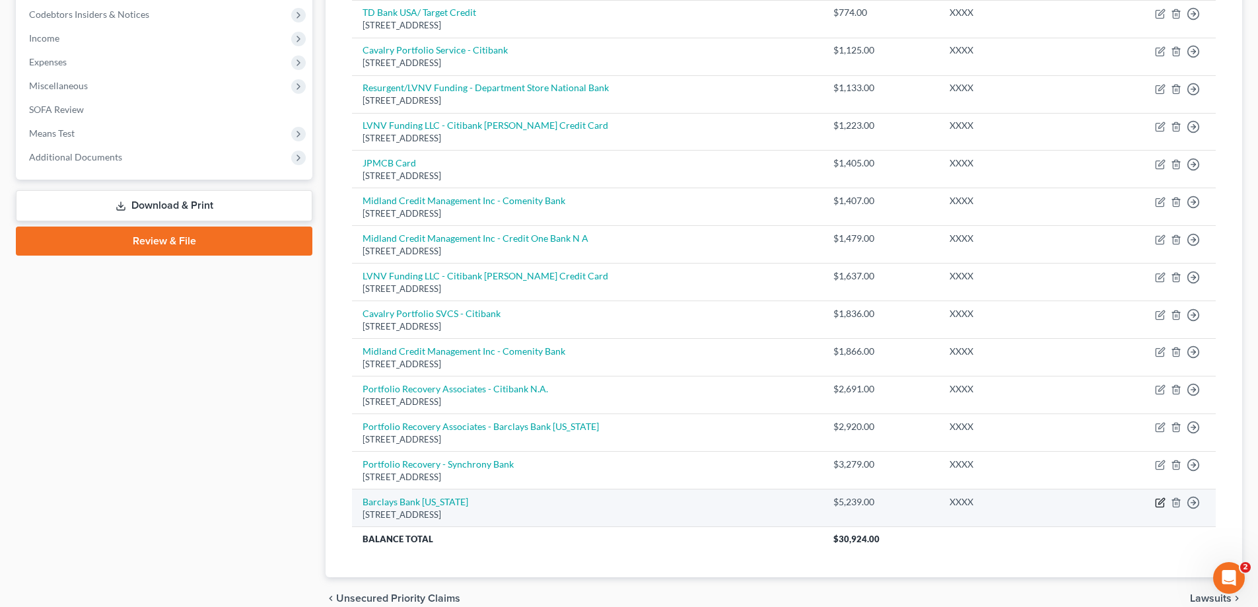
click at [1158, 503] on icon "button" at bounding box center [1160, 502] width 11 height 11
select select "7"
select select "2"
select select "1"
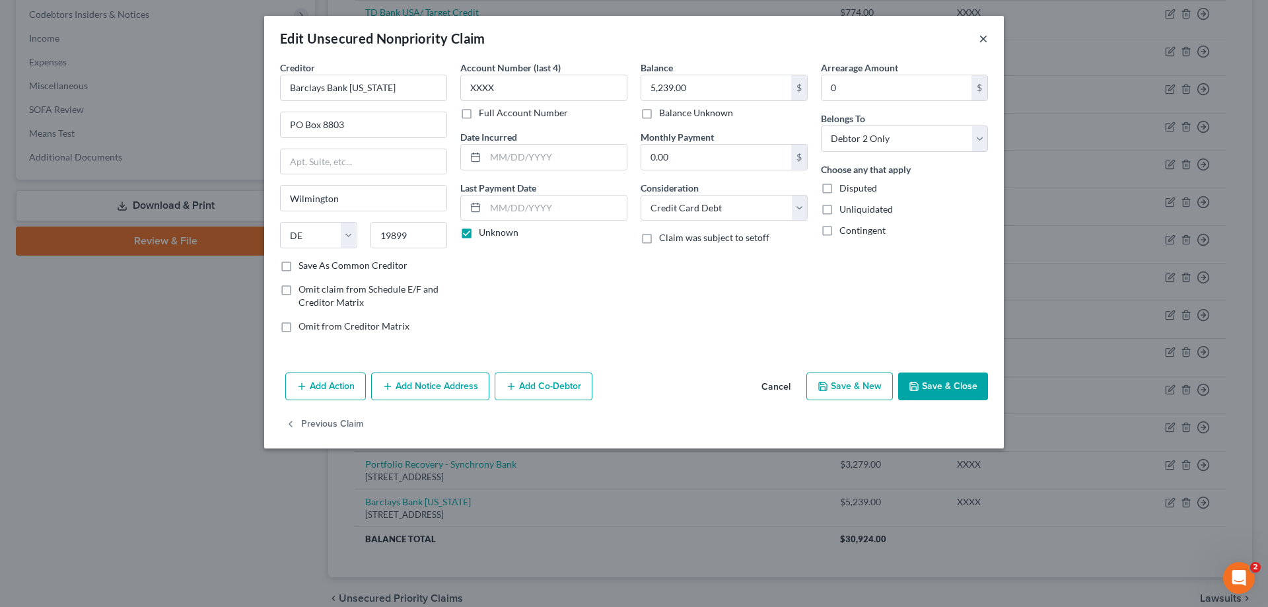
click at [985, 34] on button "×" at bounding box center [983, 38] width 9 height 16
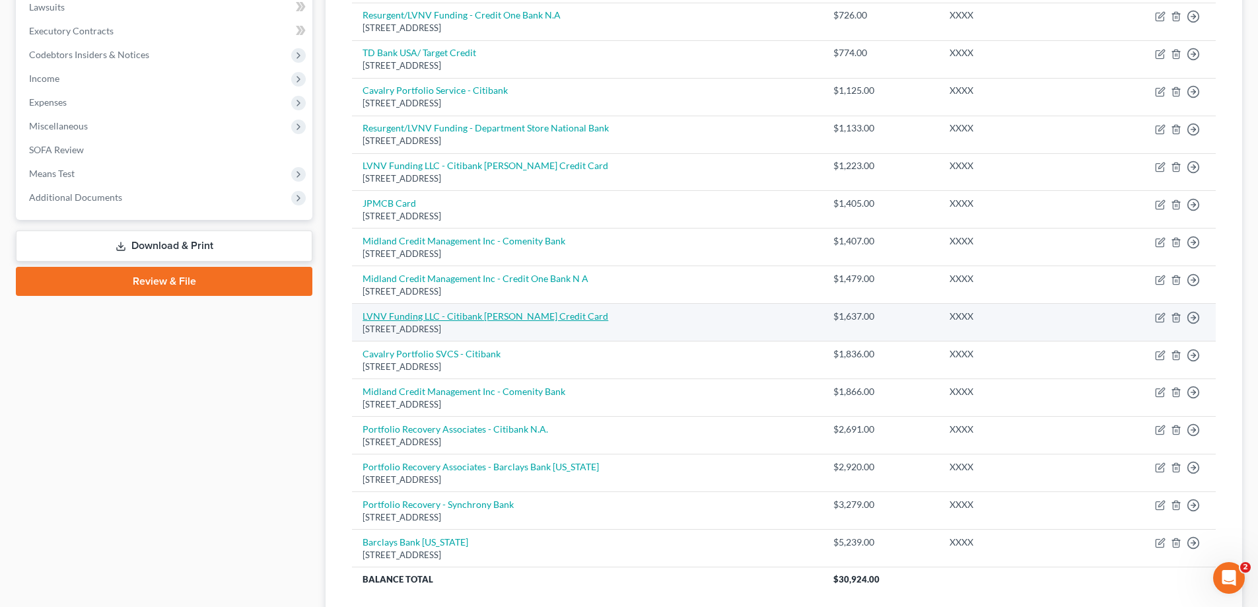
scroll to position [308, 0]
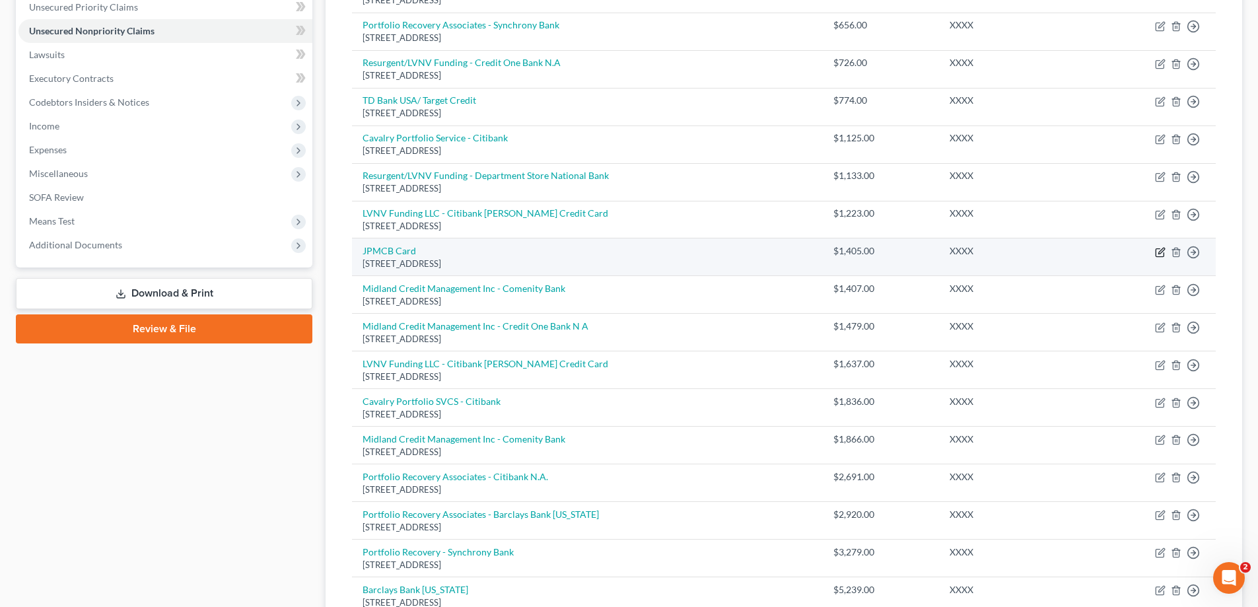
click at [1158, 253] on icon "button" at bounding box center [1160, 252] width 11 height 11
select select "7"
select select "2"
select select "0"
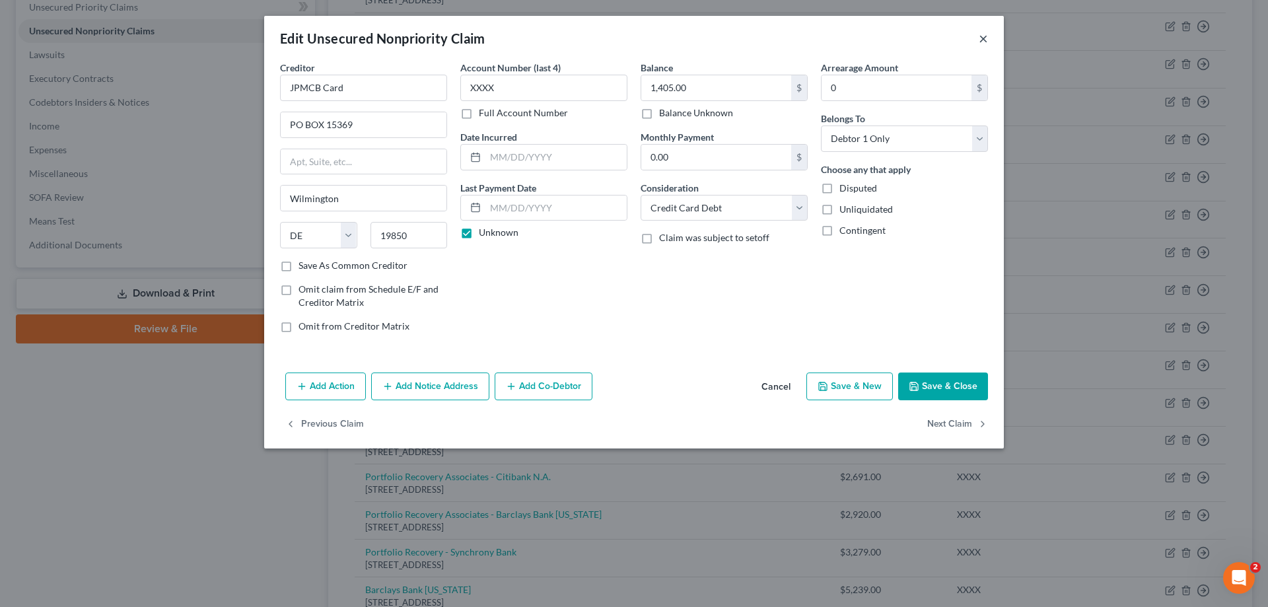
click at [984, 39] on button "×" at bounding box center [983, 38] width 9 height 16
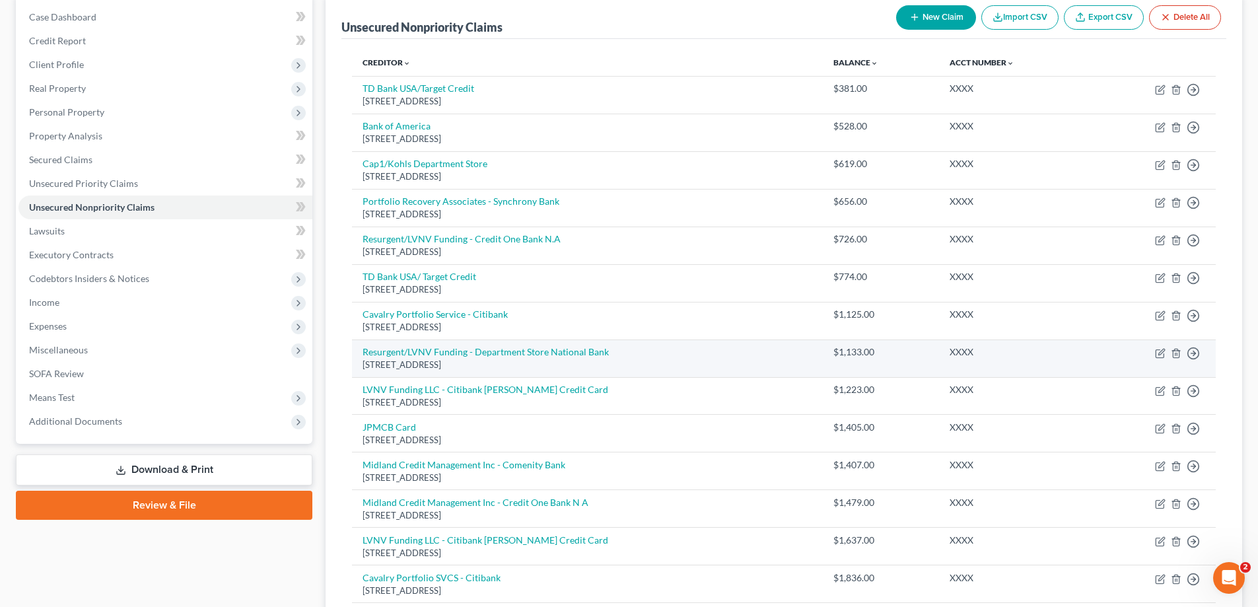
scroll to position [44, 0]
